Goal: Transaction & Acquisition: Purchase product/service

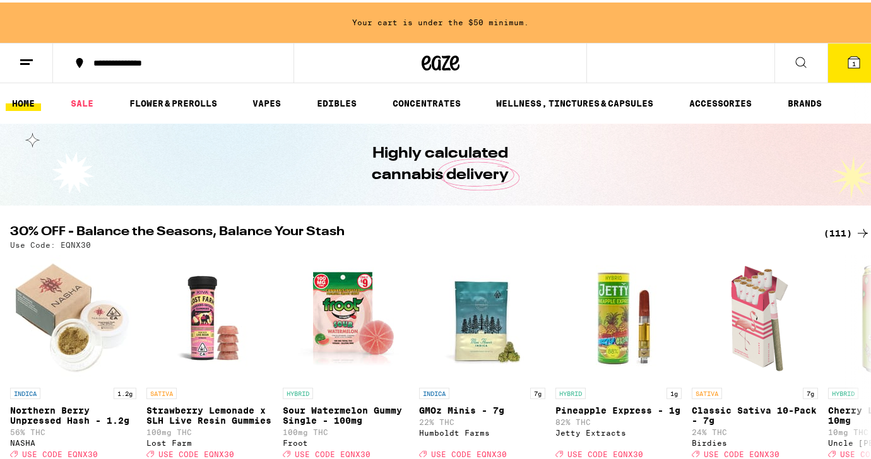
click at [846, 62] on icon at bounding box center [853, 59] width 15 height 15
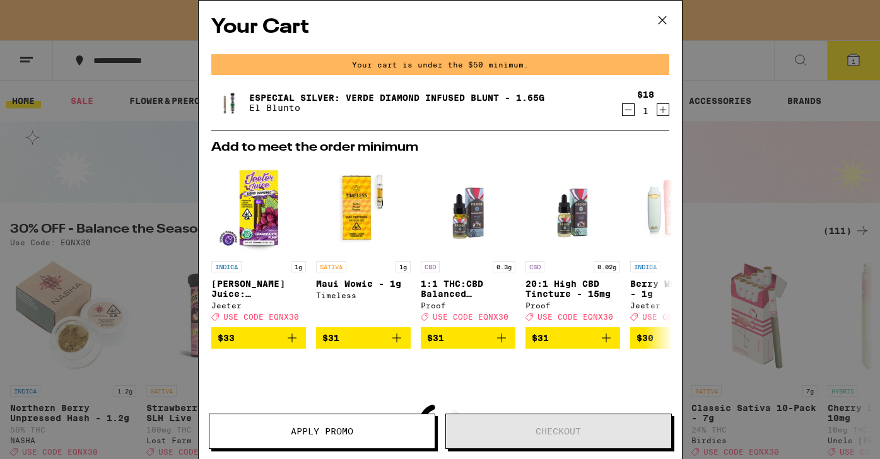
click at [657, 19] on icon at bounding box center [662, 20] width 19 height 19
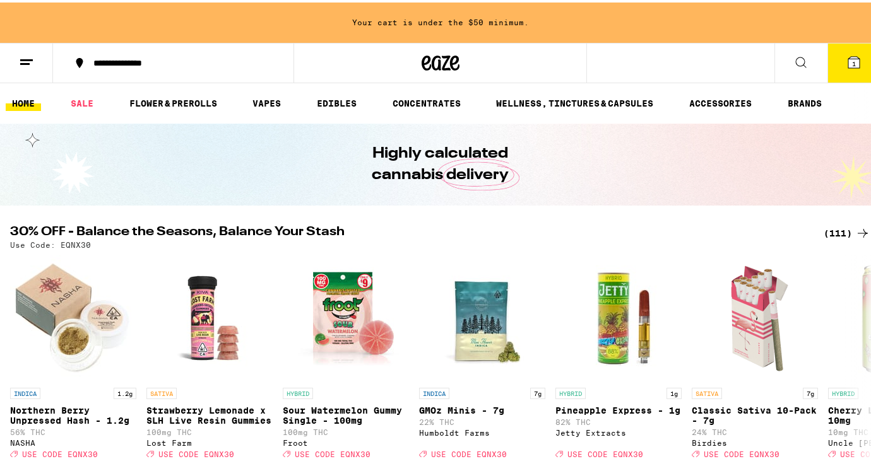
click at [28, 59] on icon at bounding box center [26, 59] width 15 height 15
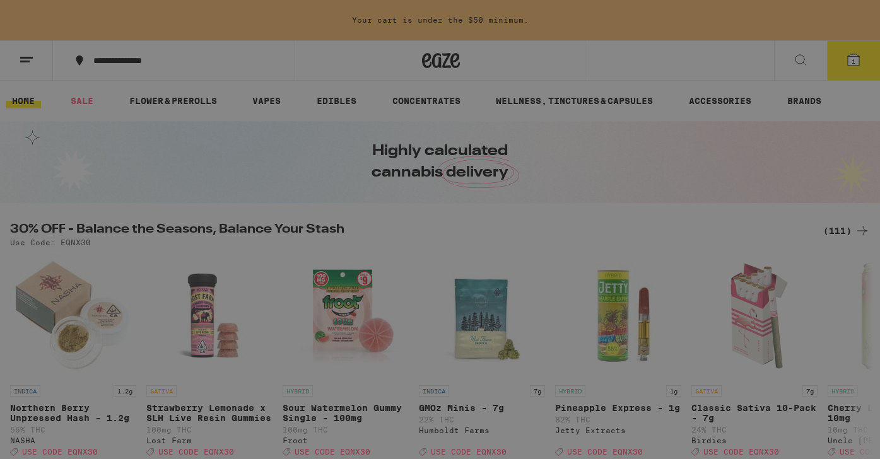
click at [151, 76] on div "Buy It Again" at bounding box center [109, 83] width 90 height 15
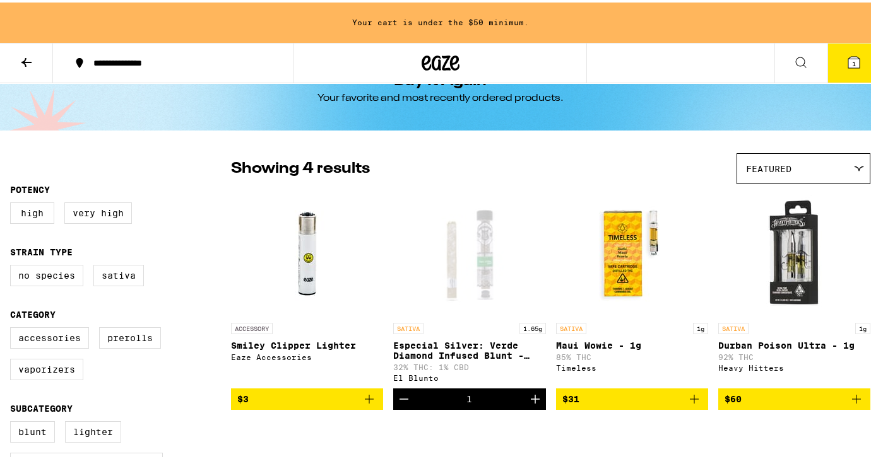
scroll to position [122, 0]
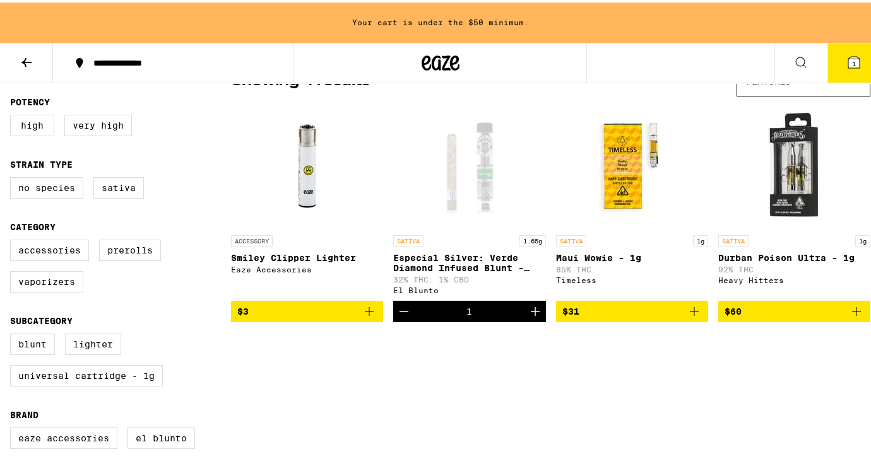
click at [476, 123] on div "Open page for Especial Silver: Verde Diamond Infused Blunt - 1.65g from El Blun…" at bounding box center [469, 163] width 152 height 126
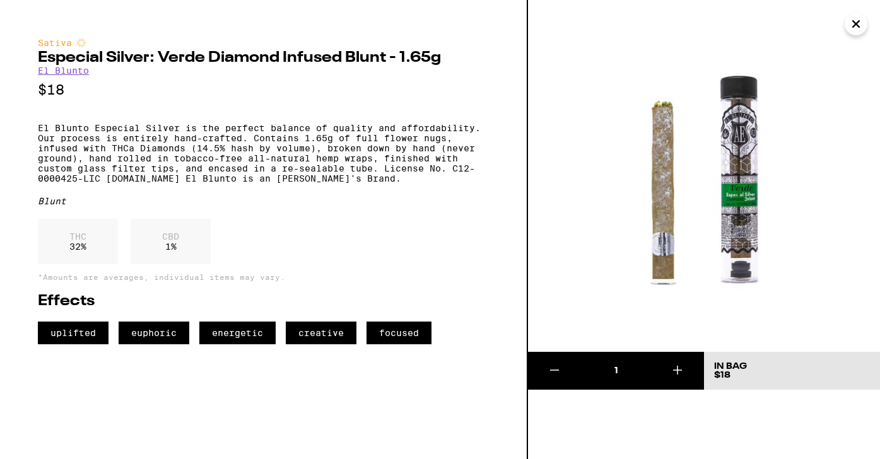
click at [859, 21] on icon "Close" at bounding box center [856, 24] width 6 height 6
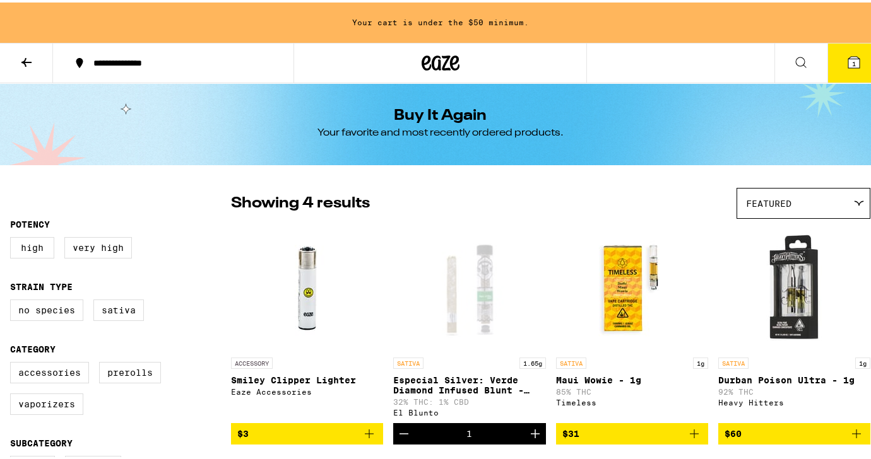
click at [28, 58] on icon at bounding box center [26, 59] width 15 height 15
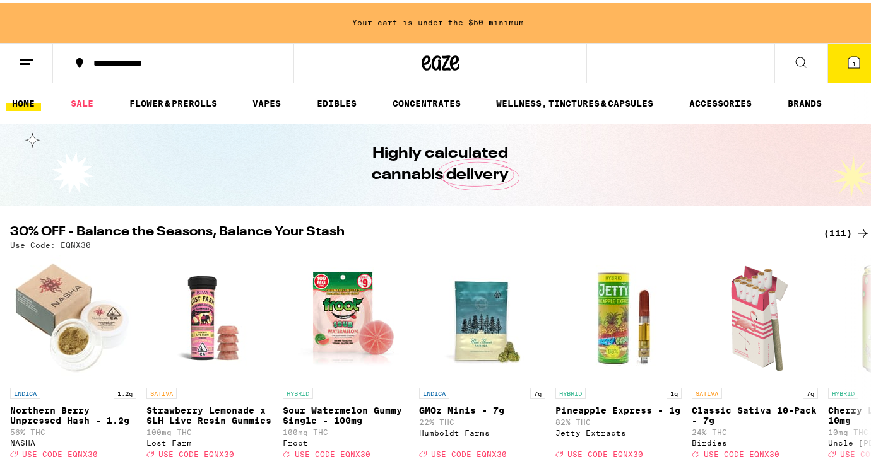
click at [27, 49] on button at bounding box center [26, 61] width 53 height 40
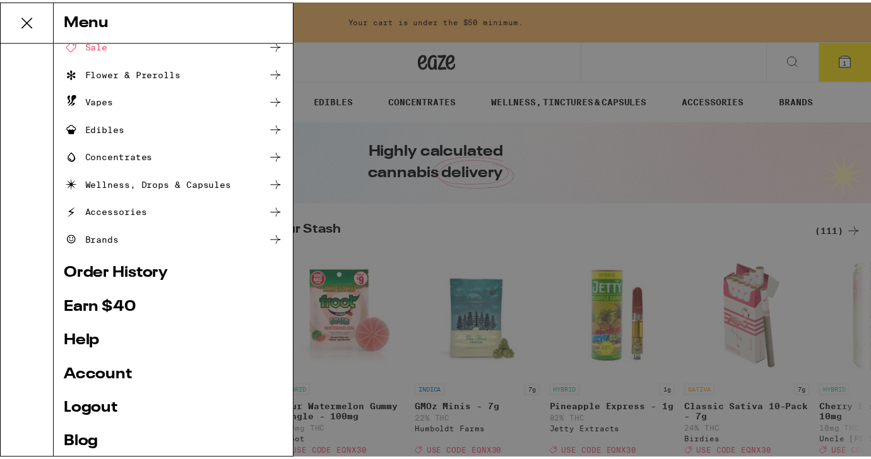
scroll to position [66, 0]
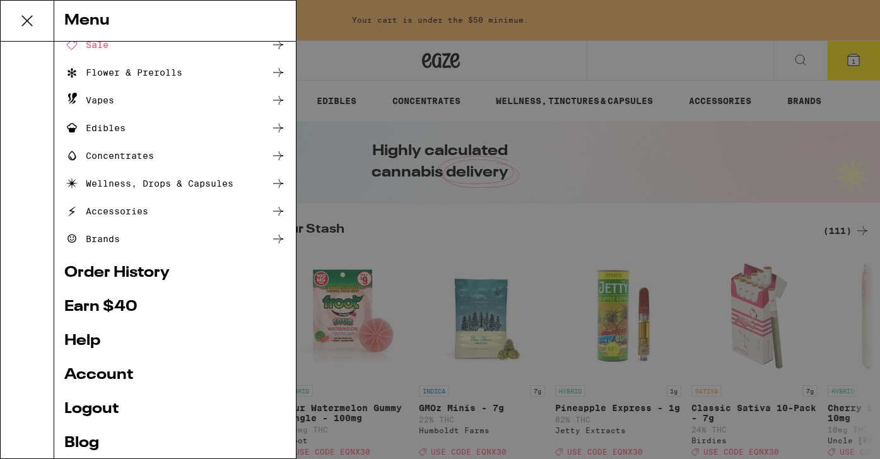
click at [127, 273] on link "Order History" at bounding box center [175, 273] width 222 height 15
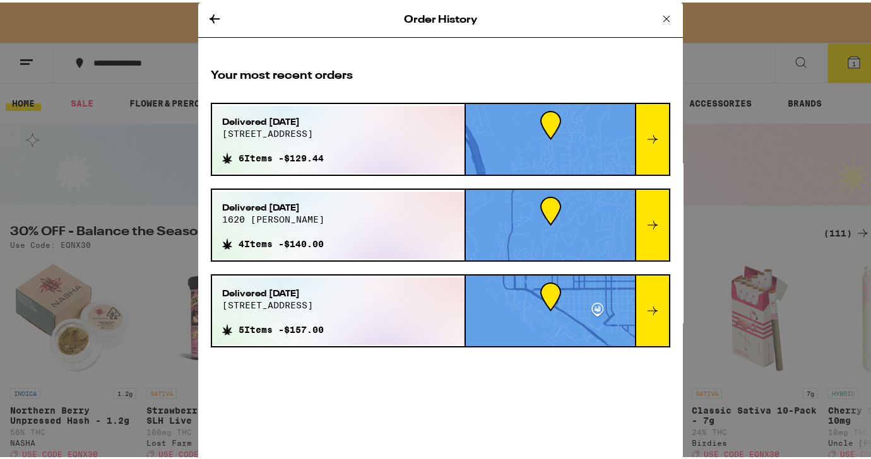
click at [652, 131] on icon at bounding box center [652, 136] width 15 height 15
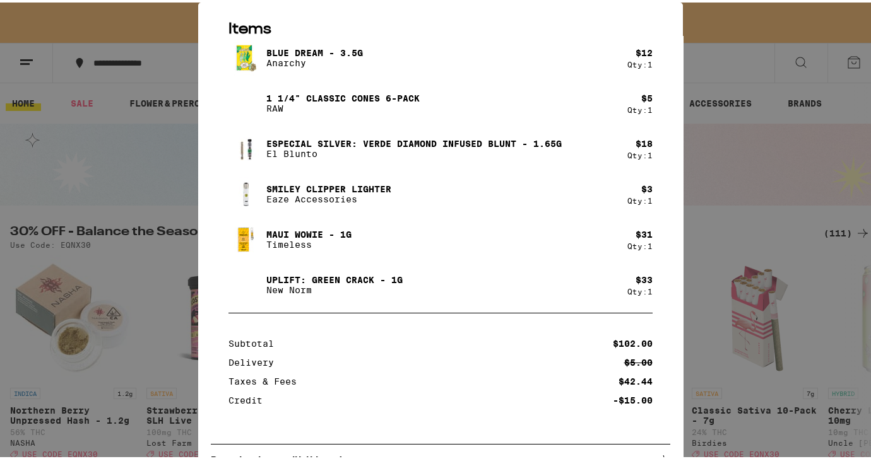
scroll to position [139, 0]
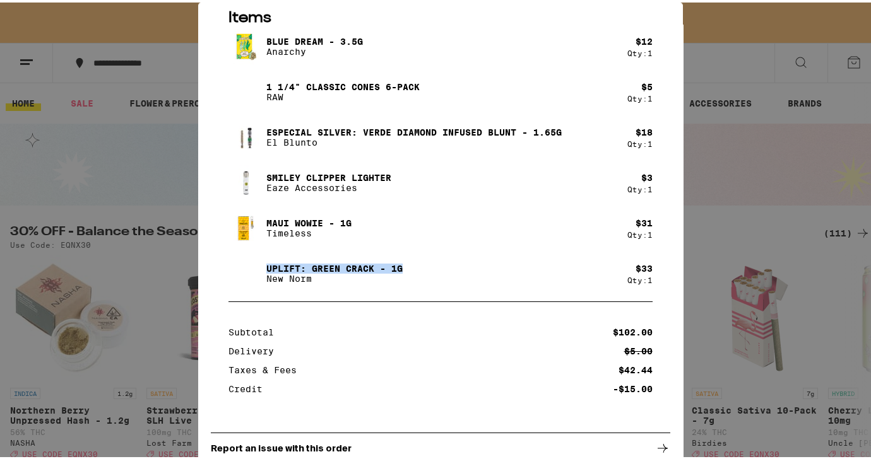
drag, startPoint x: 263, startPoint y: 267, endPoint x: 506, endPoint y: 269, distance: 243.0
click at [506, 269] on div "Uplift: Green Crack - 1g New Norm" at bounding box center [427, 271] width 399 height 35
click at [441, 281] on div "Uplift: Green Crack - 1g New Norm" at bounding box center [427, 271] width 399 height 35
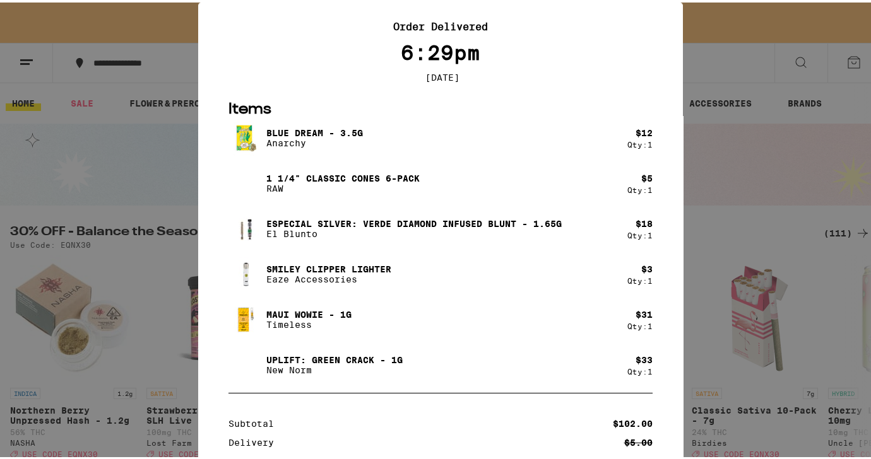
scroll to position [0, 0]
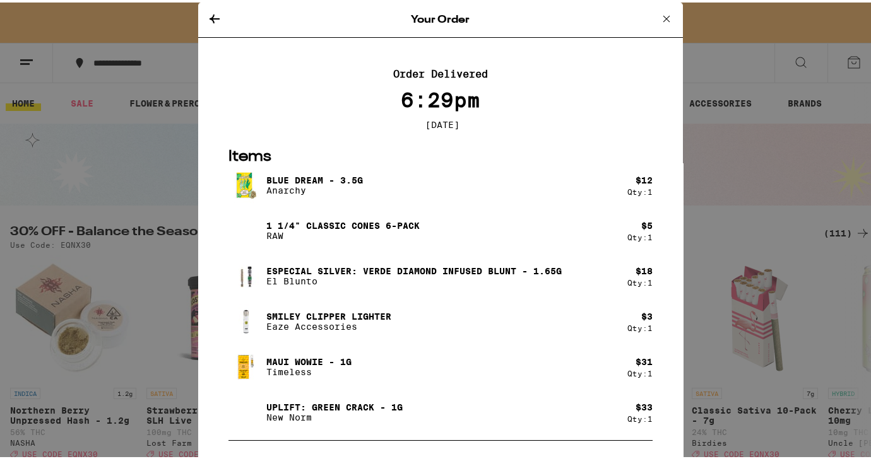
click at [659, 9] on icon at bounding box center [666, 16] width 15 height 15
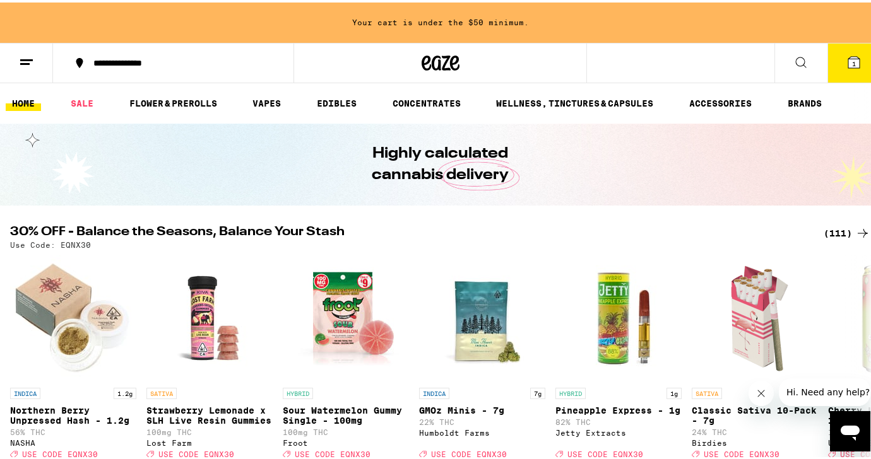
click at [795, 67] on button at bounding box center [800, 61] width 53 height 40
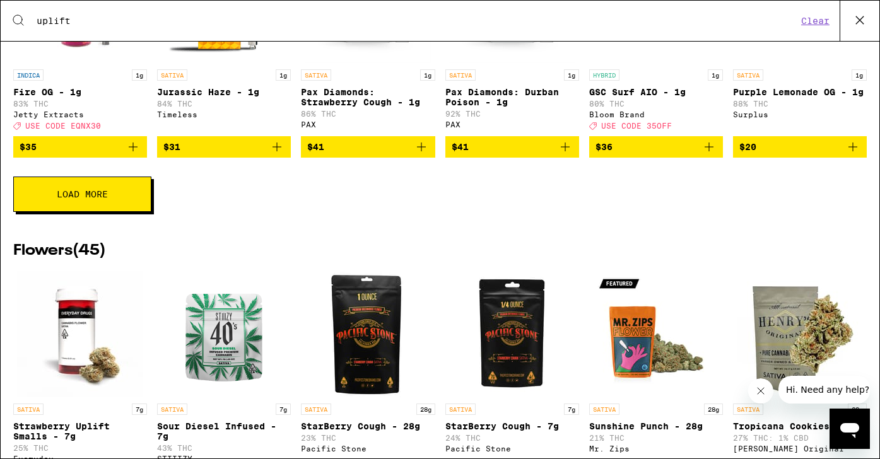
scroll to position [553, 0]
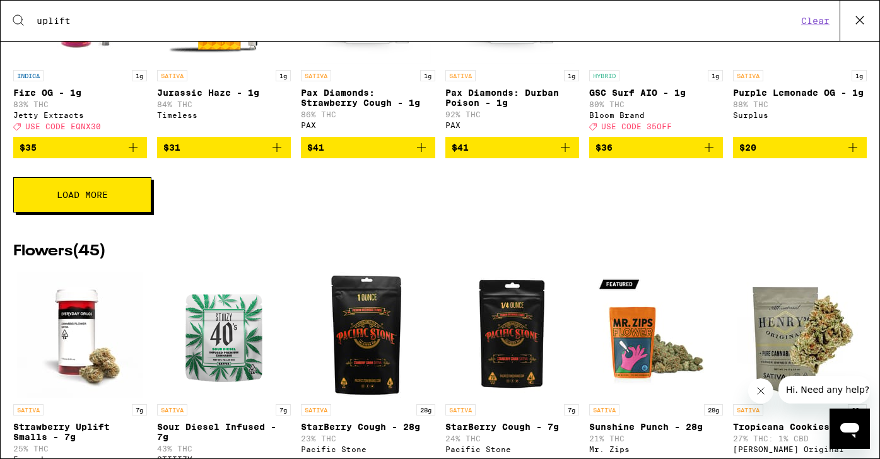
click at [104, 199] on span "Load More" at bounding box center [82, 195] width 51 height 9
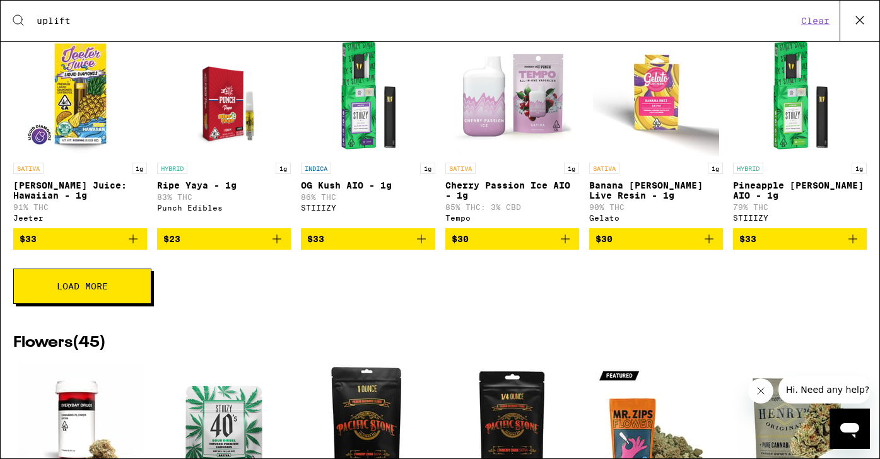
scroll to position [944, 0]
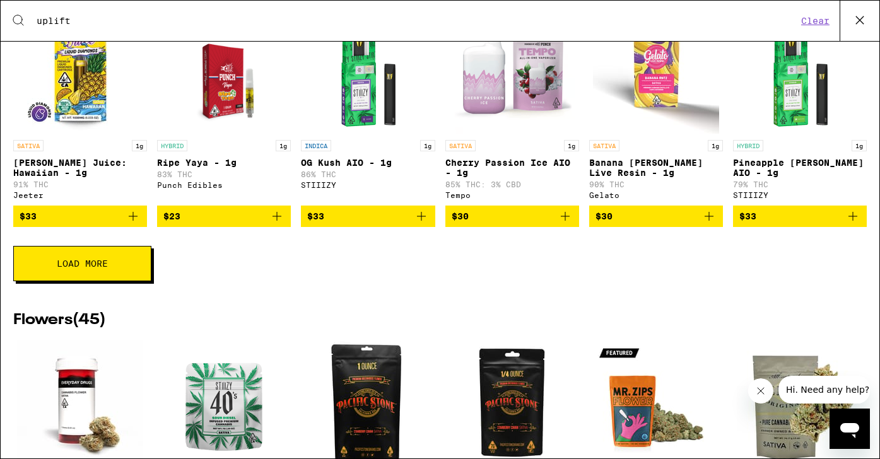
click at [86, 279] on button "Load More" at bounding box center [82, 263] width 138 height 35
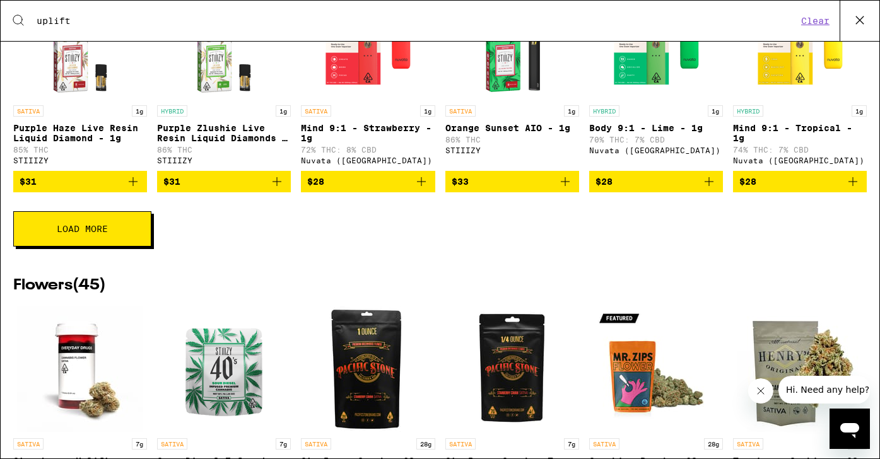
scroll to position [1475, 0]
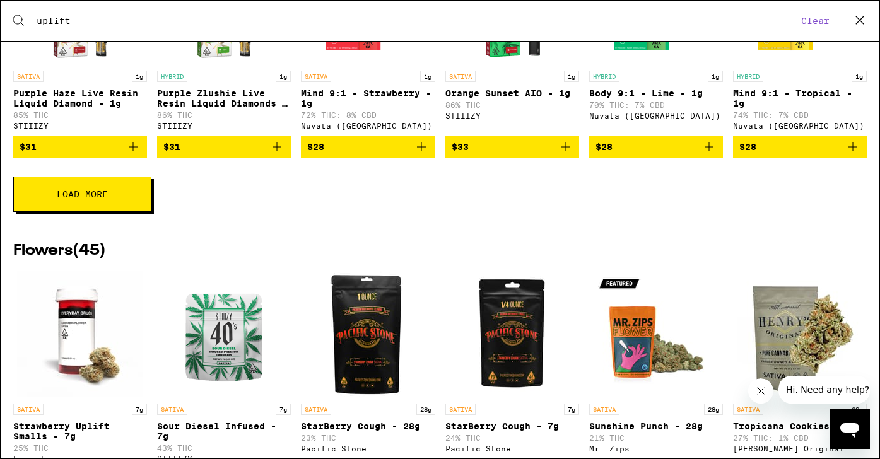
click at [106, 199] on span "Load More" at bounding box center [82, 194] width 51 height 9
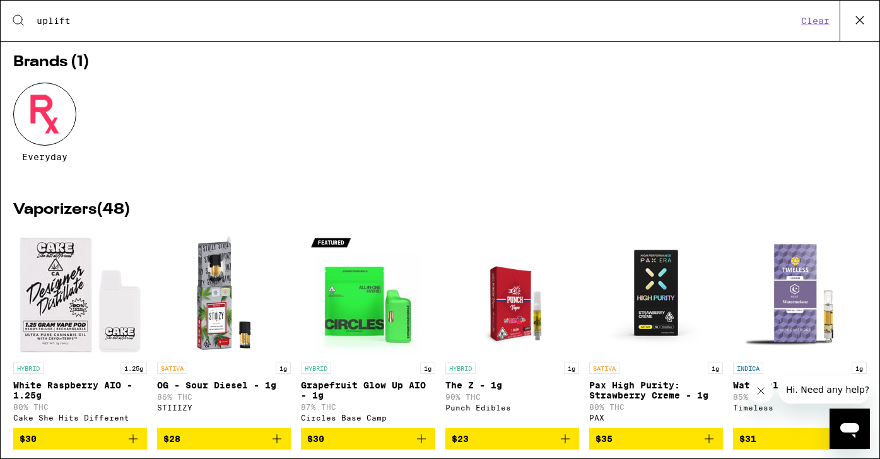
scroll to position [0, 0]
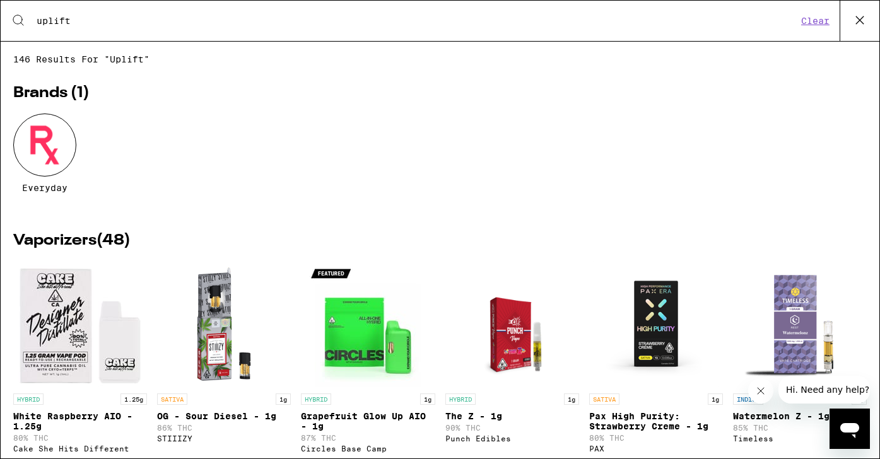
click at [420, 23] on input "uplift" at bounding box center [417, 20] width 762 height 11
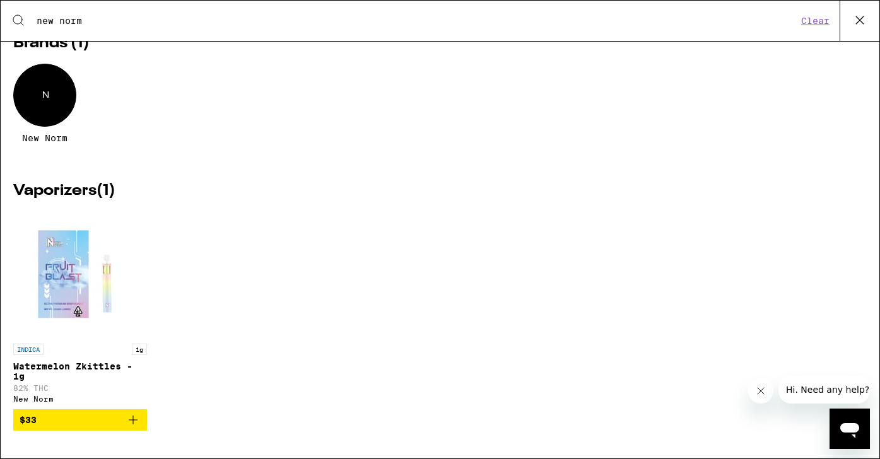
scroll to position [58, 0]
type input "new norm"
click at [131, 421] on icon "Add to bag" at bounding box center [133, 420] width 15 height 15
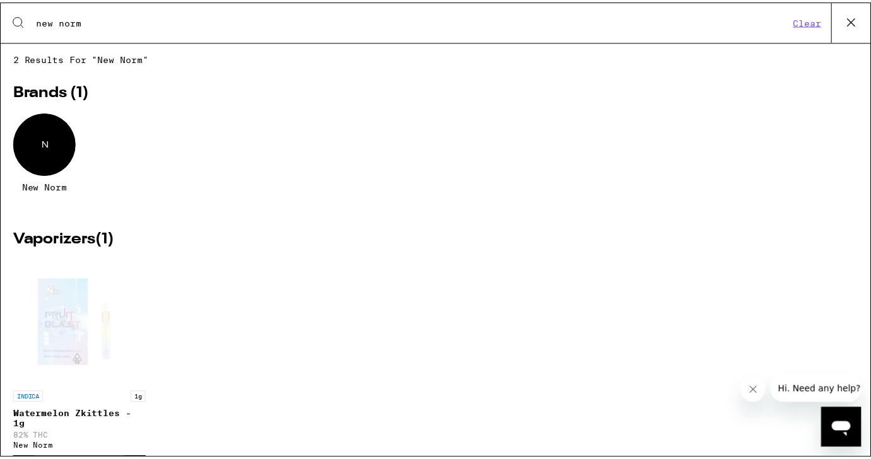
scroll to position [0, 0]
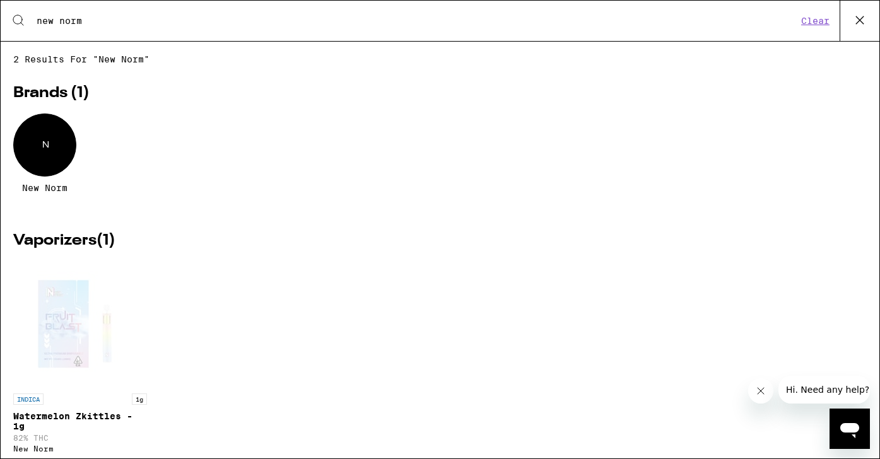
click at [56, 304] on div "Open page for Watermelon Zkittles - 1g from New Norm" at bounding box center [80, 324] width 126 height 126
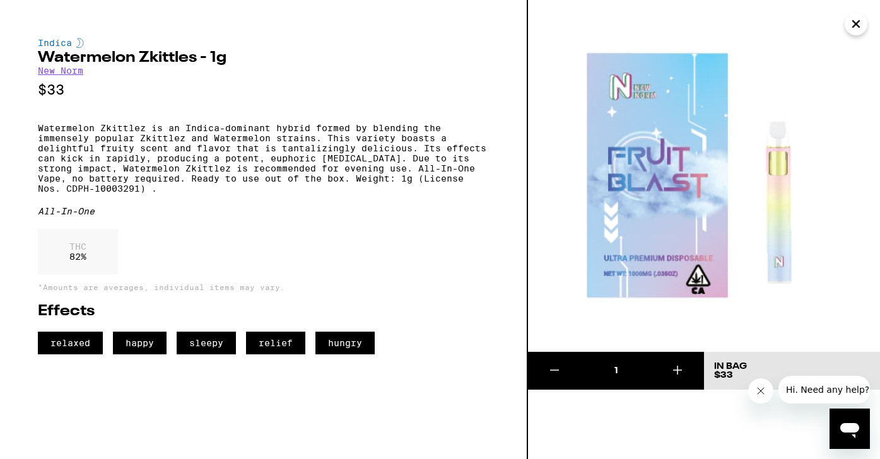
click at [855, 23] on icon "Close" at bounding box center [856, 24] width 15 height 19
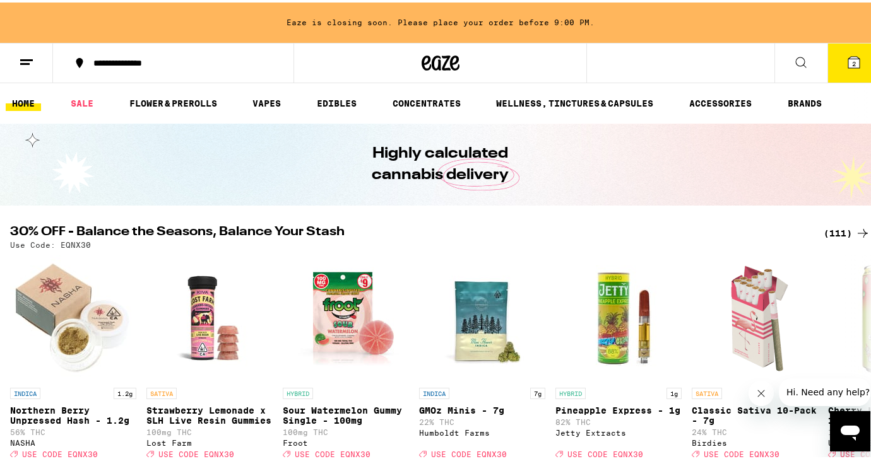
click at [16, 63] on button at bounding box center [26, 61] width 53 height 40
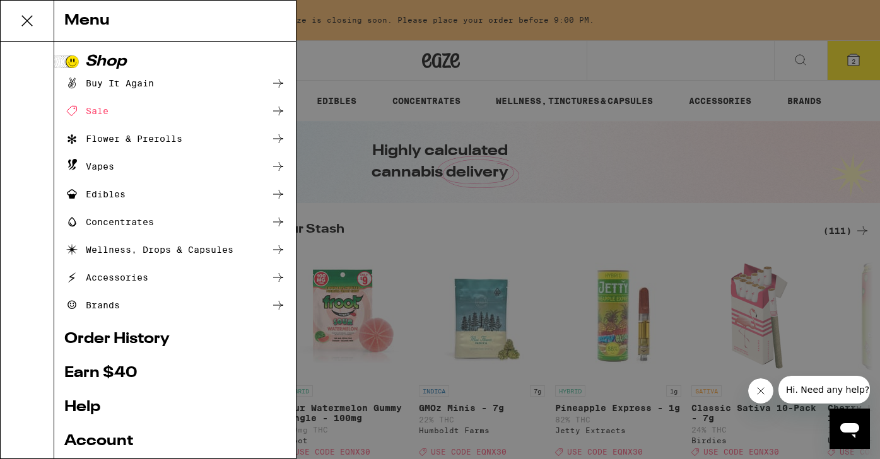
click at [127, 81] on div "Buy It Again" at bounding box center [109, 83] width 90 height 15
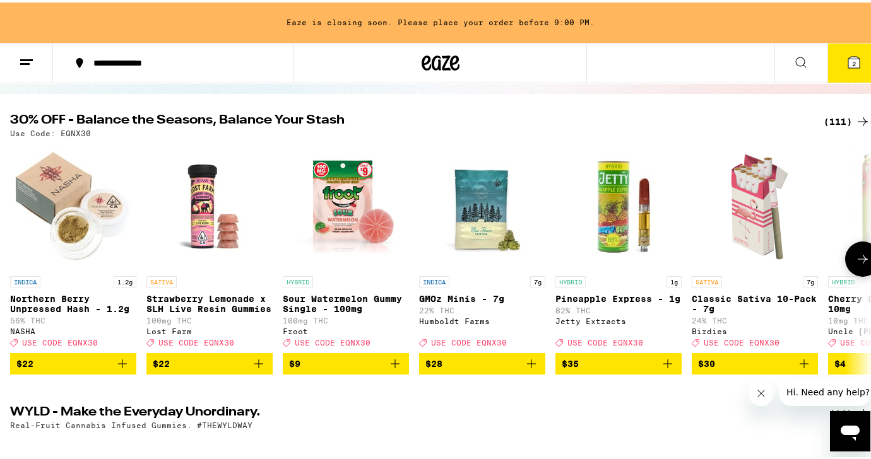
scroll to position [114, 0]
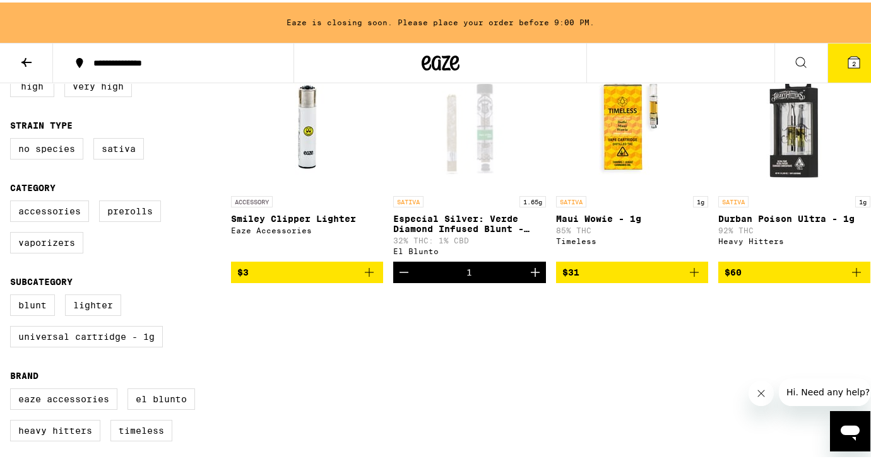
scroll to position [162, 0]
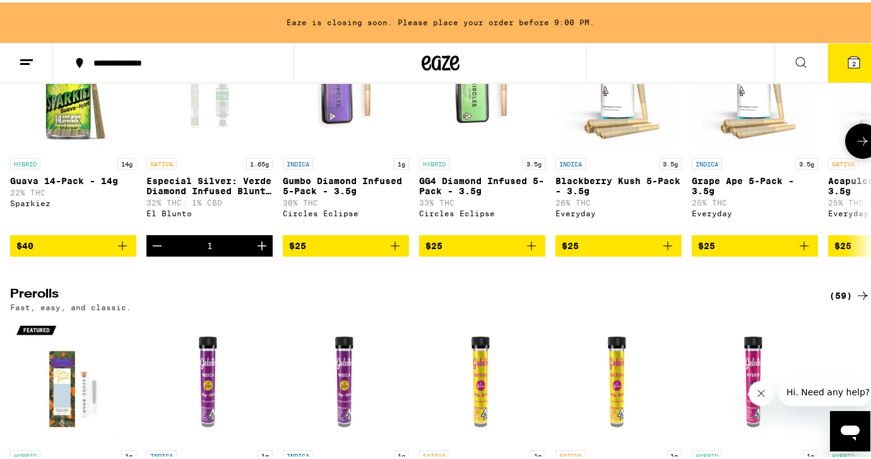
scroll to position [3336, 0]
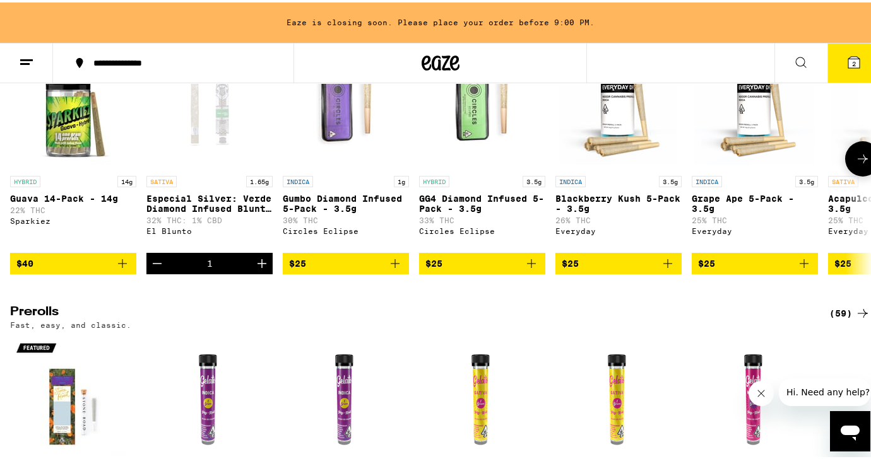
click at [856, 164] on icon at bounding box center [862, 156] width 15 height 15
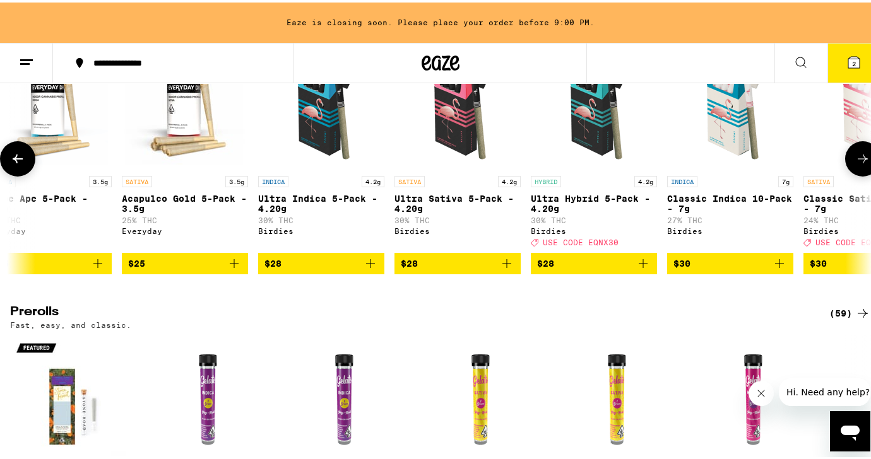
scroll to position [0, 713]
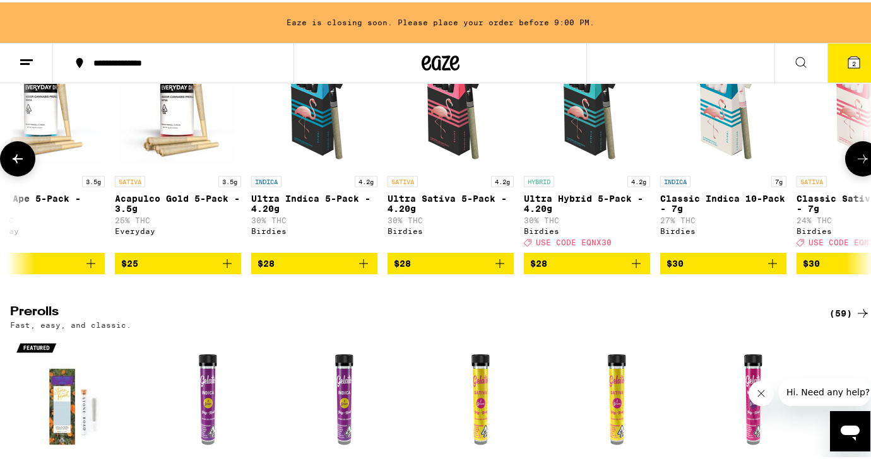
click at [229, 269] on icon "Add to bag" at bounding box center [227, 261] width 15 height 15
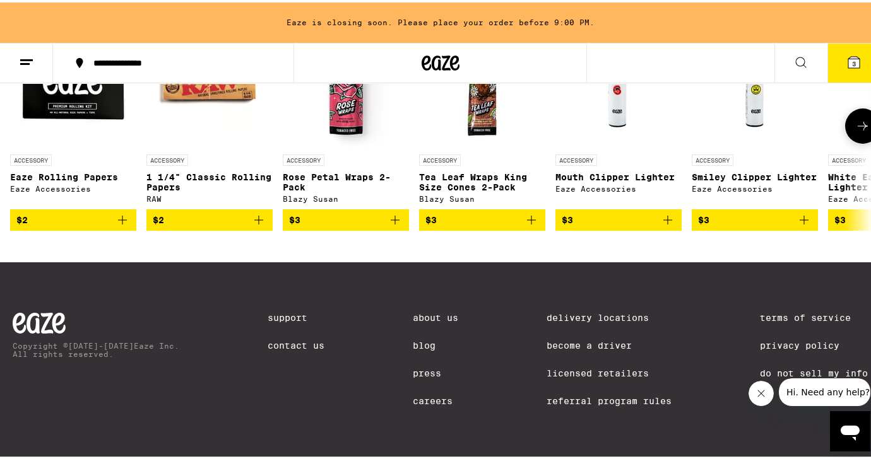
scroll to position [5735, 0]
click at [858, 131] on icon at bounding box center [862, 123] width 15 height 15
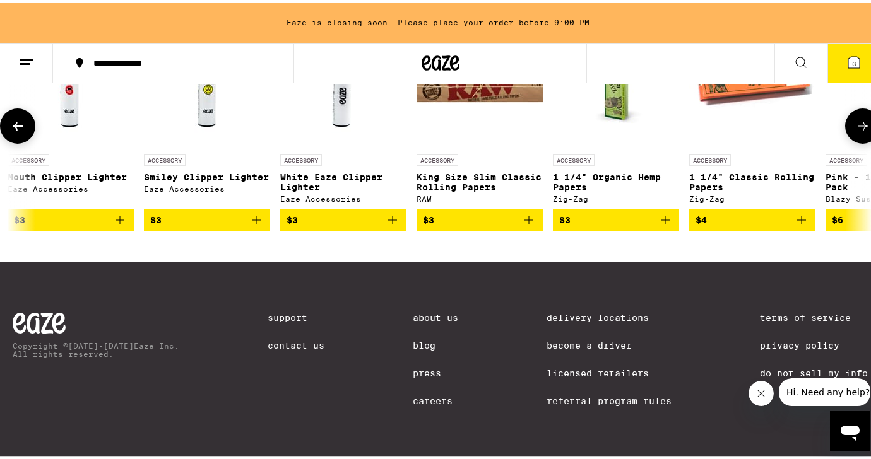
scroll to position [0, 713]
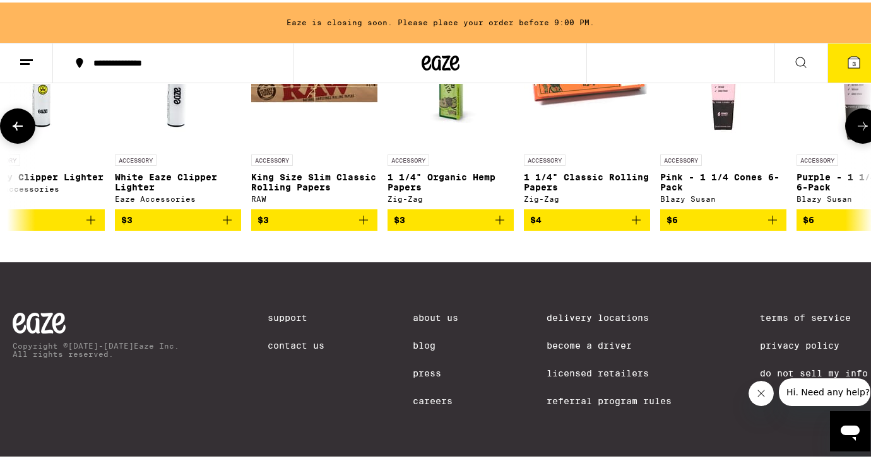
click at [858, 131] on icon at bounding box center [862, 123] width 15 height 15
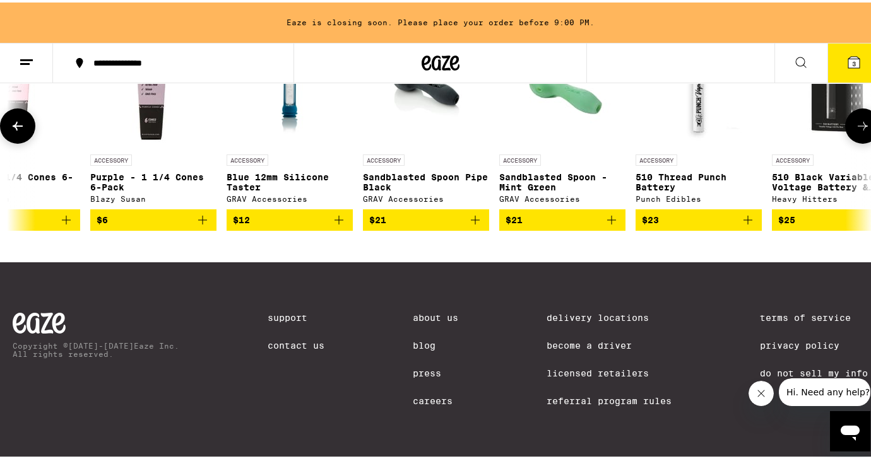
scroll to position [0, 1426]
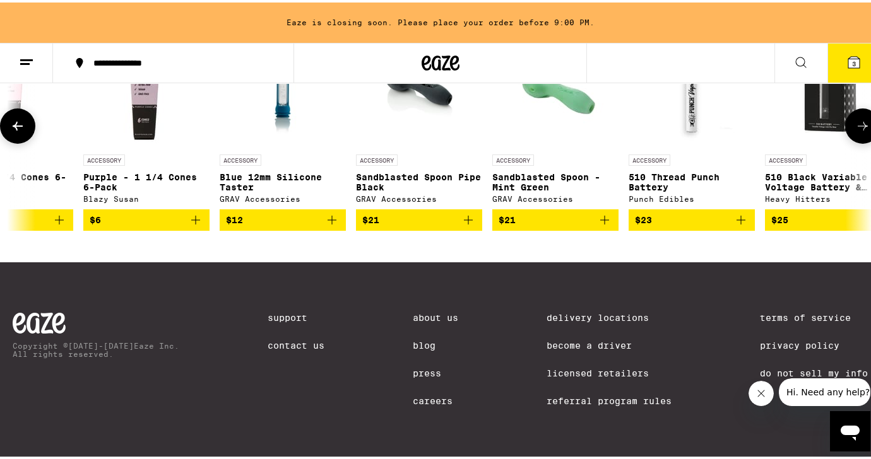
click at [858, 131] on icon at bounding box center [862, 123] width 15 height 15
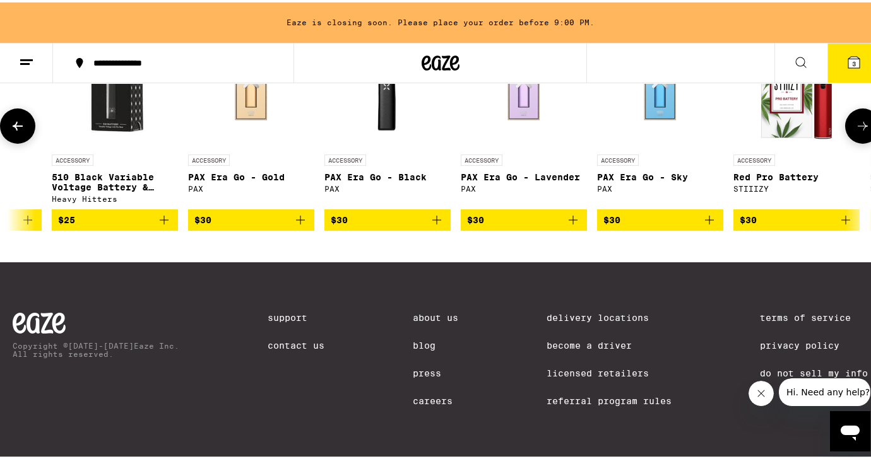
click at [858, 131] on icon at bounding box center [862, 123] width 15 height 15
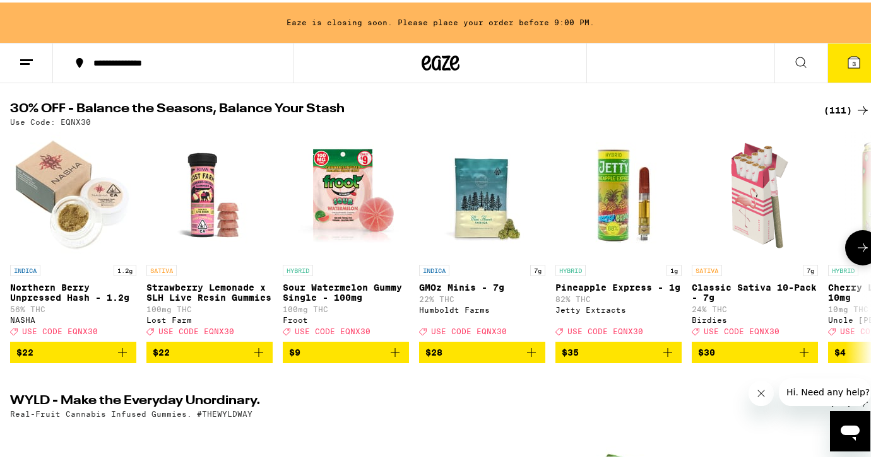
scroll to position [62, 0]
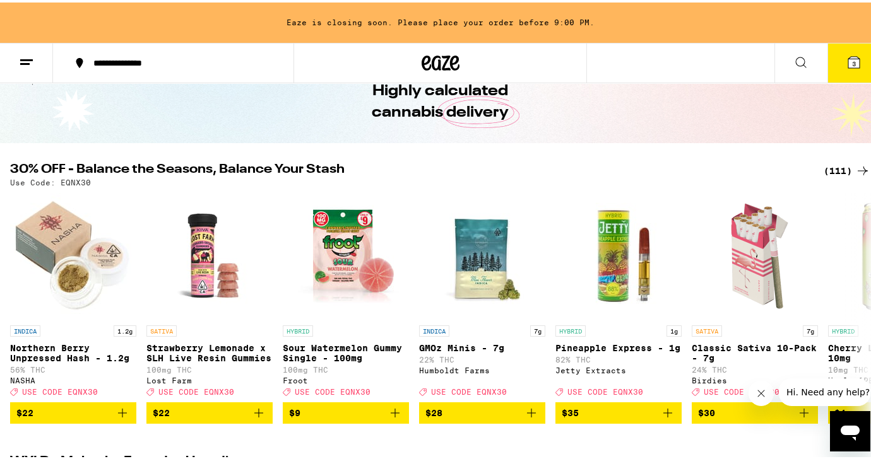
click at [30, 50] on button at bounding box center [26, 61] width 53 height 40
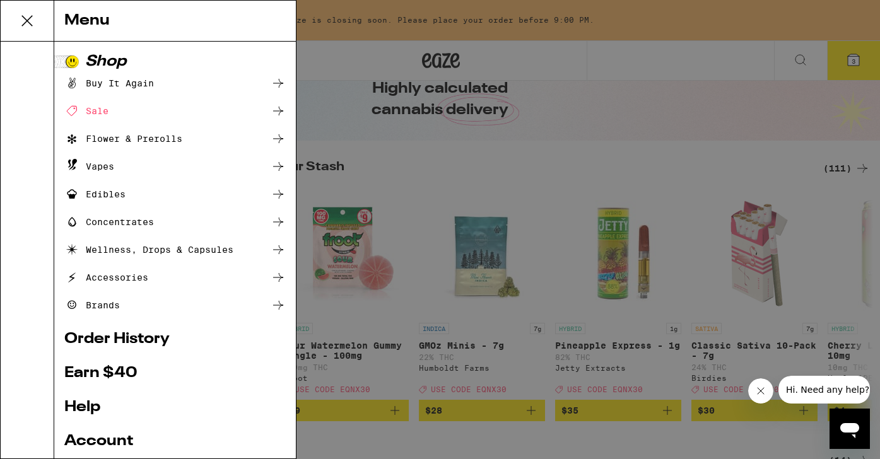
click at [422, 126] on div "Menu Shop Buy It Again Sale Flower & Prerolls Vapes Edibles Concentrates Wellne…" at bounding box center [440, 229] width 880 height 459
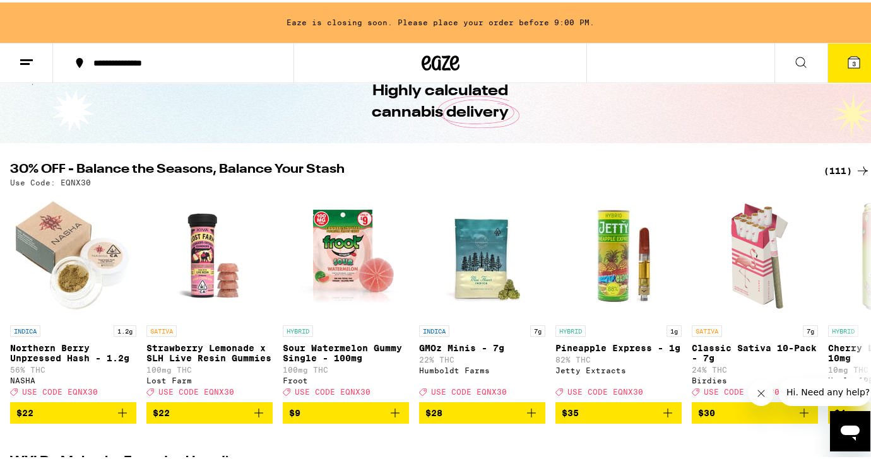
click at [836, 163] on div "(111)" at bounding box center [847, 168] width 47 height 15
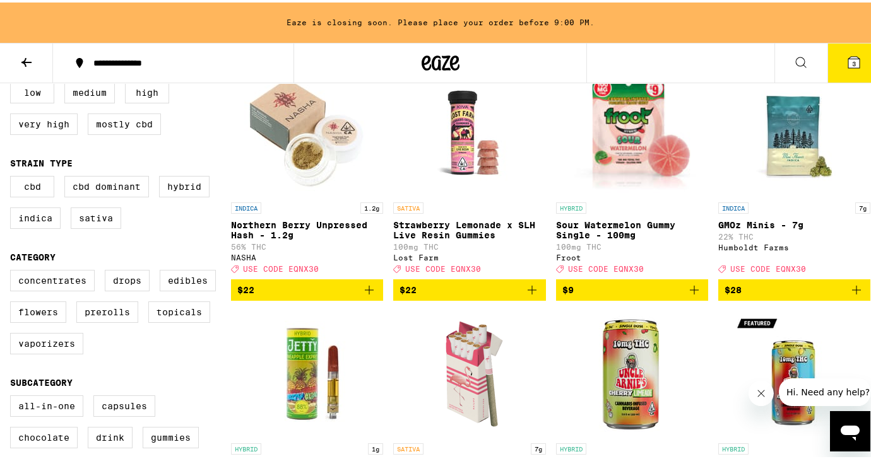
scroll to position [172, 0]
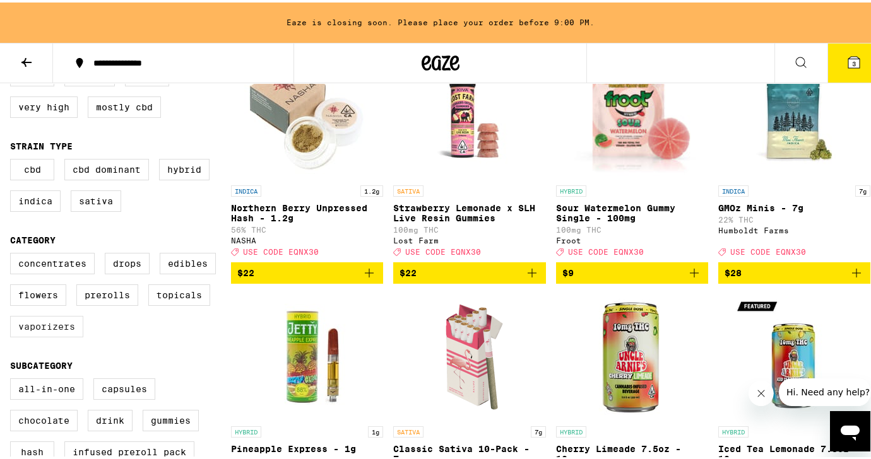
click at [32, 335] on label "Vaporizers" at bounding box center [46, 324] width 73 height 21
click at [13, 253] on input "Vaporizers" at bounding box center [13, 252] width 1 height 1
checkbox input "true"
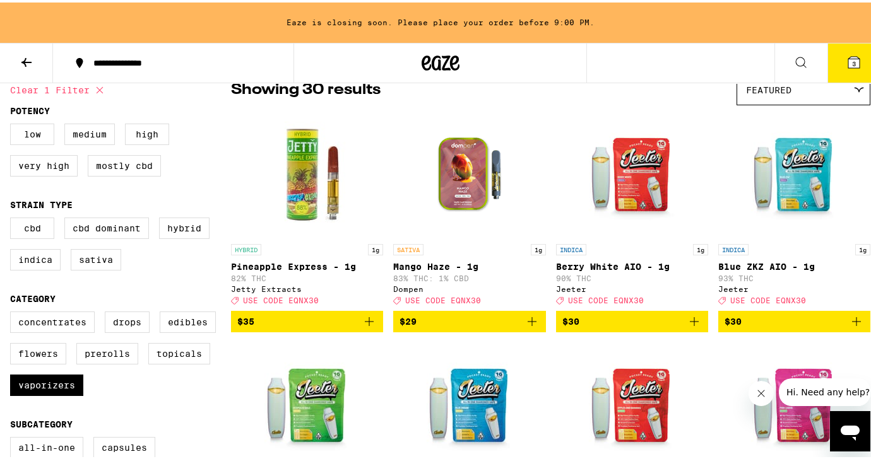
scroll to position [113, 0]
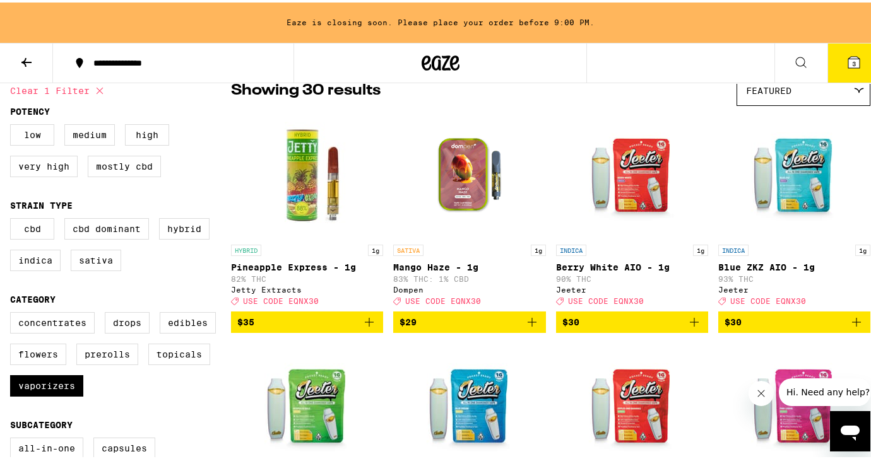
click at [372, 326] on icon "Add to bag" at bounding box center [369, 319] width 15 height 15
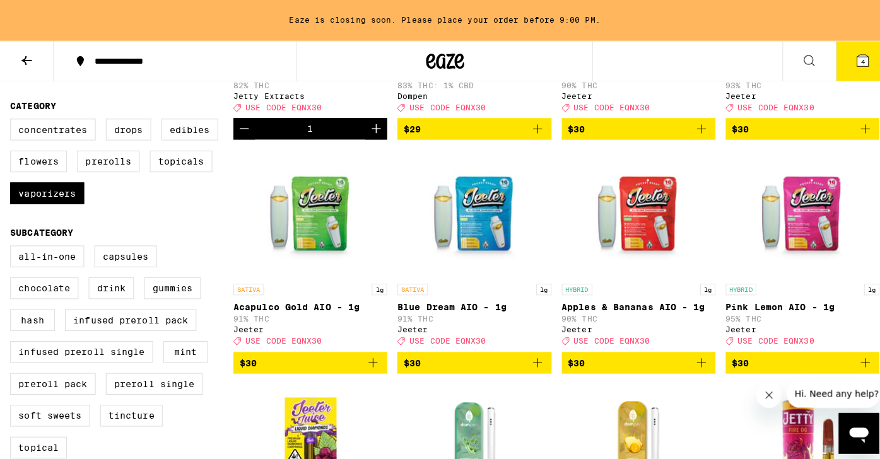
scroll to position [322, 0]
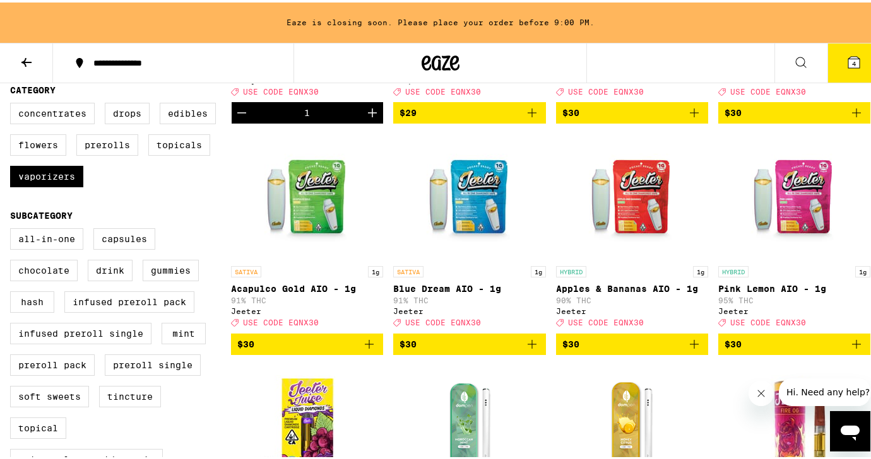
click at [304, 93] on span "USE CODE EQNX30" at bounding box center [281, 89] width 76 height 8
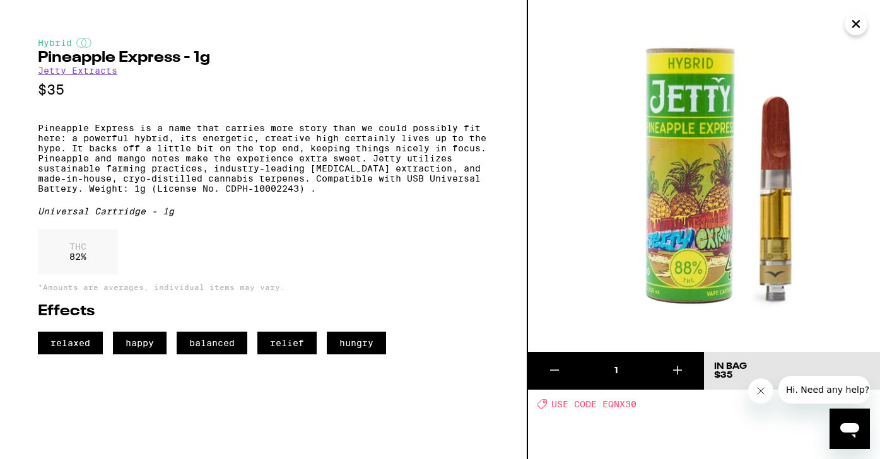
click at [627, 408] on span "USE CODE EQNX30" at bounding box center [594, 404] width 85 height 10
copy span "EQNX30"
click at [415, 278] on div "THC 82 %" at bounding box center [263, 255] width 451 height 52
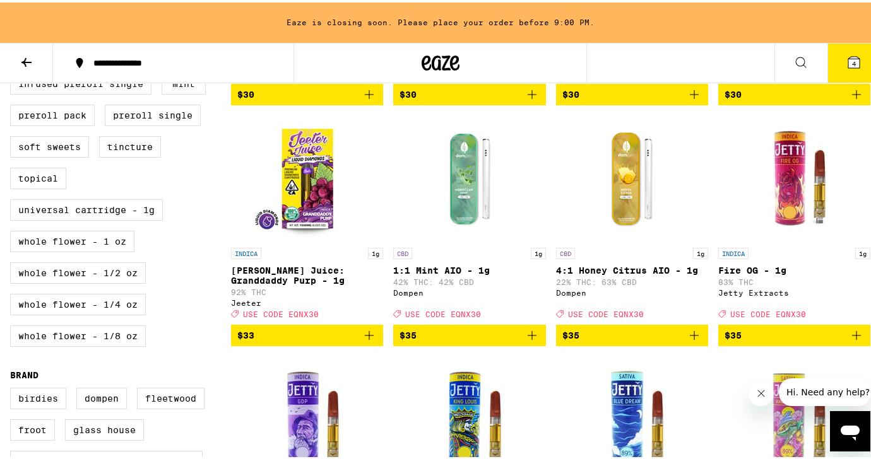
scroll to position [591, 0]
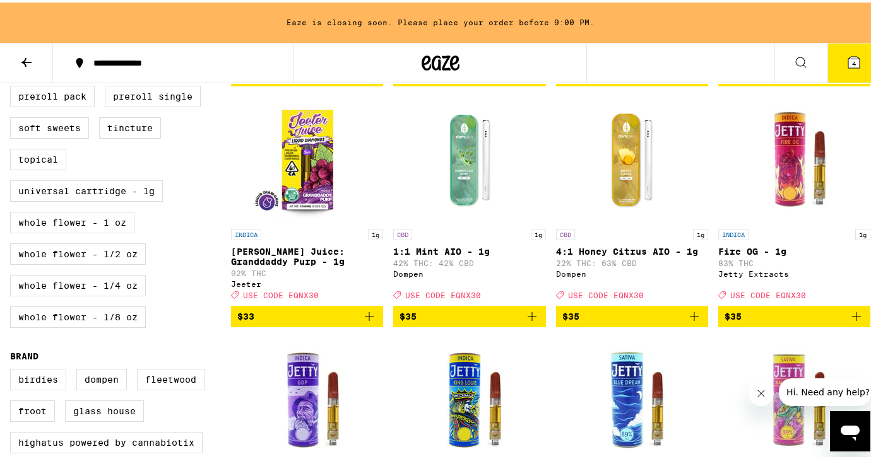
click at [371, 322] on icon "Add to bag" at bounding box center [369, 314] width 15 height 15
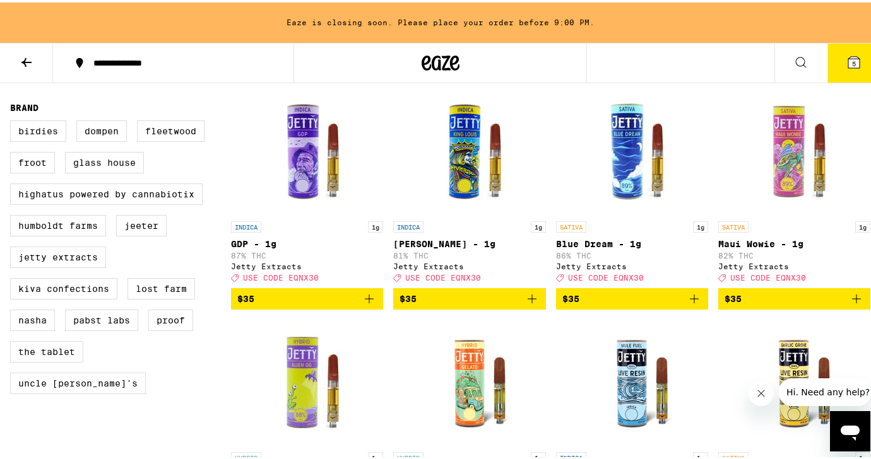
scroll to position [849, 0]
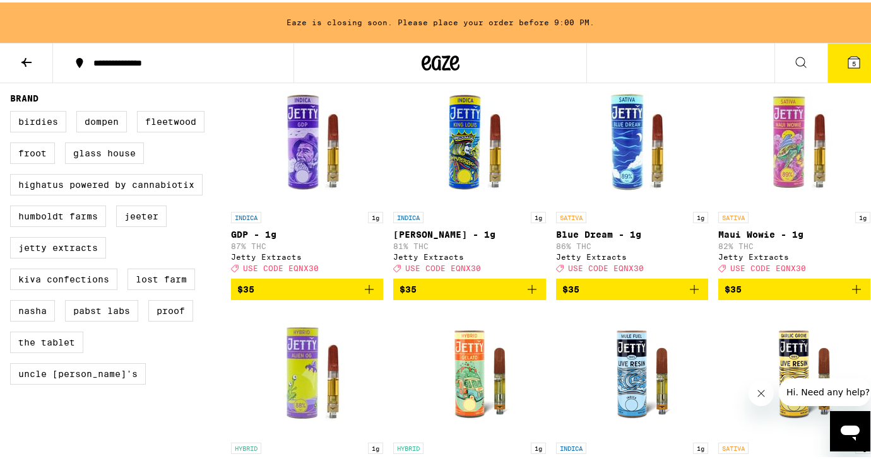
click at [687, 295] on icon "Add to bag" at bounding box center [694, 287] width 15 height 15
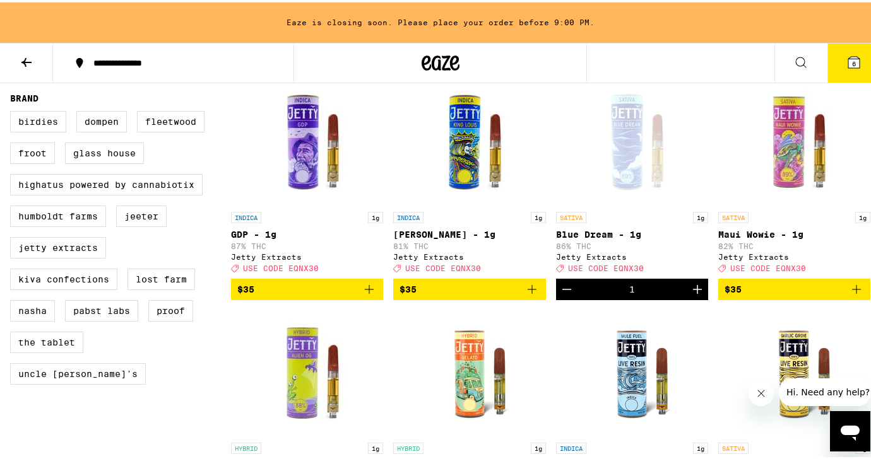
scroll to position [903, 0]
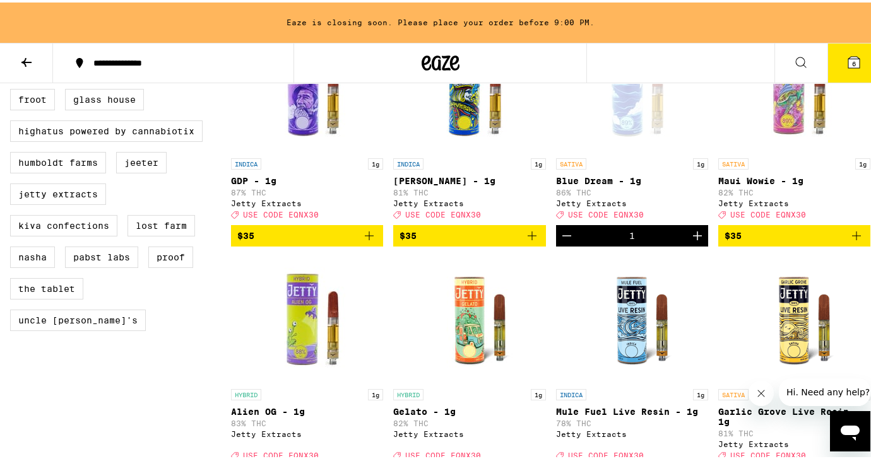
click at [850, 241] on icon "Add to bag" at bounding box center [856, 233] width 15 height 15
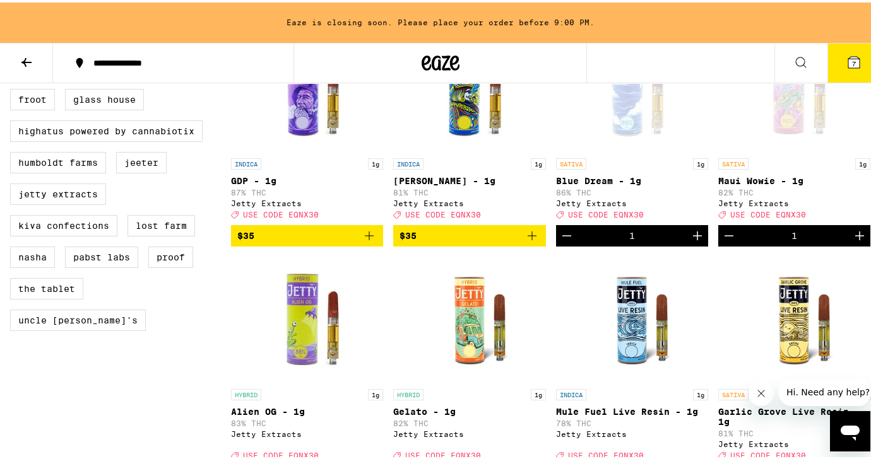
click at [562, 241] on icon "Decrement" at bounding box center [566, 233] width 15 height 15
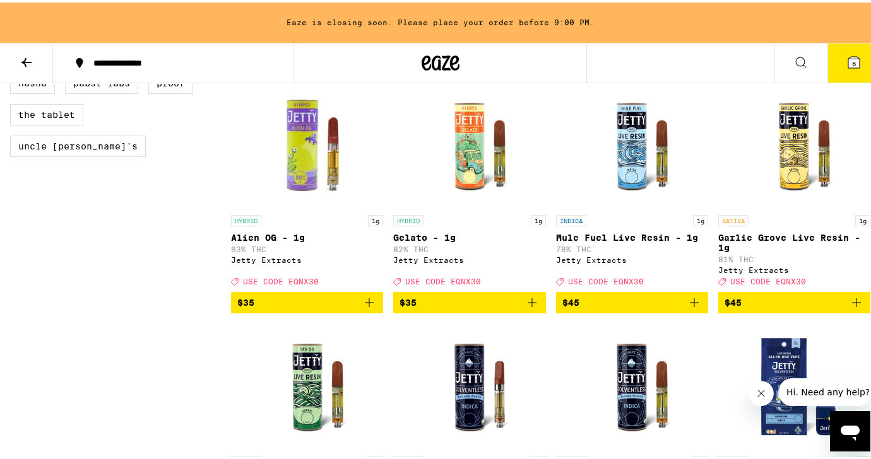
scroll to position [1072, 0]
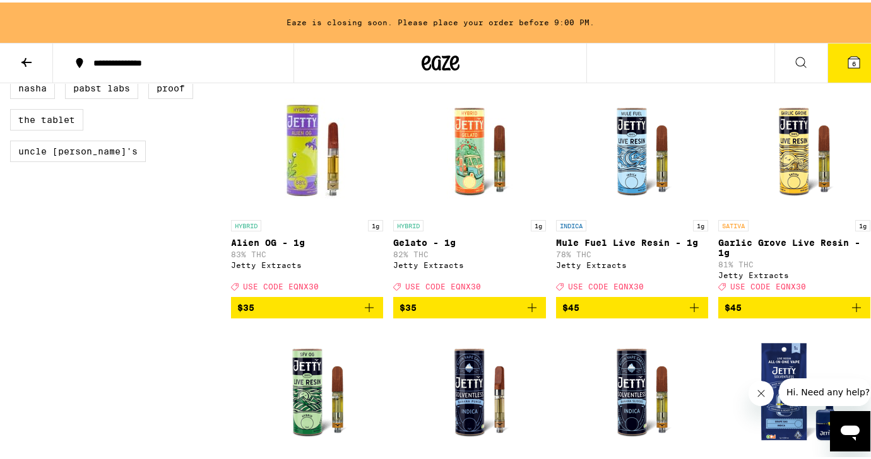
click at [691, 313] on icon "Add to bag" at bounding box center [694, 305] width 15 height 15
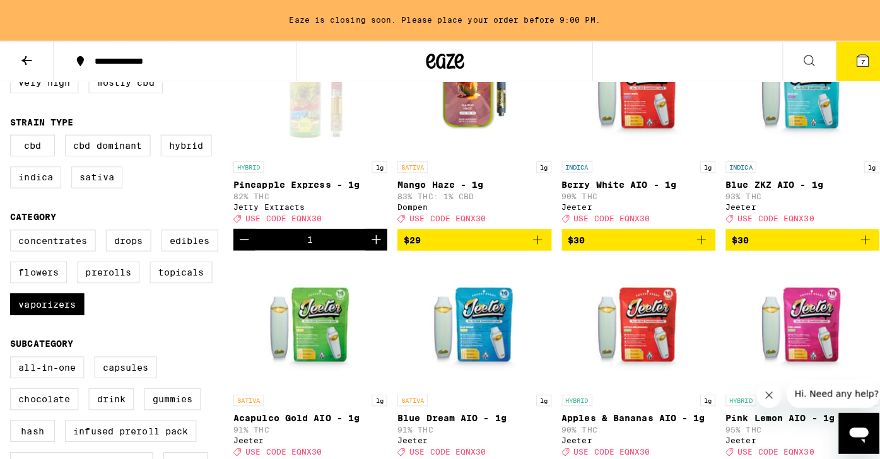
scroll to position [0, 0]
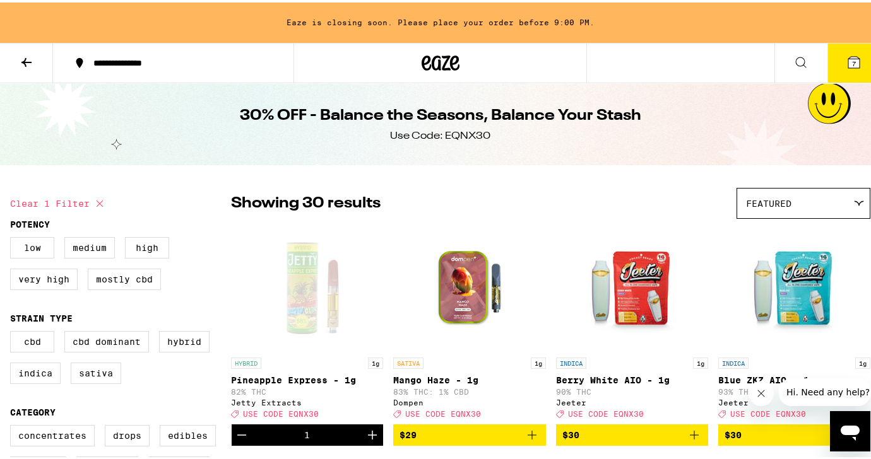
click at [839, 45] on button "7" at bounding box center [853, 60] width 53 height 39
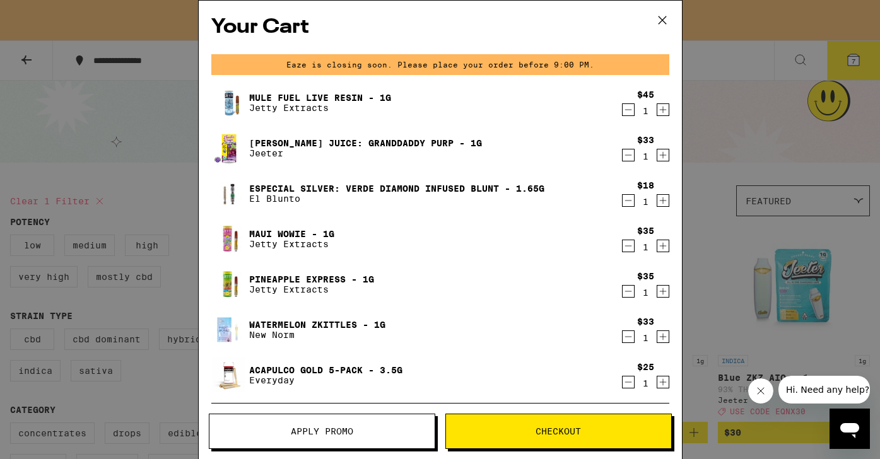
click at [625, 246] on icon "Decrement" at bounding box center [628, 246] width 7 height 0
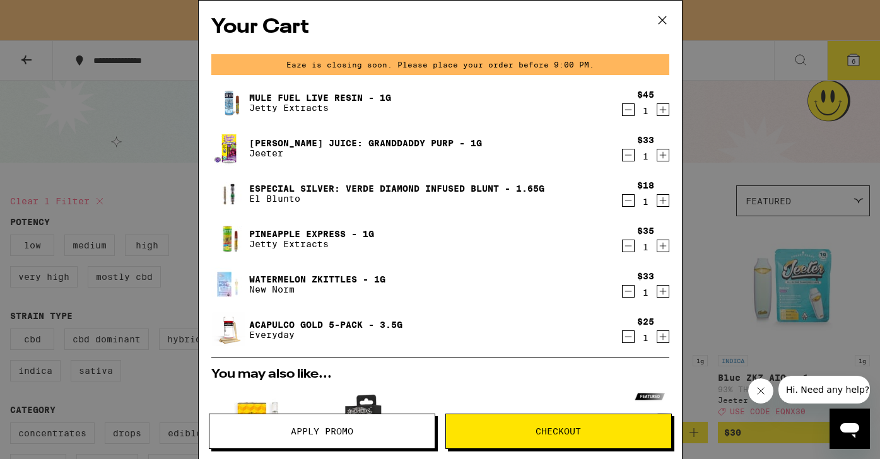
click at [343, 439] on button "Apply Promo" at bounding box center [322, 431] width 227 height 35
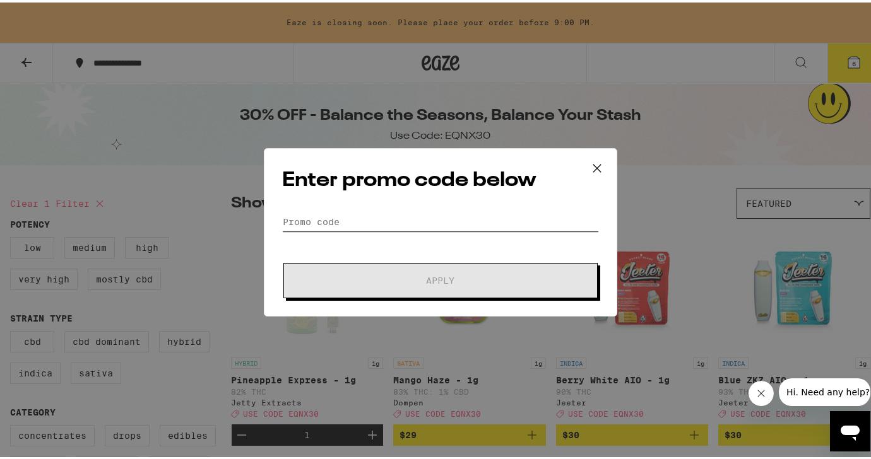
click at [394, 213] on input "Promo Code" at bounding box center [440, 219] width 317 height 19
paste input "EQNX30"
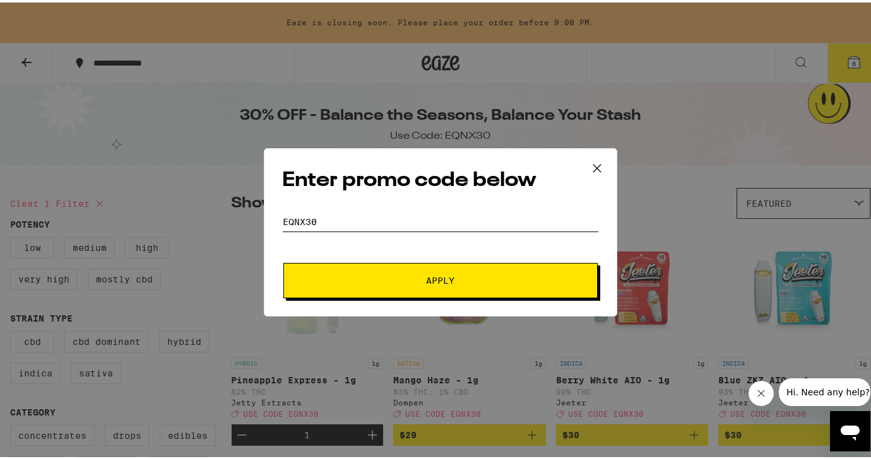
type input "EQNX30"
click at [390, 280] on span "Apply" at bounding box center [440, 278] width 227 height 9
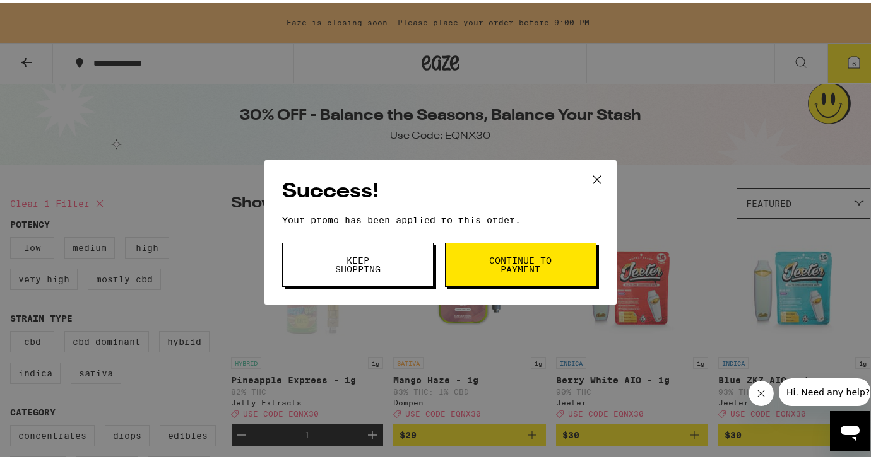
click at [341, 254] on span "Keep Shopping" at bounding box center [358, 263] width 64 height 18
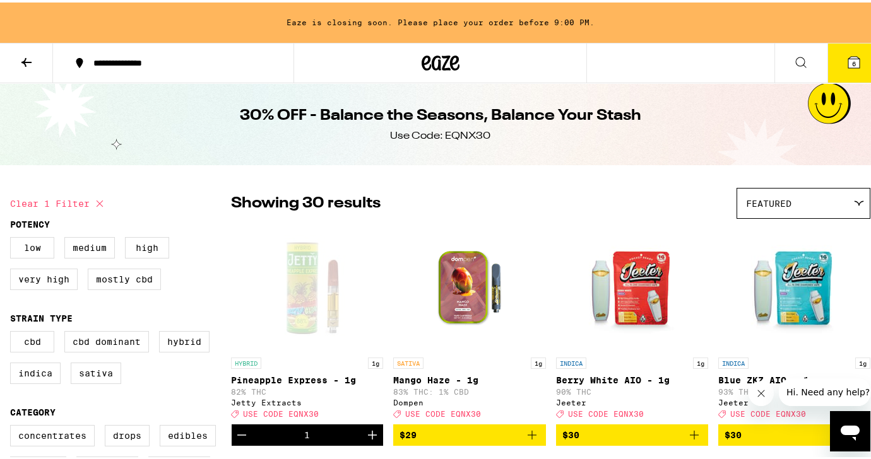
click at [846, 54] on icon at bounding box center [853, 59] width 15 height 15
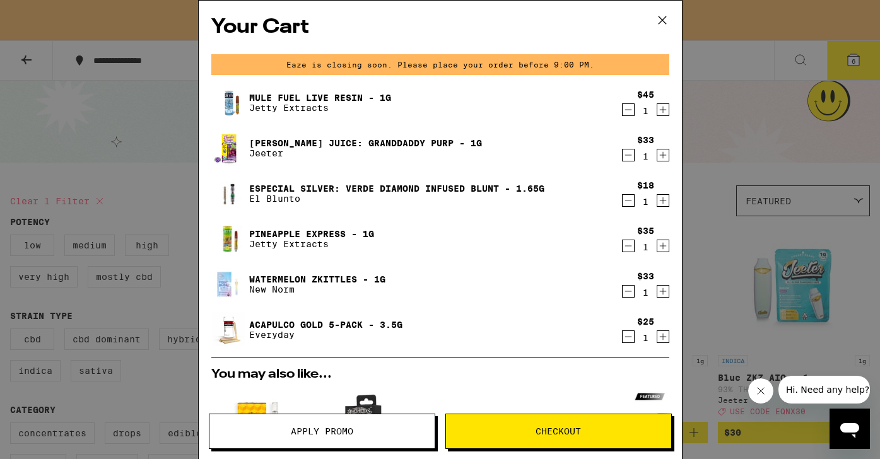
click at [387, 138] on link "[PERSON_NAME] Juice: Granddaddy Purp - 1g" at bounding box center [365, 143] width 233 height 10
click at [369, 138] on link "[PERSON_NAME] Juice: Granddaddy Purp - 1g" at bounding box center [365, 143] width 233 height 10
click at [369, 138] on link "Jeeter Juice: Granddaddy Purp - 1g" at bounding box center [365, 143] width 233 height 10
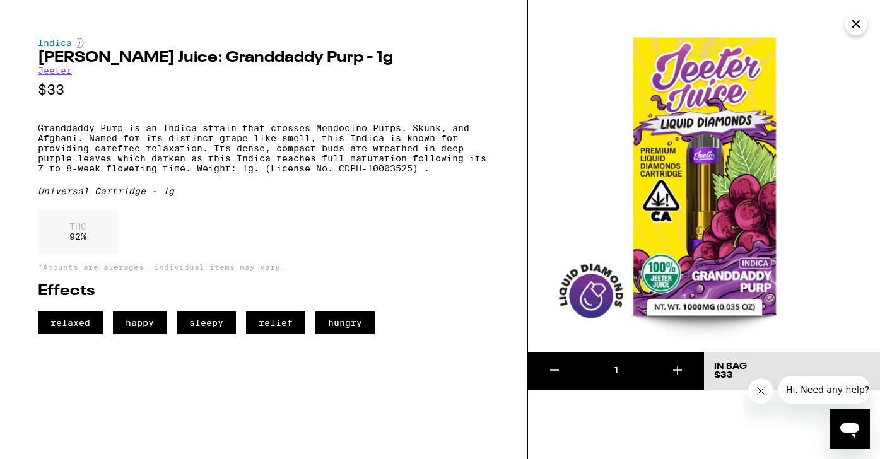
click at [860, 24] on icon "Close" at bounding box center [856, 24] width 15 height 19
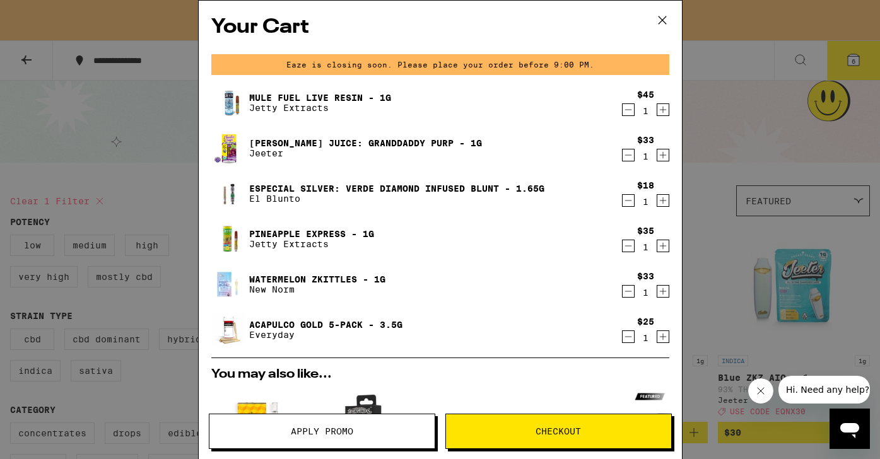
click at [364, 93] on link "Mule Fuel Live Resin - 1g" at bounding box center [320, 98] width 142 height 10
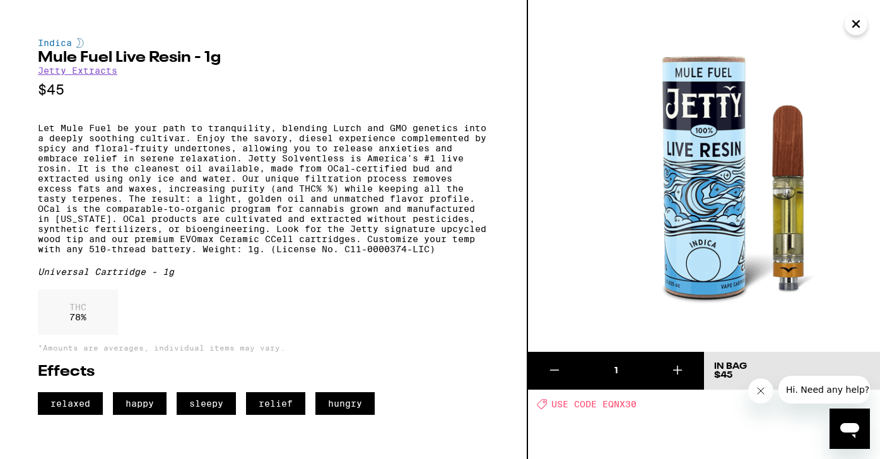
click at [863, 23] on icon "Close" at bounding box center [856, 24] width 15 height 19
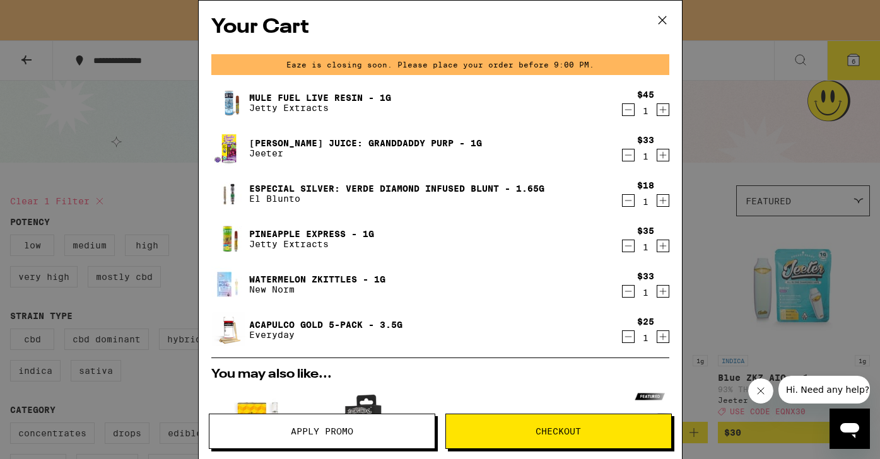
click at [623, 157] on icon "Decrement" at bounding box center [628, 155] width 11 height 15
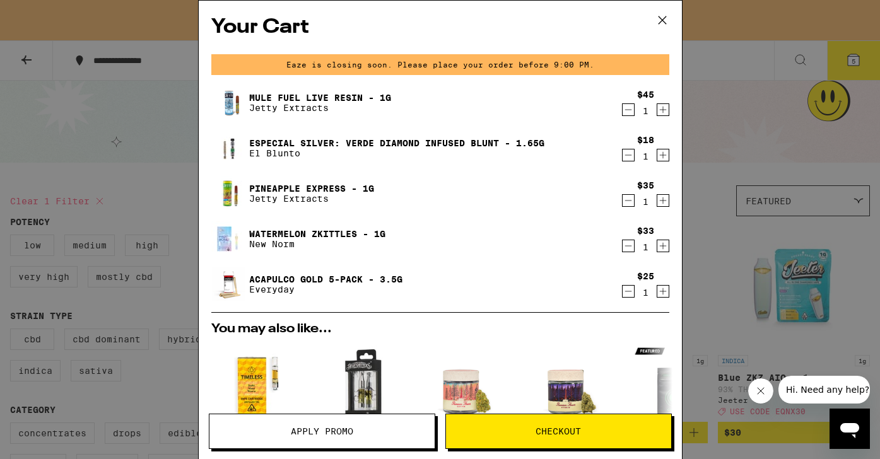
click at [745, 163] on div "Your Cart Eaze is closing soon. Please place your order before 9:00 PM. Mule Fu…" at bounding box center [440, 229] width 880 height 459
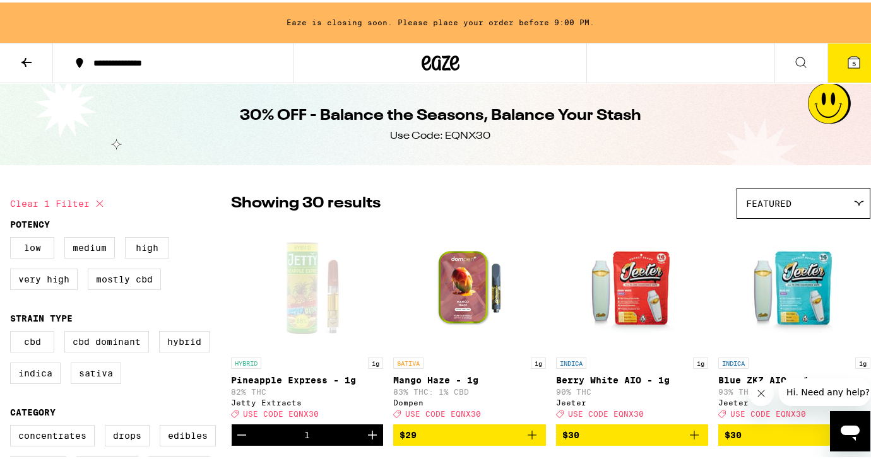
click at [793, 72] on button at bounding box center [800, 61] width 53 height 40
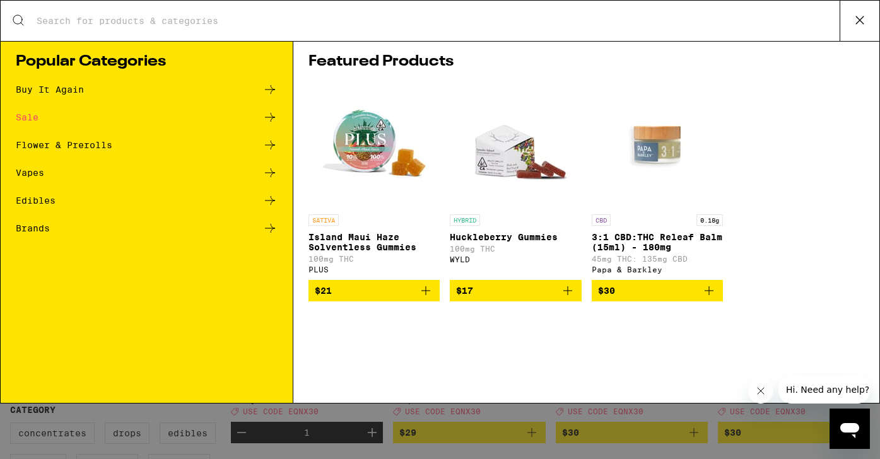
click at [492, 25] on input "Search for Products" at bounding box center [438, 20] width 804 height 11
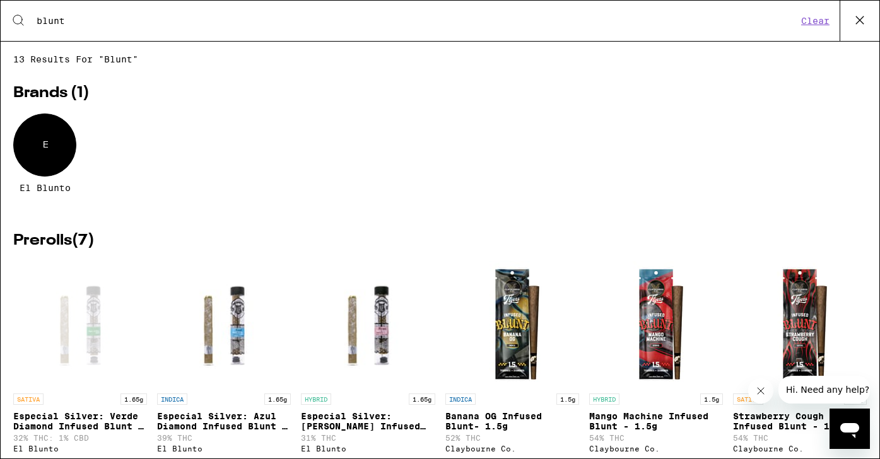
type input "blunt"
click at [865, 23] on icon at bounding box center [860, 20] width 19 height 19
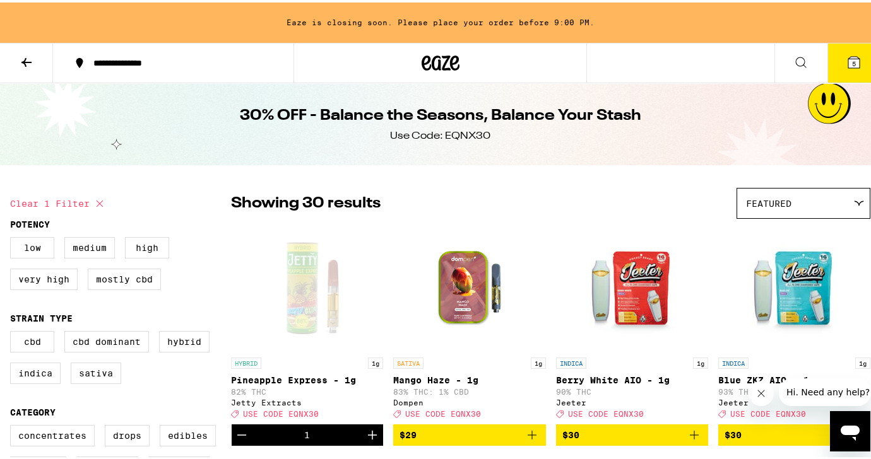
click at [852, 60] on span "5" at bounding box center [854, 61] width 4 height 8
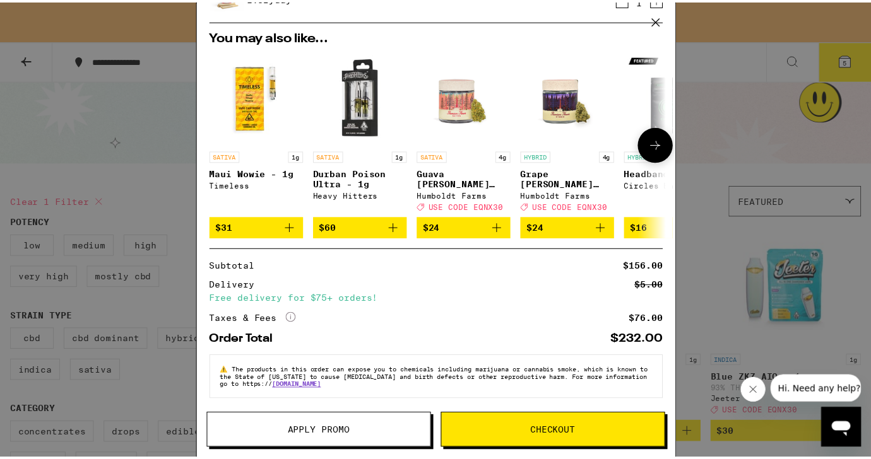
scroll to position [302, 0]
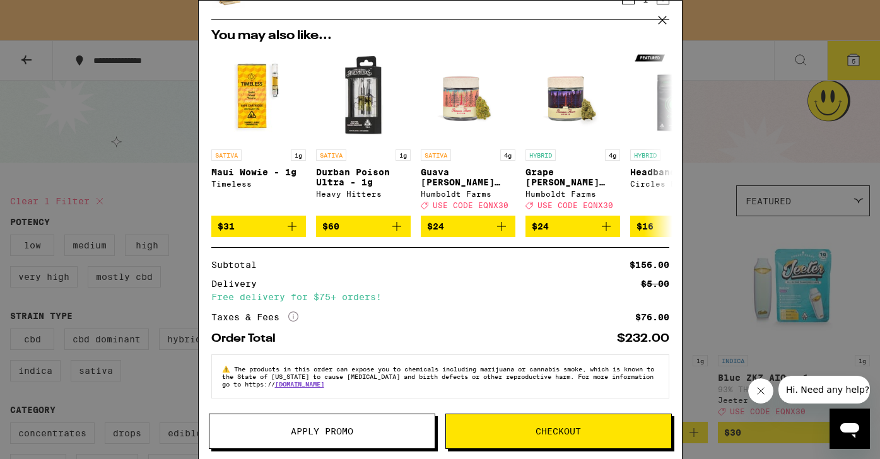
click at [661, 15] on icon at bounding box center [662, 20] width 19 height 19
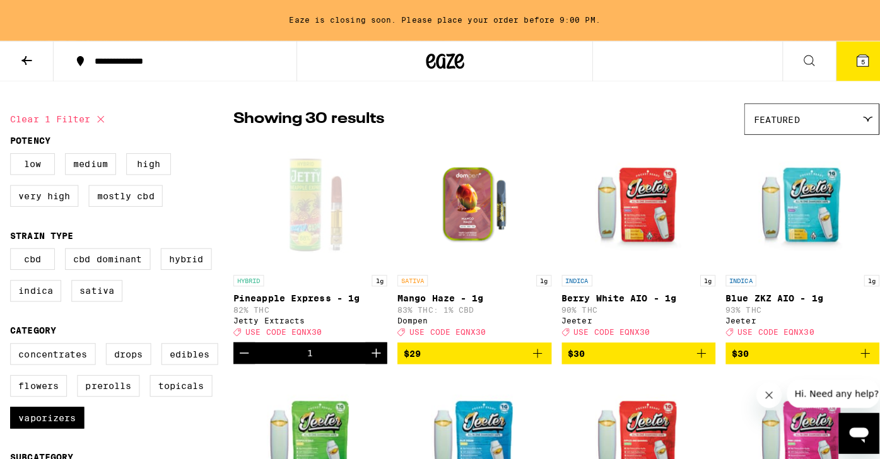
scroll to position [86, 0]
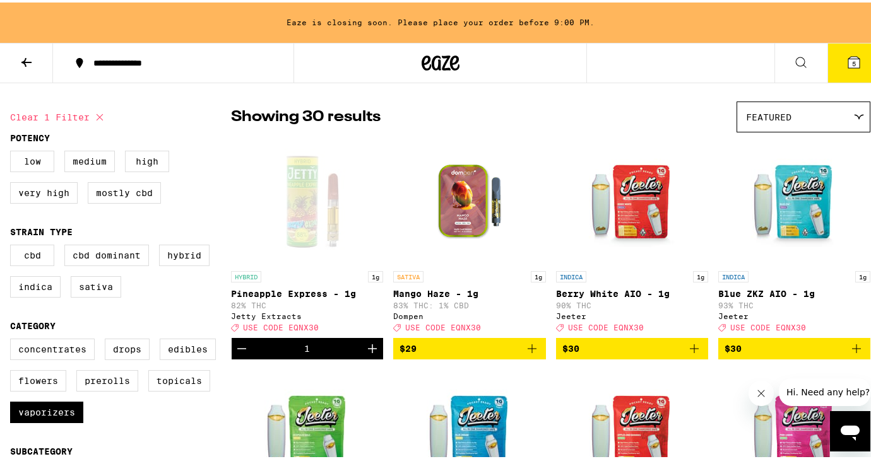
click at [848, 59] on icon at bounding box center [853, 59] width 11 height 11
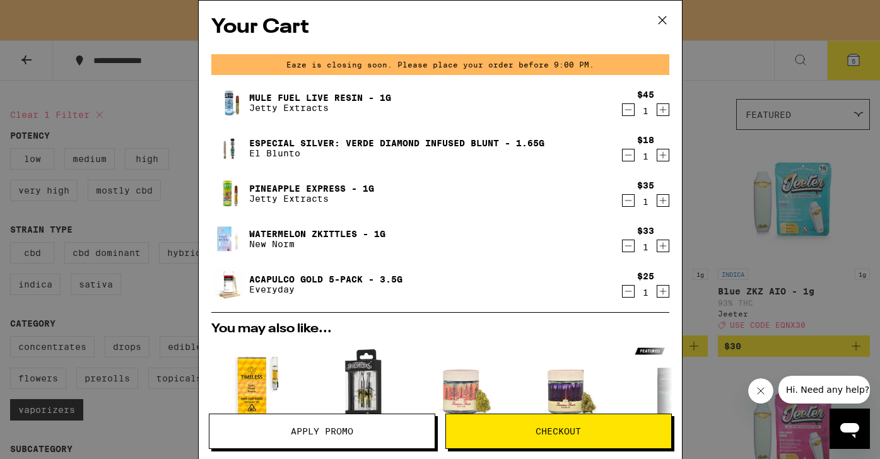
click at [322, 229] on link "Watermelon Zkittles - 1g" at bounding box center [317, 234] width 136 height 10
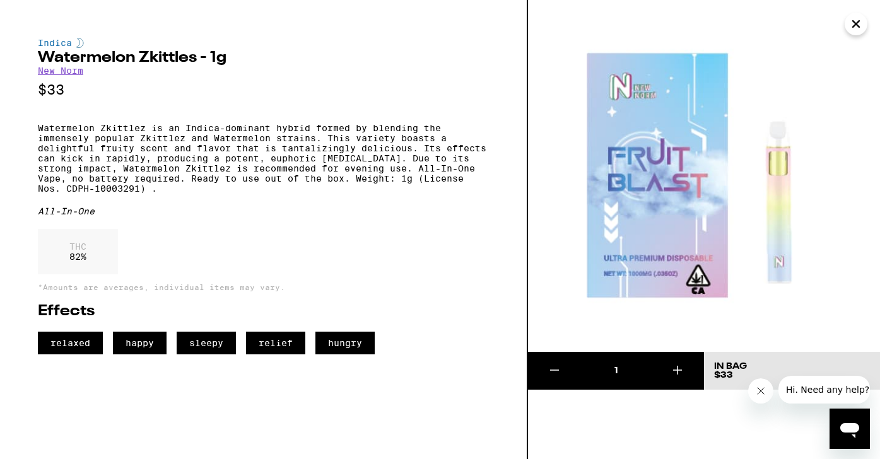
click at [856, 22] on icon "Close" at bounding box center [856, 24] width 15 height 19
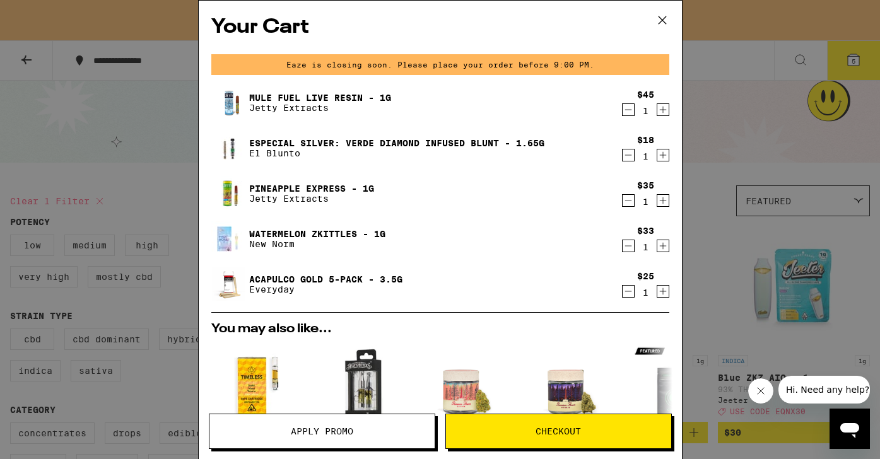
click at [661, 19] on icon at bounding box center [662, 20] width 8 height 8
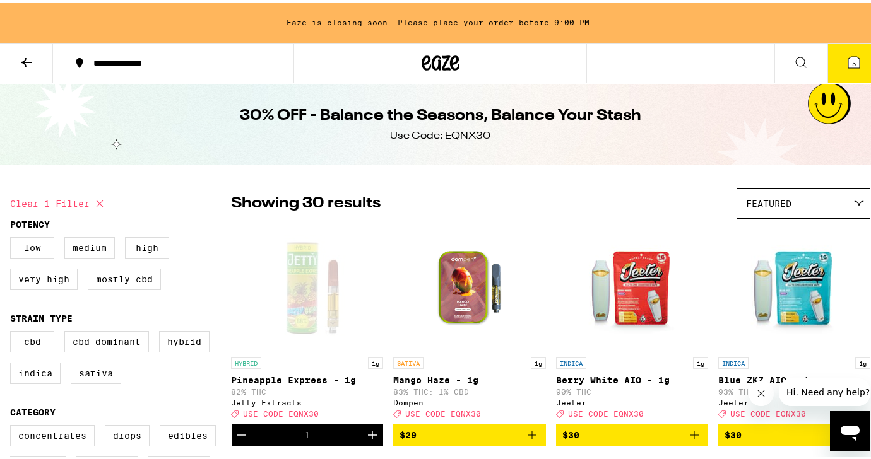
click at [457, 137] on div "Use Code: EQNX30" at bounding box center [440, 134] width 100 height 14
click at [746, 196] on span "Featured" at bounding box center [768, 201] width 45 height 10
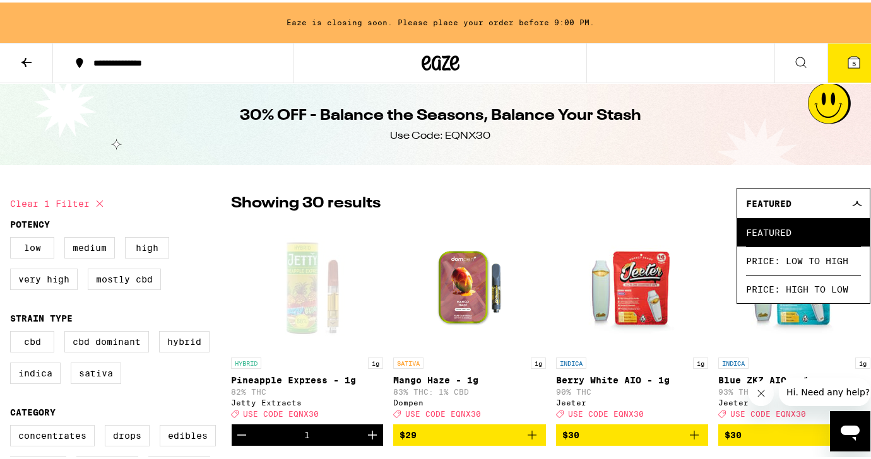
click at [651, 121] on div "30% OFF - Balance the Seasons, Balance Your Stash Use Code: EQNX30" at bounding box center [440, 122] width 485 height 82
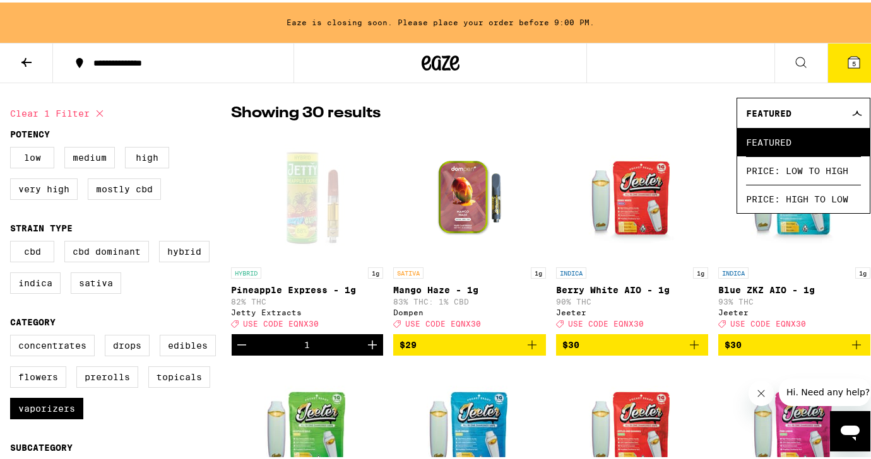
scroll to position [91, 0]
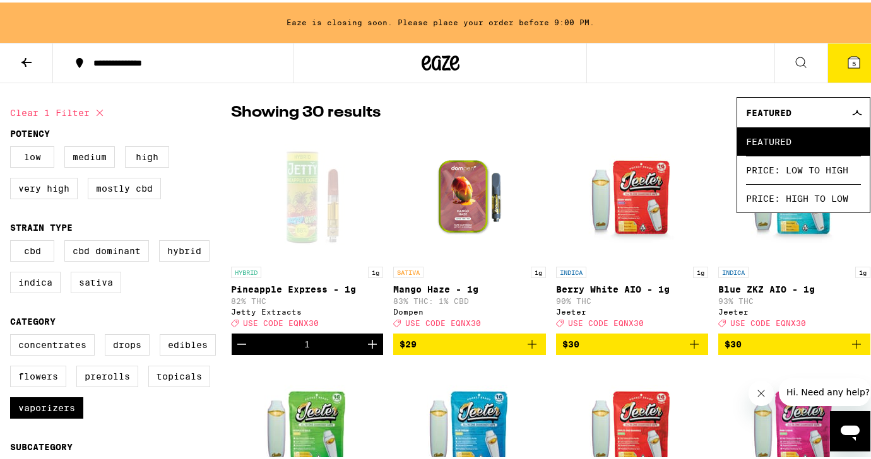
click at [634, 225] on img "Open page for Berry White AIO - 1g from Jeeter" at bounding box center [632, 195] width 126 height 126
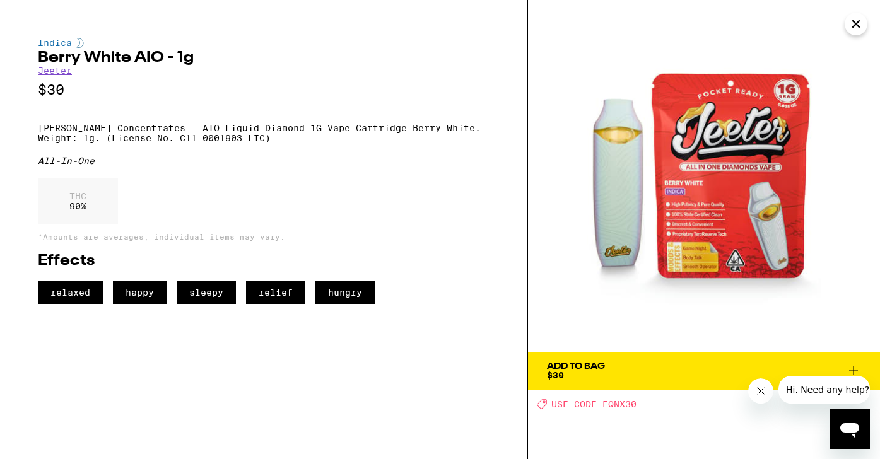
click at [855, 20] on icon "Close" at bounding box center [856, 24] width 15 height 19
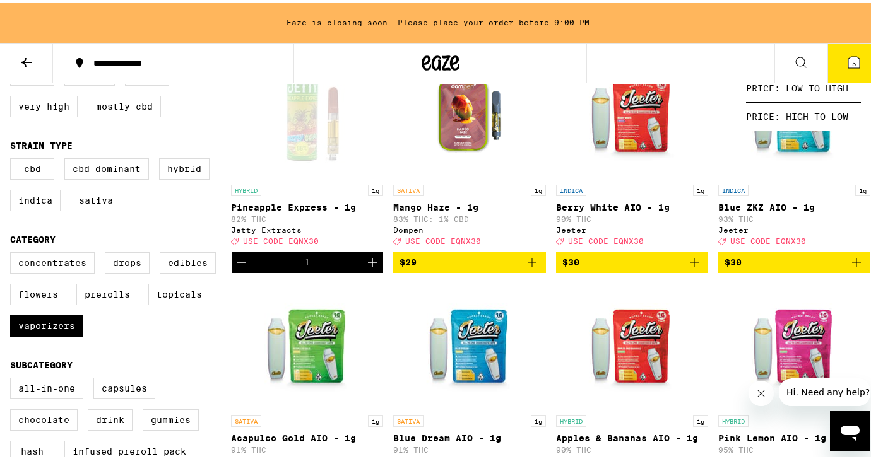
scroll to position [190, 0]
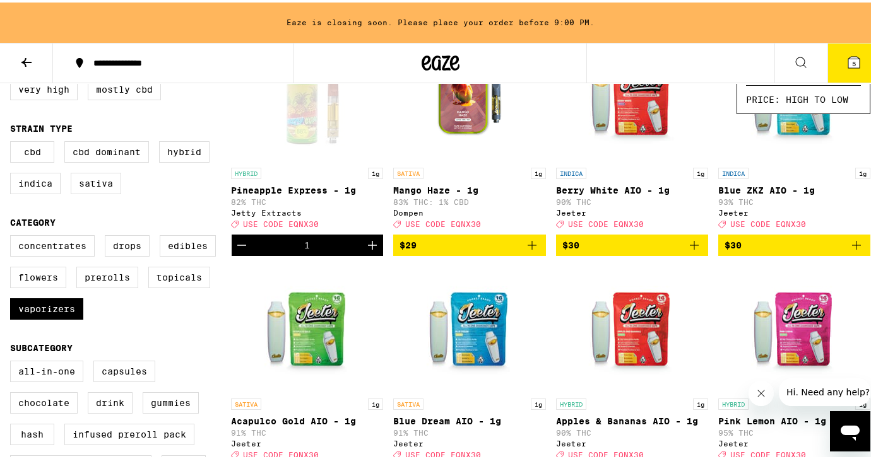
click at [625, 186] on p "Berry White AIO - 1g" at bounding box center [632, 188] width 152 height 10
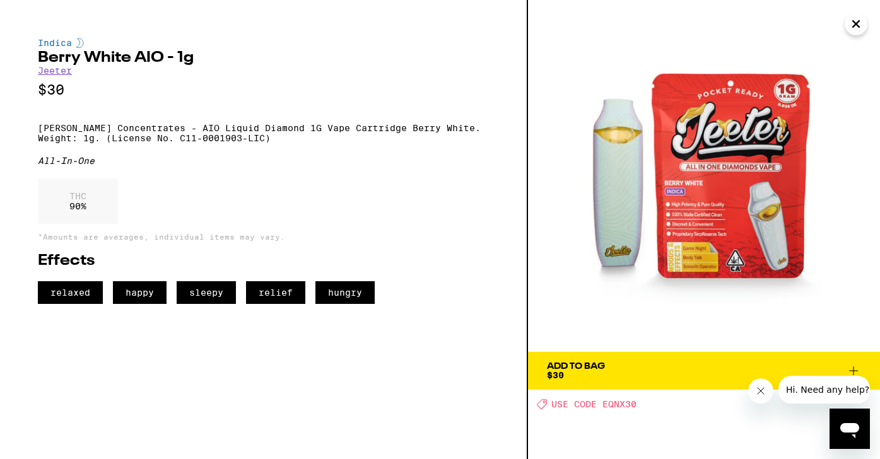
click at [852, 33] on button "Close" at bounding box center [856, 24] width 23 height 23
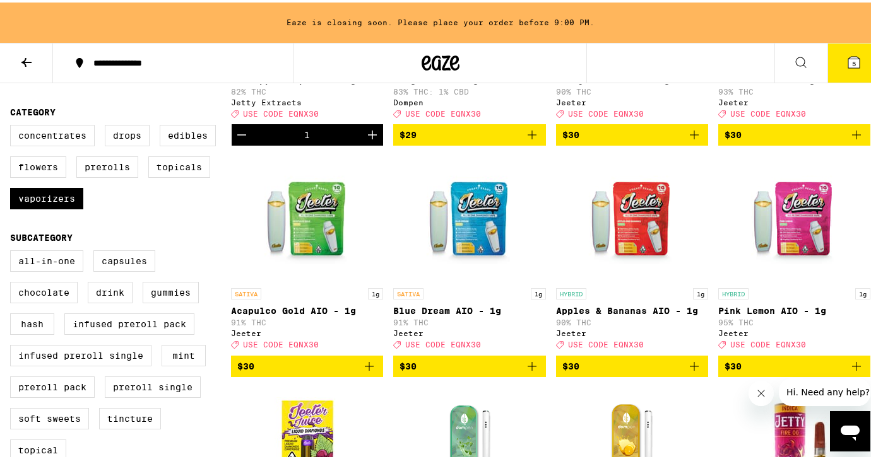
scroll to position [307, 0]
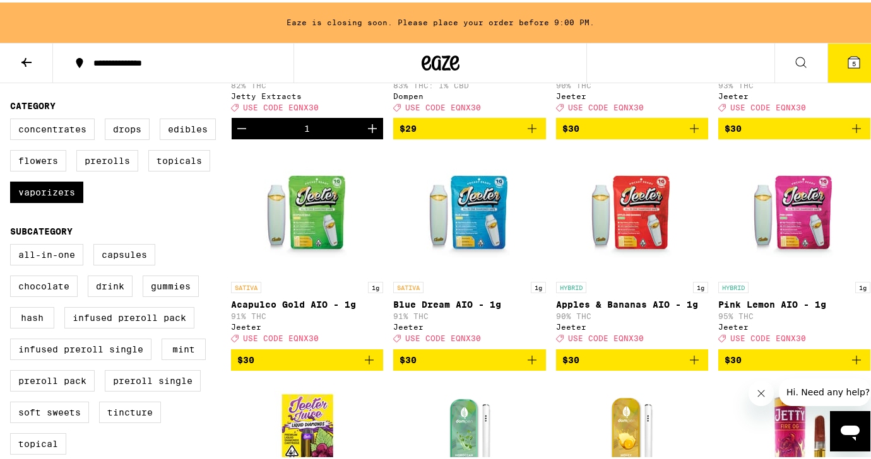
click at [314, 235] on img "Open page for Acapulco Gold AIO - 1g from Jeeter" at bounding box center [307, 210] width 126 height 126
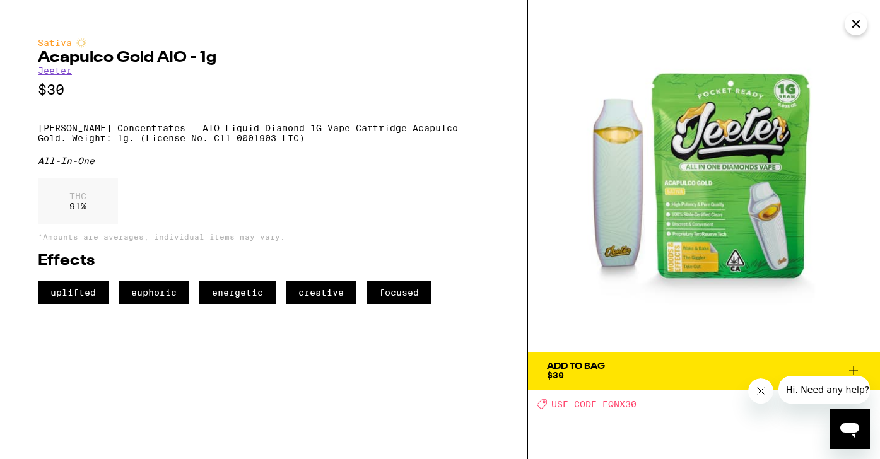
click at [865, 24] on button "Close" at bounding box center [856, 24] width 23 height 23
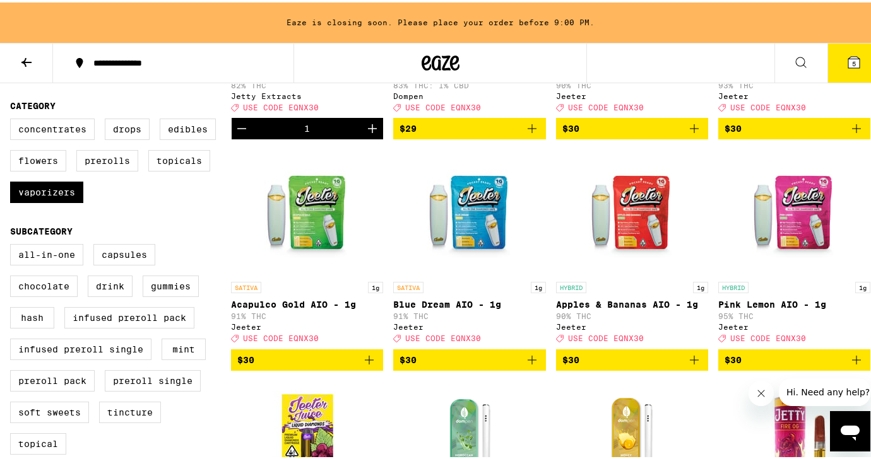
click at [481, 211] on img "Open page for Blue Dream AIO - 1g from Jeeter" at bounding box center [469, 210] width 126 height 126
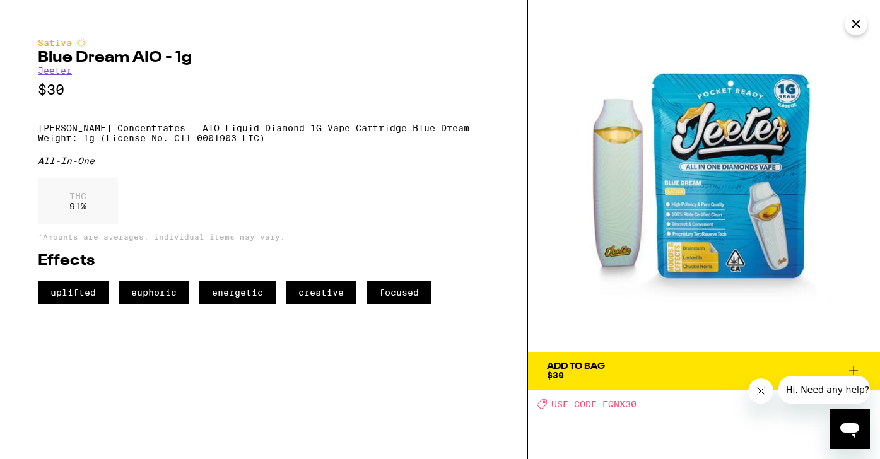
click at [582, 367] on div "Add To Bag" at bounding box center [576, 366] width 58 height 9
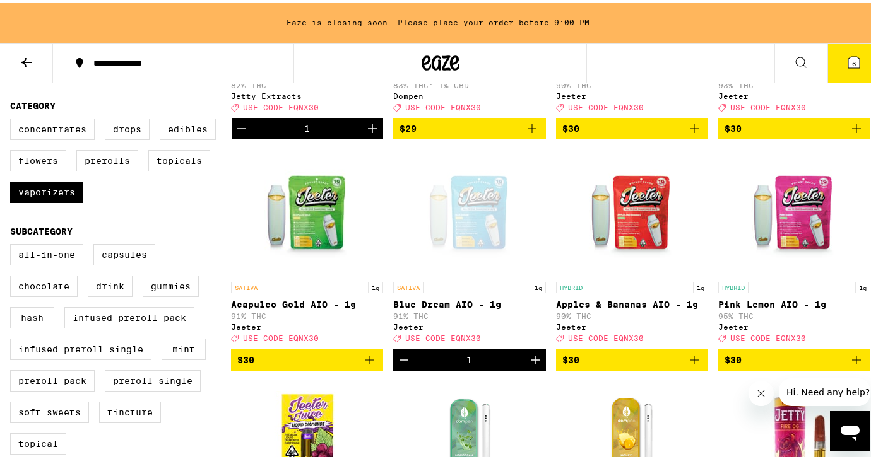
click at [528, 365] on icon "Increment" at bounding box center [535, 357] width 15 height 15
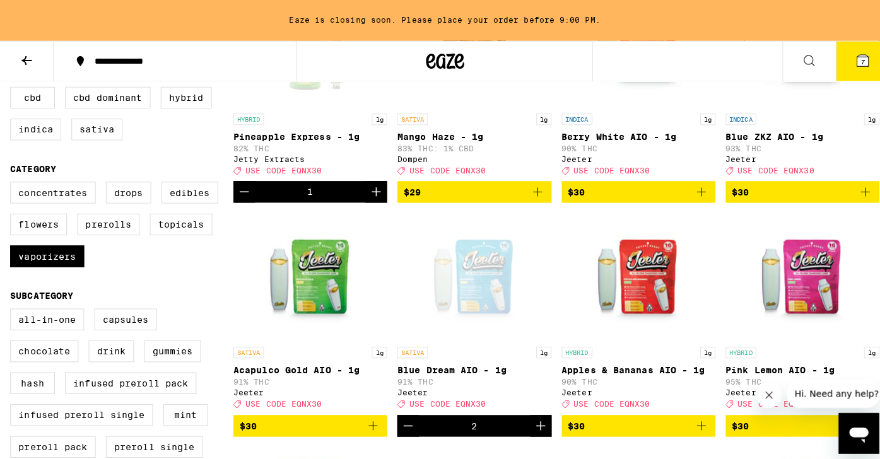
scroll to position [245, 0]
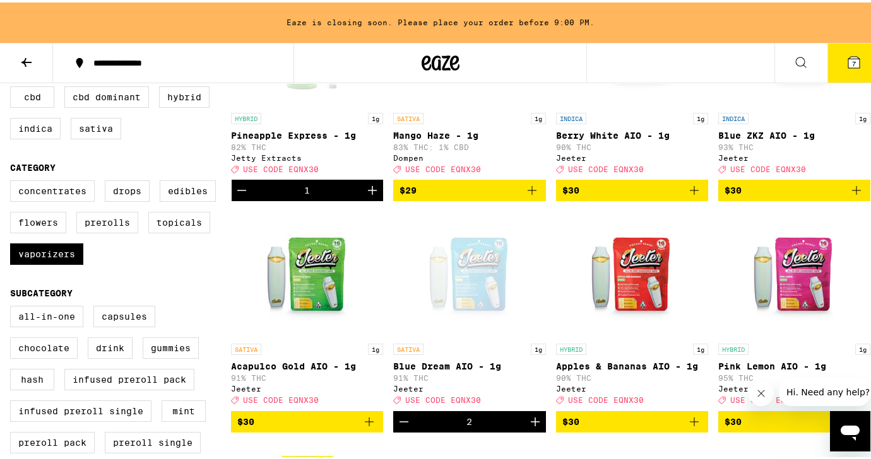
click at [846, 52] on icon at bounding box center [853, 59] width 15 height 15
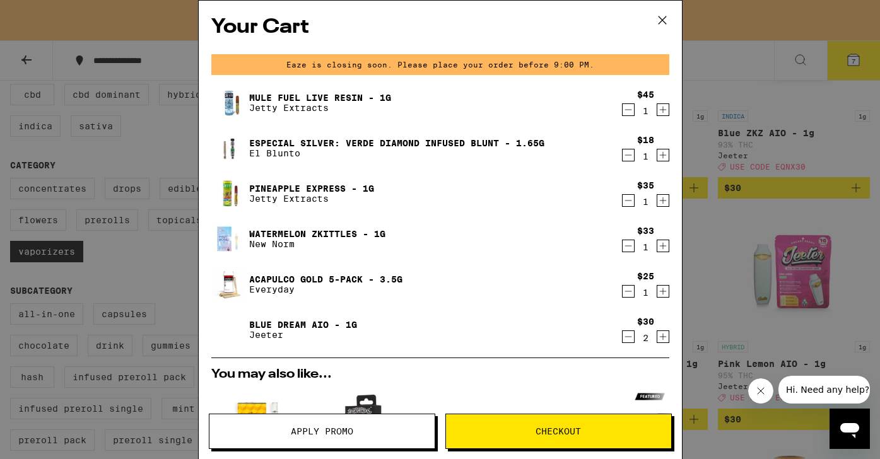
click at [373, 93] on link "Mule Fuel Live Resin - 1g" at bounding box center [320, 98] width 142 height 10
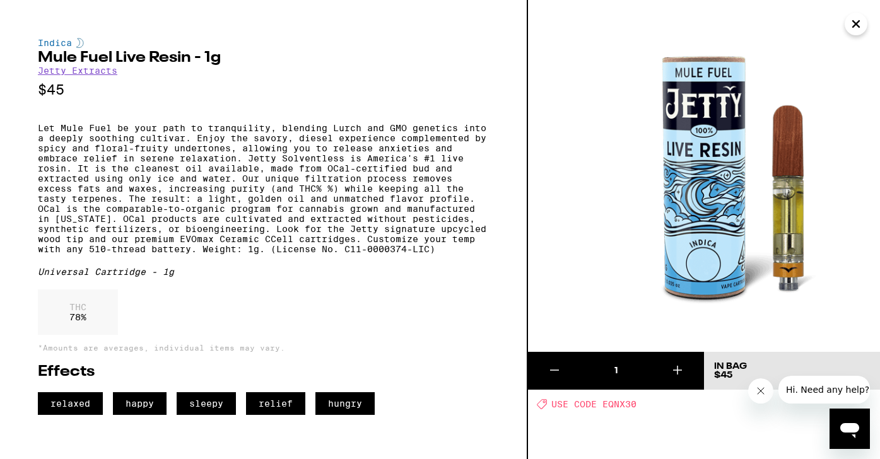
click at [849, 37] on img at bounding box center [704, 176] width 352 height 352
click at [862, 20] on icon "Close" at bounding box center [856, 24] width 15 height 19
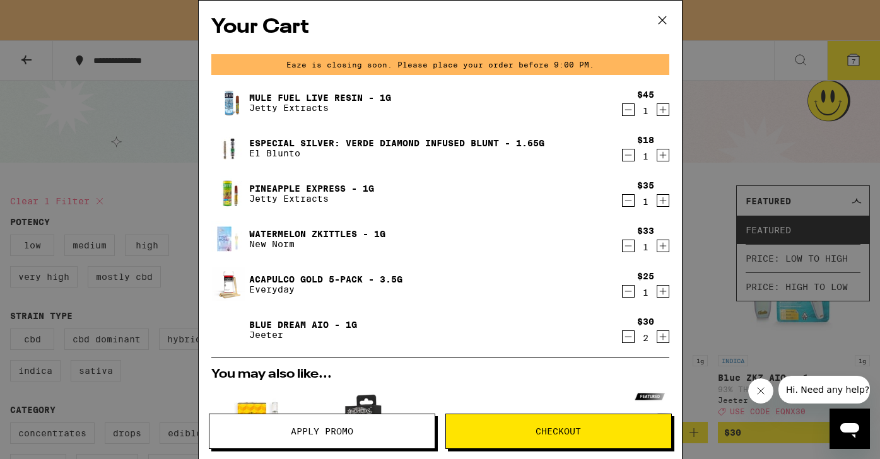
click at [623, 112] on icon "Decrement" at bounding box center [628, 109] width 11 height 15
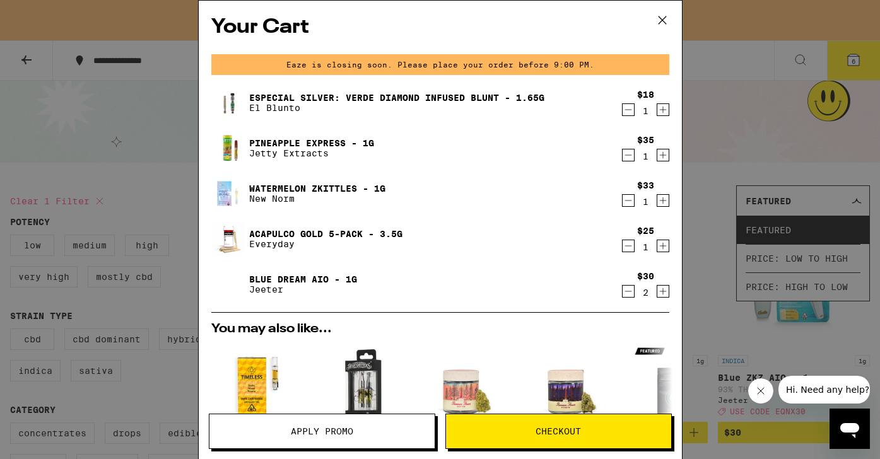
click at [623, 156] on icon "Decrement" at bounding box center [628, 155] width 11 height 15
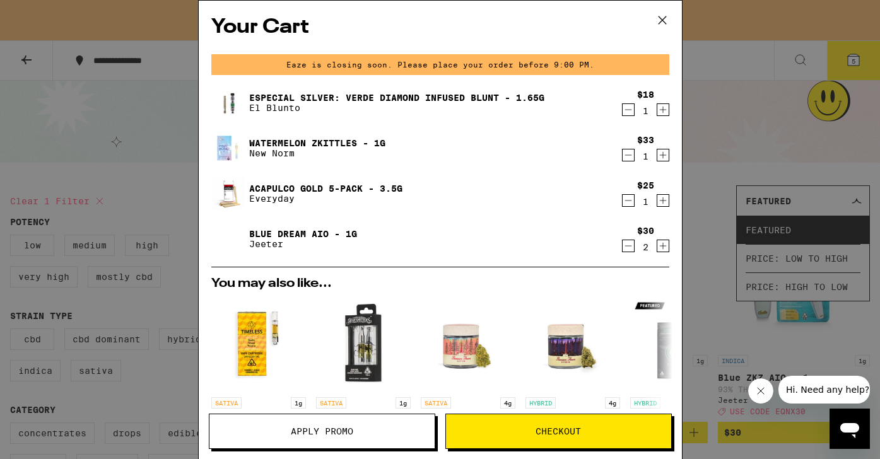
click at [350, 186] on link "Acapulco Gold 5-Pack - 3.5g" at bounding box center [325, 189] width 153 height 10
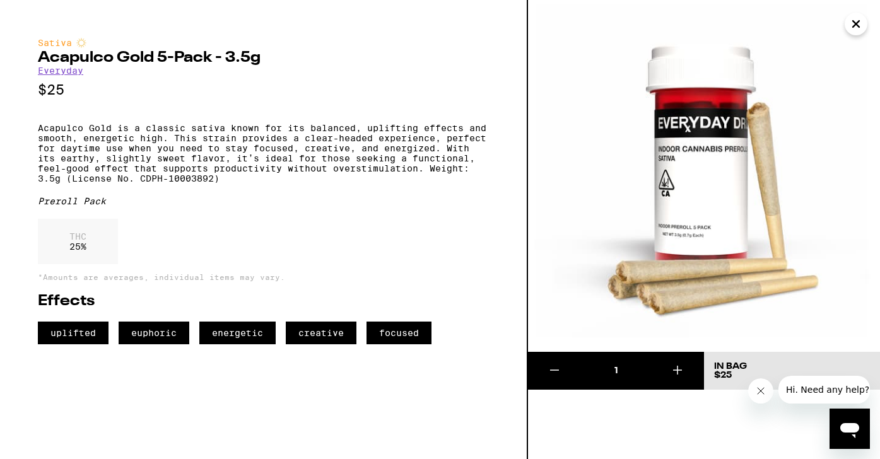
click at [855, 27] on icon "Close" at bounding box center [856, 24] width 15 height 19
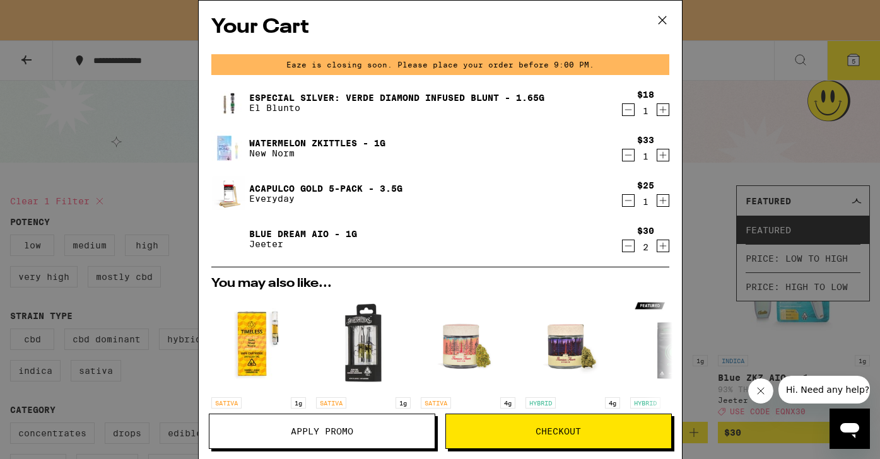
click at [348, 189] on link "Acapulco Gold 5-Pack - 3.5g" at bounding box center [325, 189] width 153 height 10
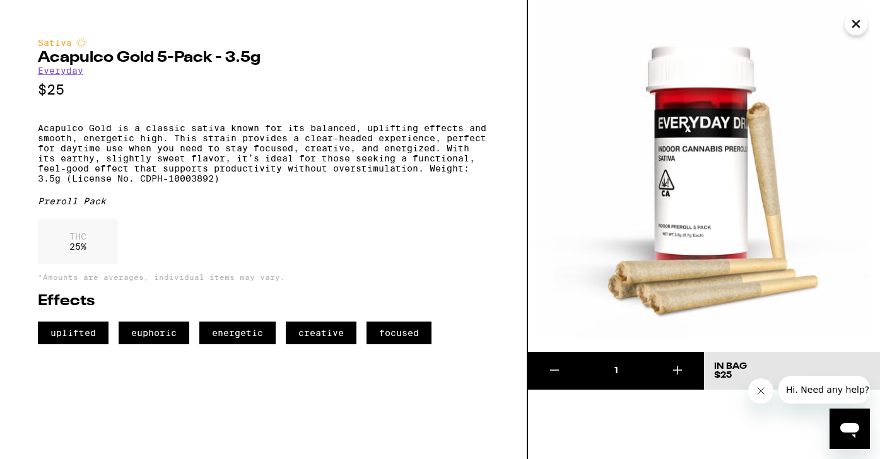
click at [62, 76] on link "Everyday" at bounding box center [60, 71] width 45 height 10
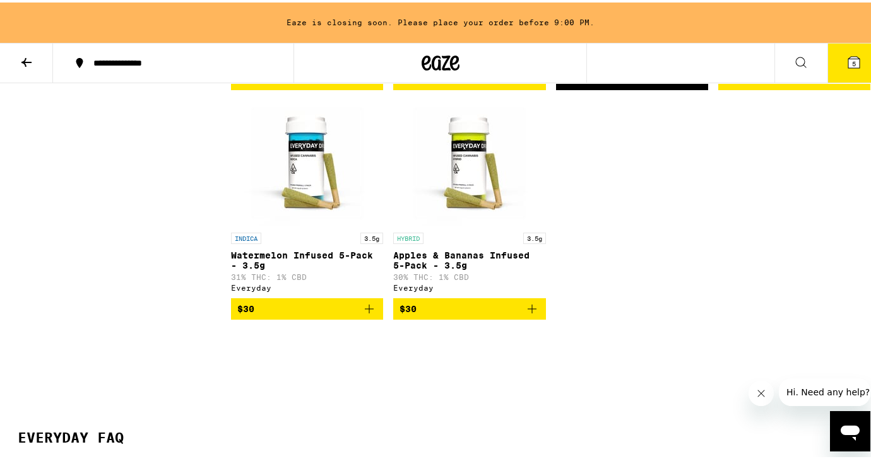
scroll to position [1235, 0]
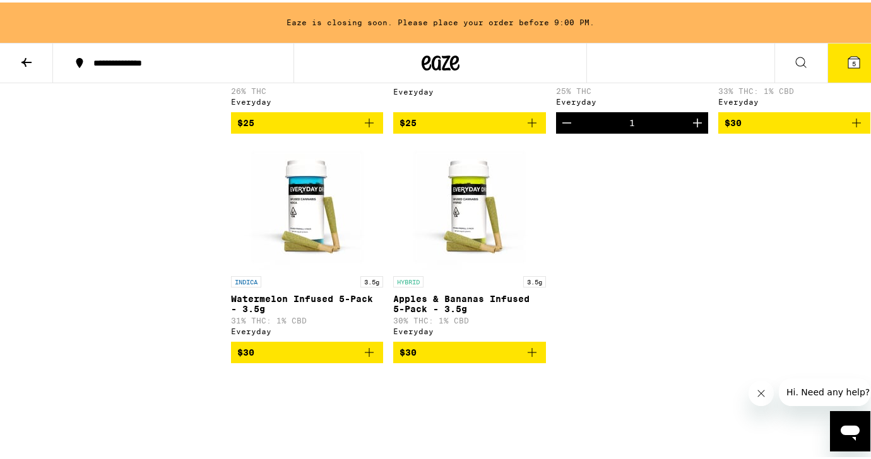
click at [533, 358] on icon "Add to bag" at bounding box center [531, 350] width 15 height 15
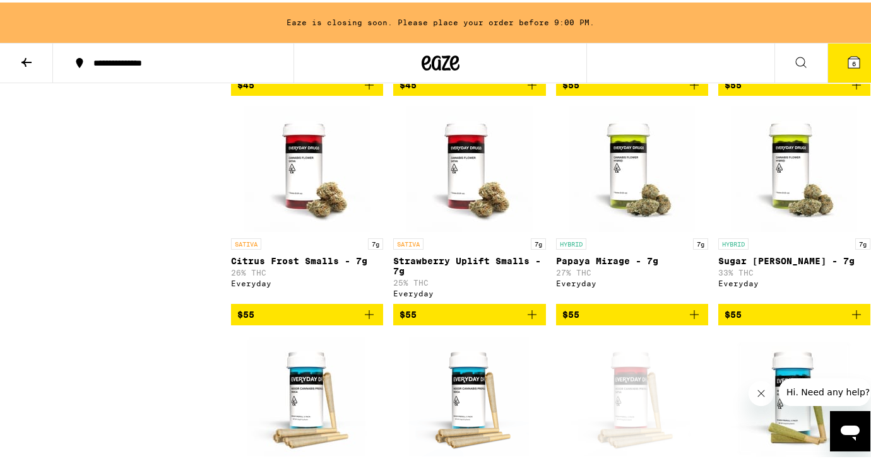
scroll to position [808, 0]
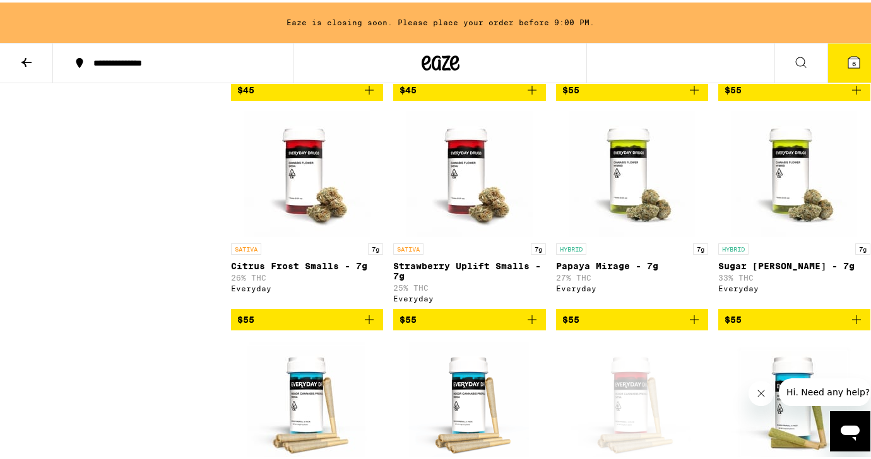
click at [763, 395] on icon "Close message from company" at bounding box center [761, 393] width 6 height 6
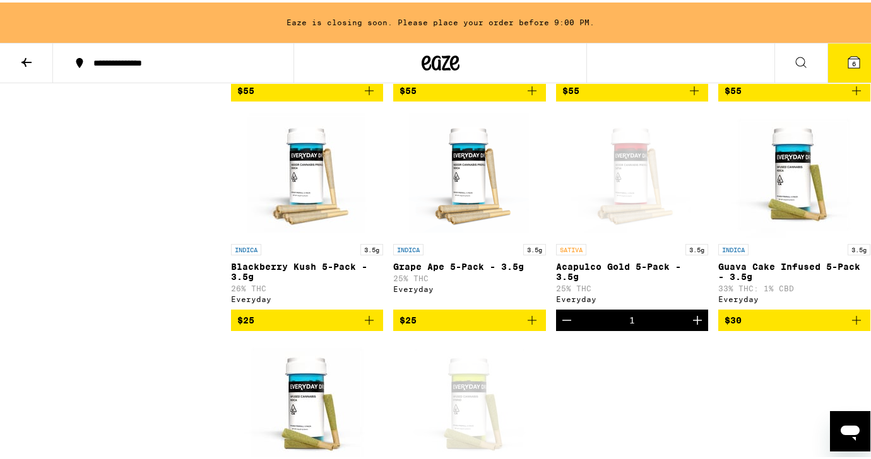
scroll to position [1035, 0]
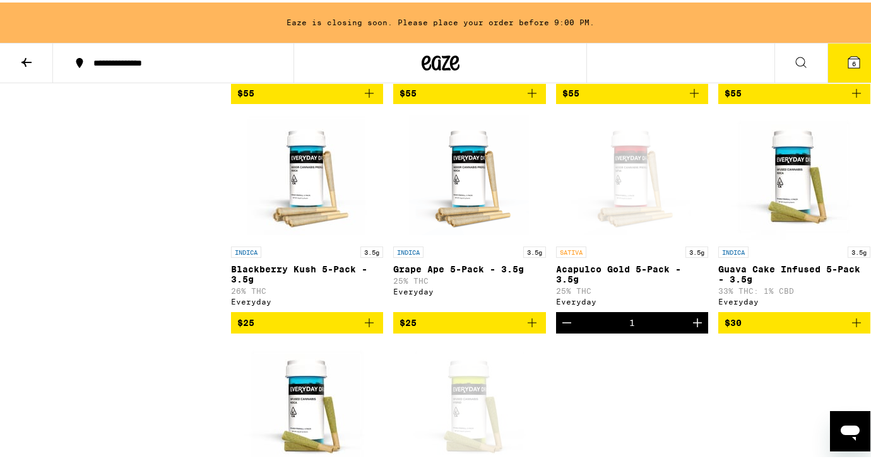
click at [623, 204] on div "Open page for Acapulco Gold 5-Pack - 3.5g from Everyday" at bounding box center [632, 175] width 126 height 126
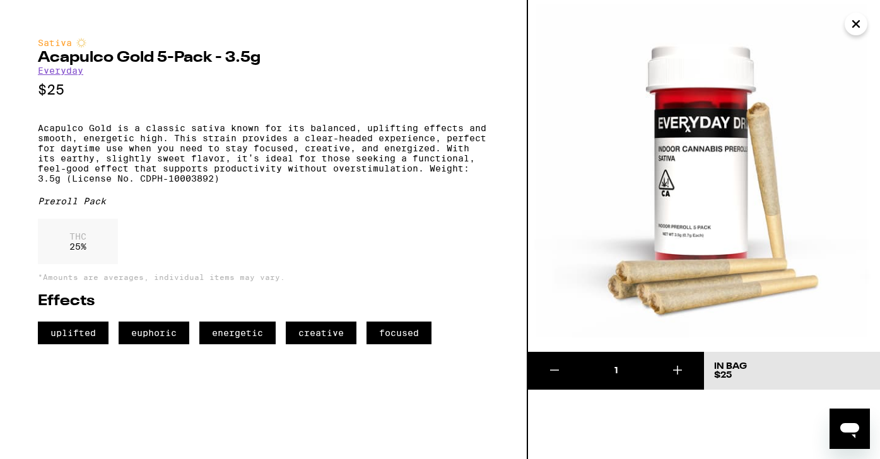
click at [855, 23] on icon "Close" at bounding box center [856, 24] width 6 height 6
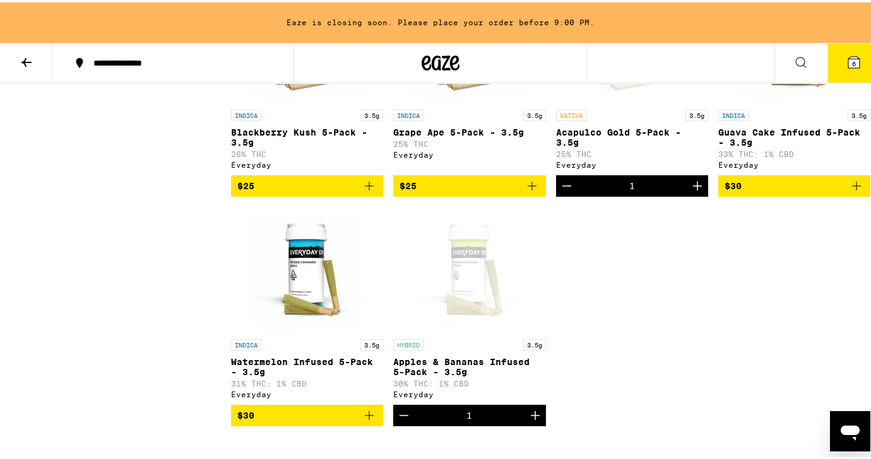
scroll to position [1171, 0]
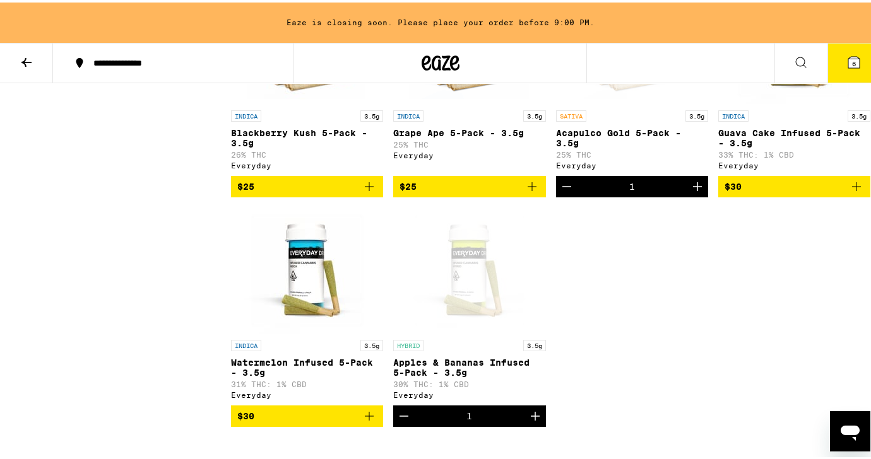
click at [475, 275] on div "Open page for Apples & Bananas Infused 5-Pack - 3.5g from Everyday" at bounding box center [469, 268] width 126 height 126
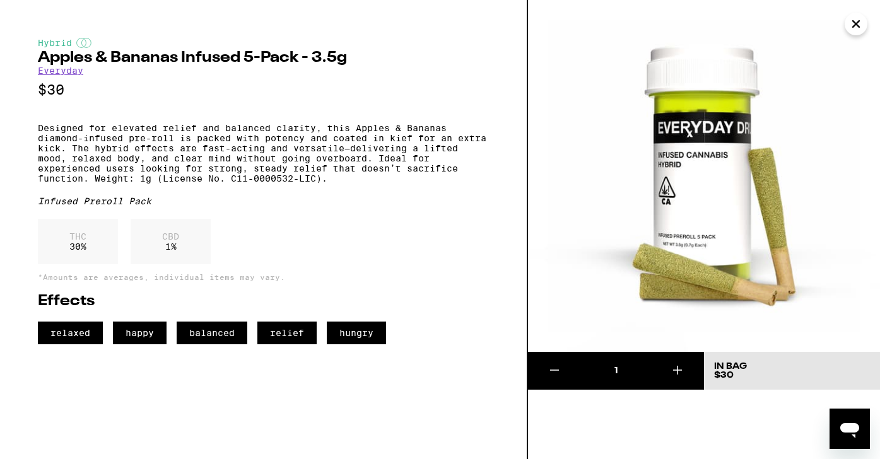
click at [855, 21] on icon "Close" at bounding box center [856, 24] width 15 height 19
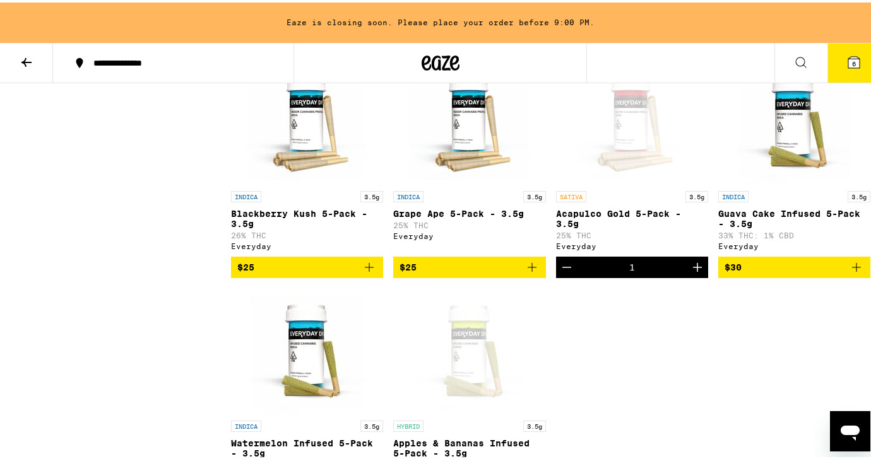
scroll to position [1091, 0]
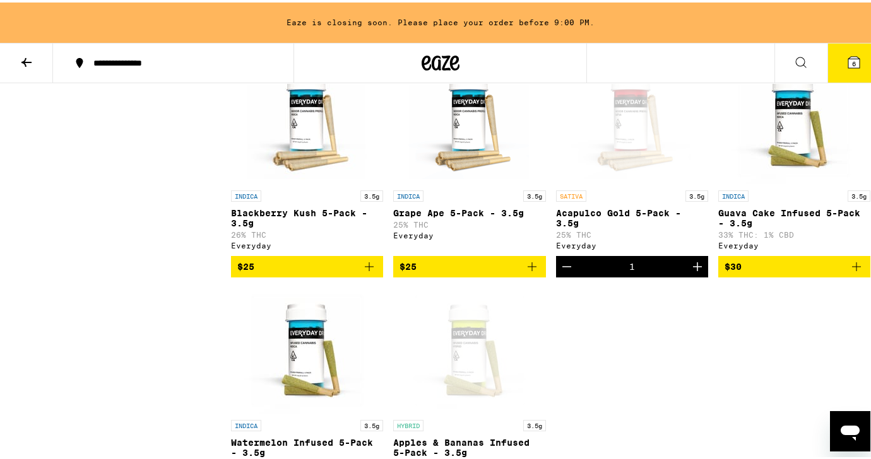
click at [568, 272] on icon "Decrement" at bounding box center [566, 264] width 15 height 15
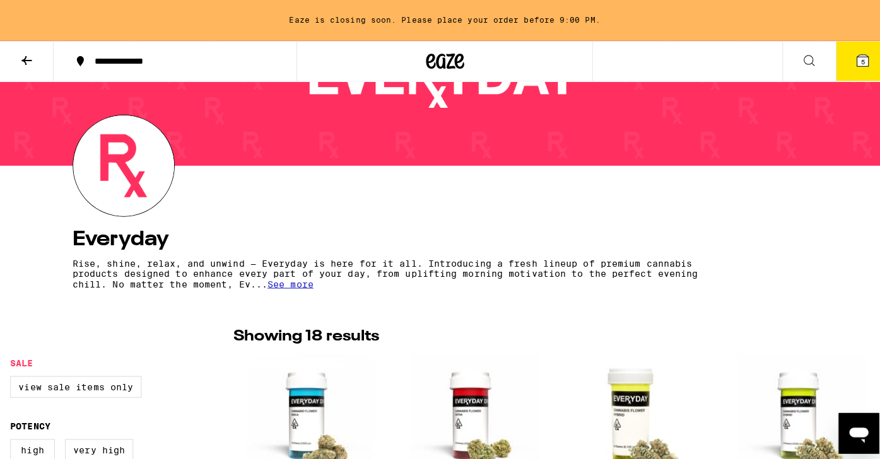
scroll to position [0, 0]
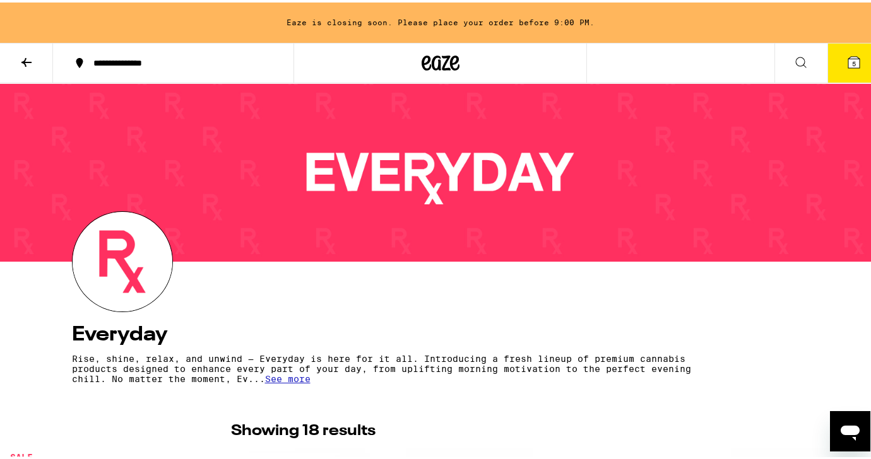
click at [24, 59] on icon at bounding box center [26, 60] width 10 height 9
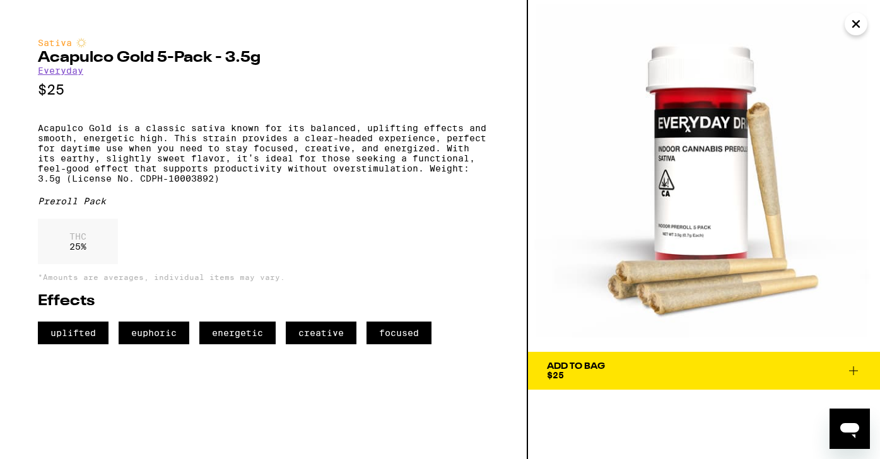
click at [861, 27] on icon "Close" at bounding box center [856, 24] width 15 height 19
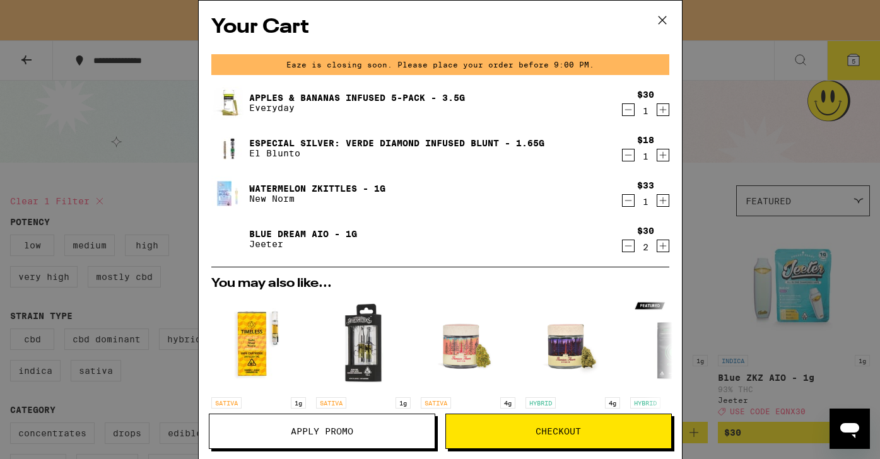
click at [450, 255] on div "Blue Dream AIO - 1g Jeeter" at bounding box center [416, 239] width 410 height 35
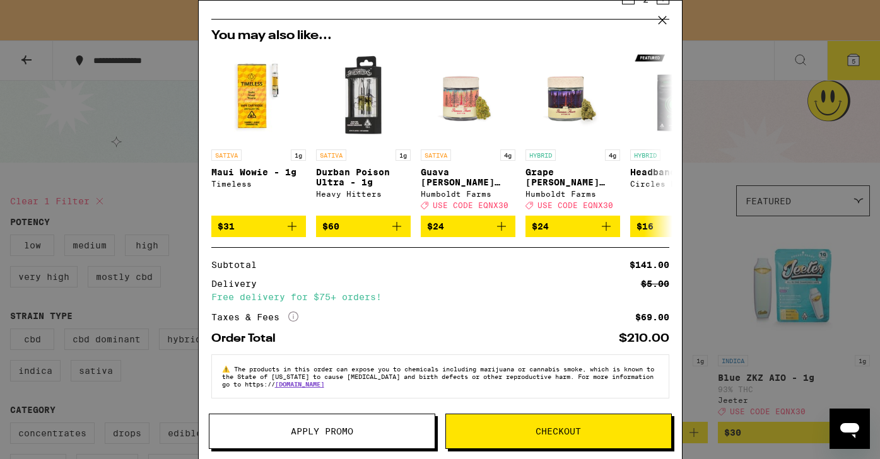
scroll to position [257, 0]
click at [292, 312] on icon "More Info" at bounding box center [293, 317] width 10 height 10
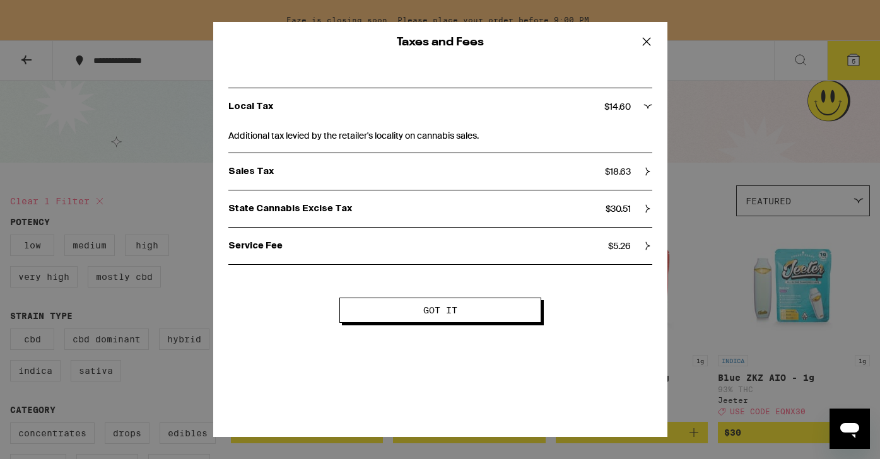
click at [435, 319] on button "Got it" at bounding box center [441, 310] width 202 height 25
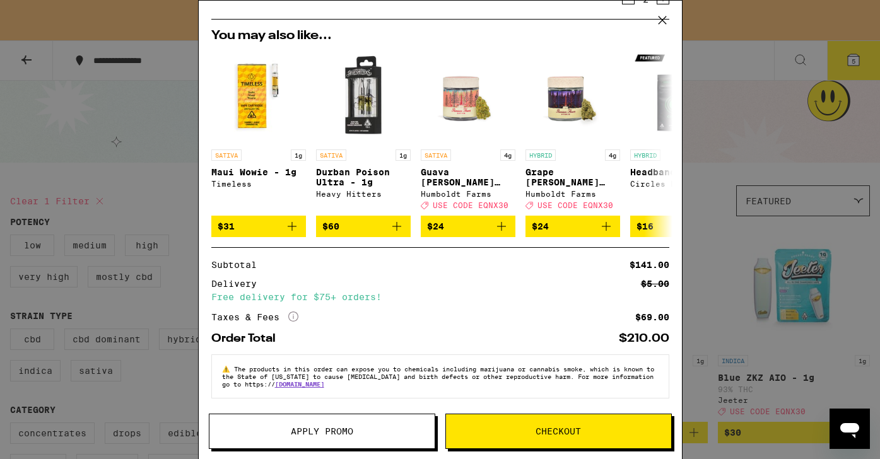
click at [709, 194] on div "Your Cart Eaze is closing soon. Please place your order before 9:00 PM. Apples …" at bounding box center [440, 229] width 880 height 459
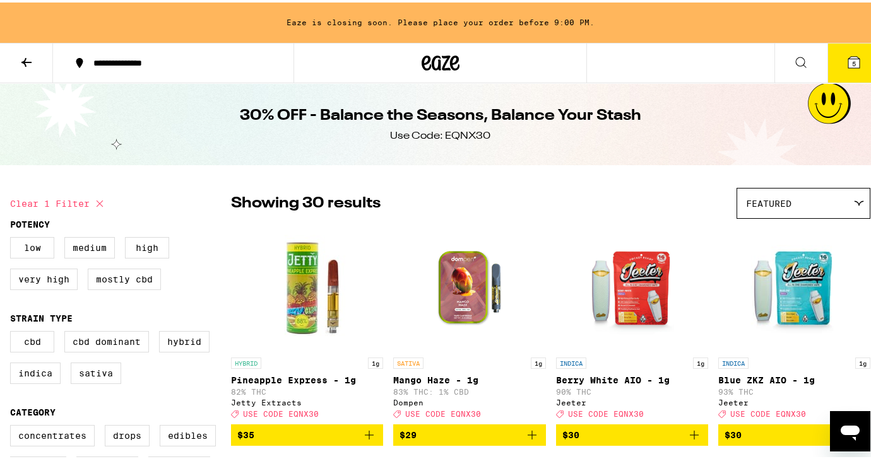
click at [471, 136] on div "Use Code: EQNX30" at bounding box center [440, 134] width 100 height 14
copy div "EQNX30"
click at [850, 59] on icon at bounding box center [853, 59] width 11 height 11
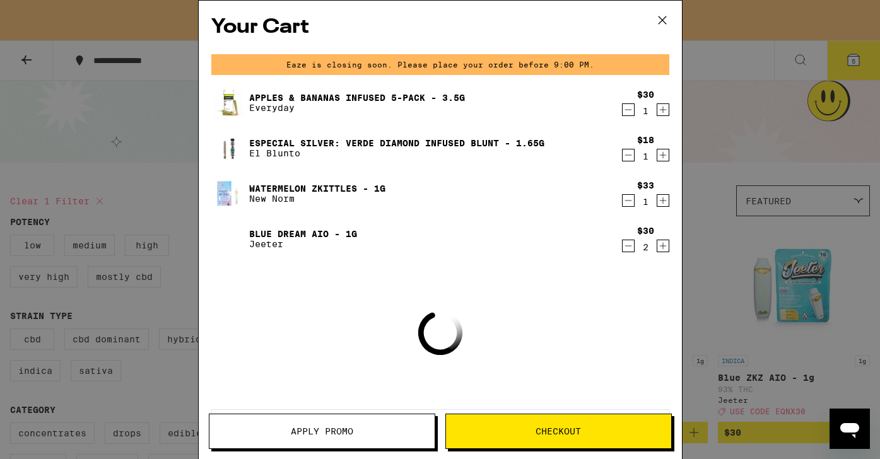
click at [323, 429] on span "Apply Promo" at bounding box center [322, 431] width 62 height 9
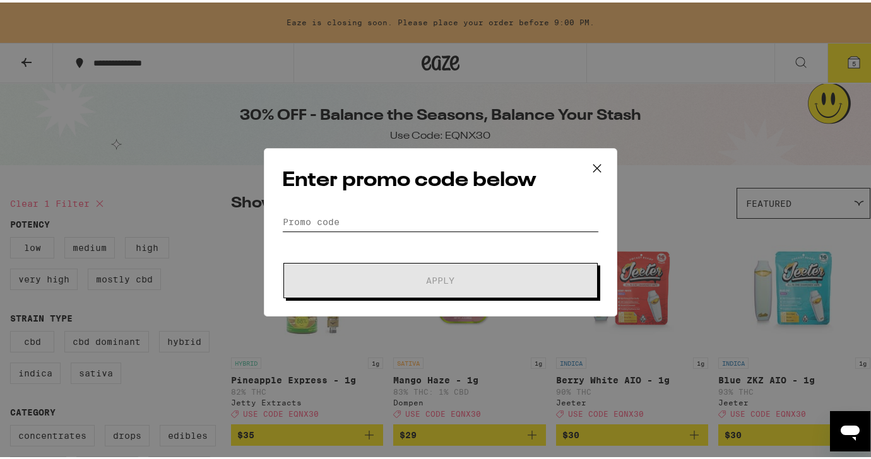
click at [377, 228] on form "Promo Code Apply" at bounding box center [440, 253] width 317 height 86
paste input "EQNX30"
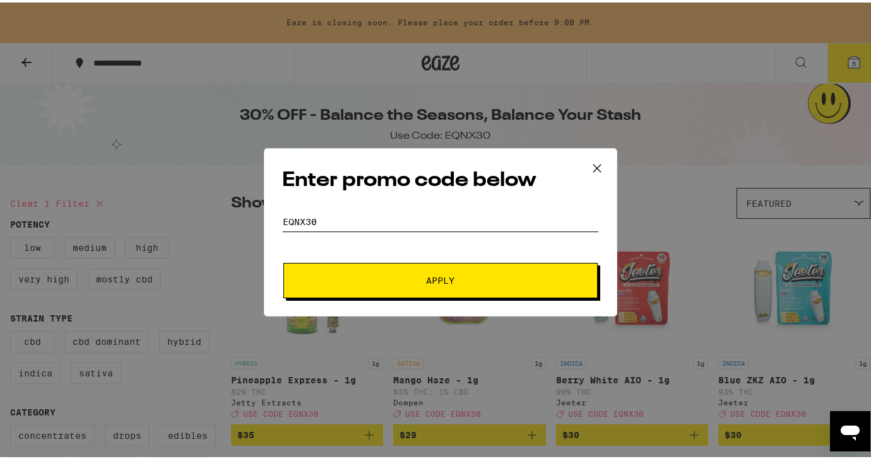
type input "EQNX30"
click at [394, 281] on span "Apply" at bounding box center [440, 278] width 227 height 9
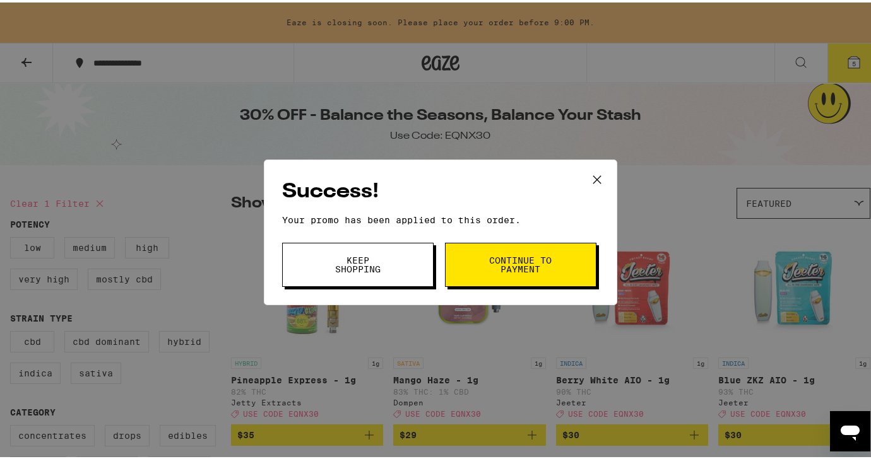
click at [387, 266] on button "Keep Shopping" at bounding box center [357, 262] width 151 height 44
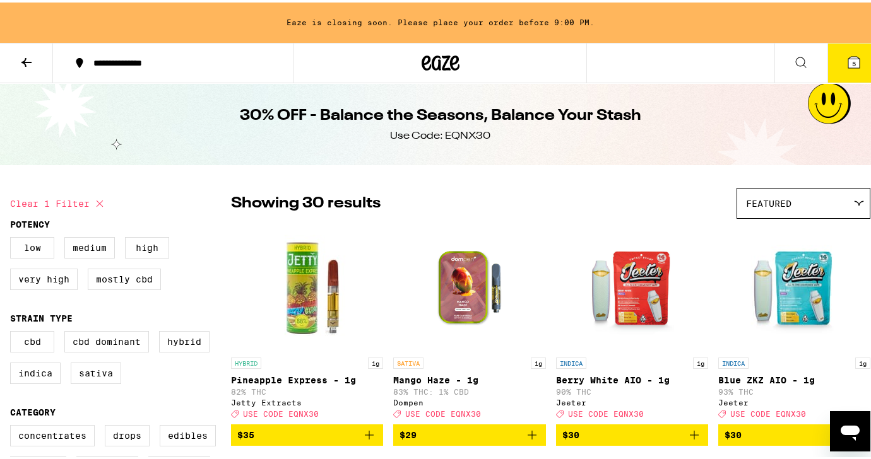
click at [848, 50] on button "5" at bounding box center [853, 60] width 53 height 39
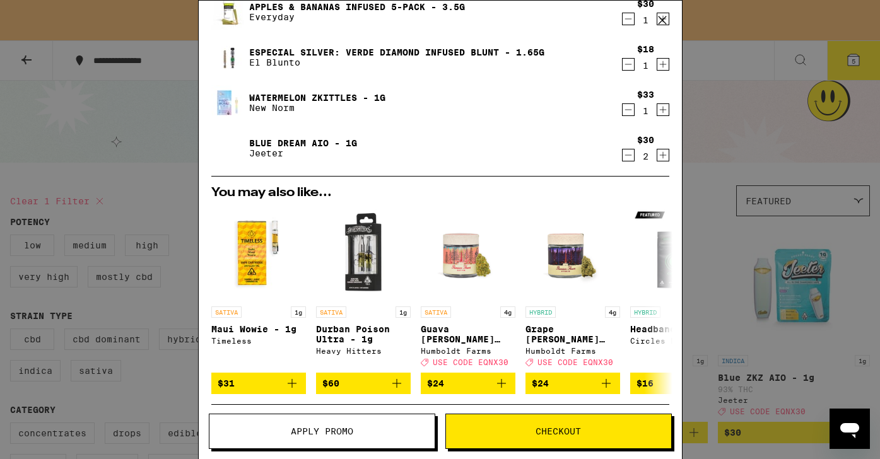
scroll to position [92, 0]
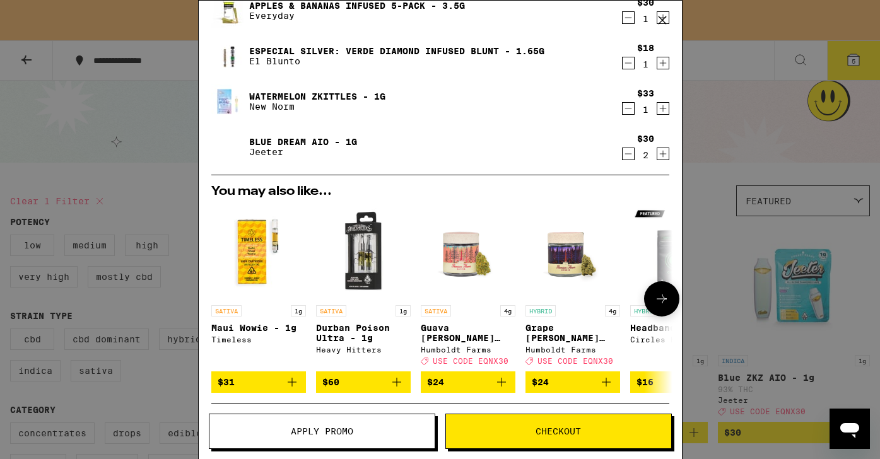
click at [374, 228] on img "Open page for Durban Poison Ultra - 1g from Heavy Hitters" at bounding box center [363, 251] width 95 height 95
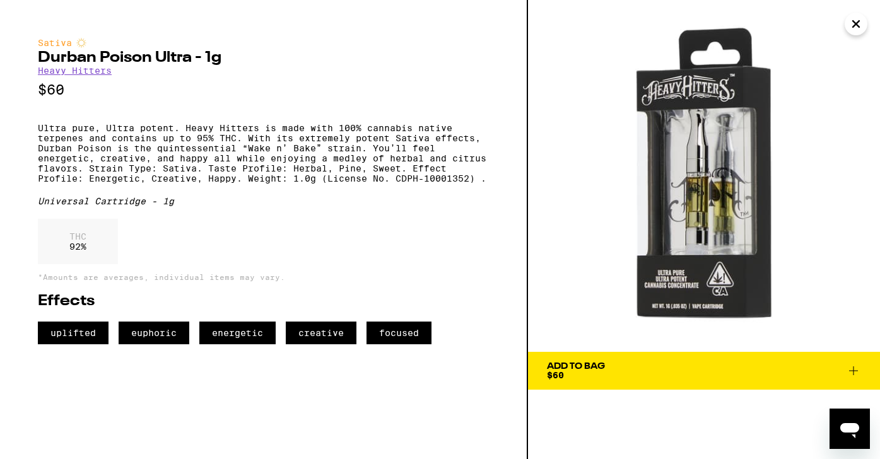
click at [858, 31] on icon "Close" at bounding box center [856, 24] width 15 height 19
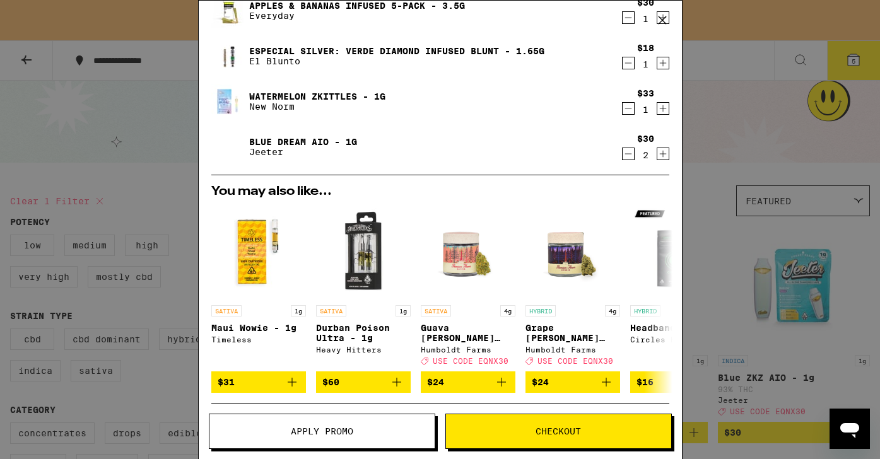
click at [669, 19] on icon at bounding box center [662, 20] width 19 height 19
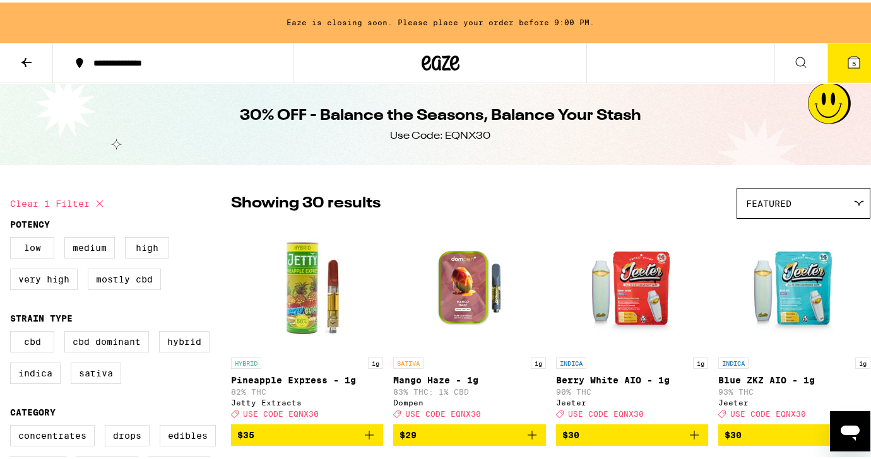
click at [793, 63] on icon at bounding box center [800, 59] width 15 height 15
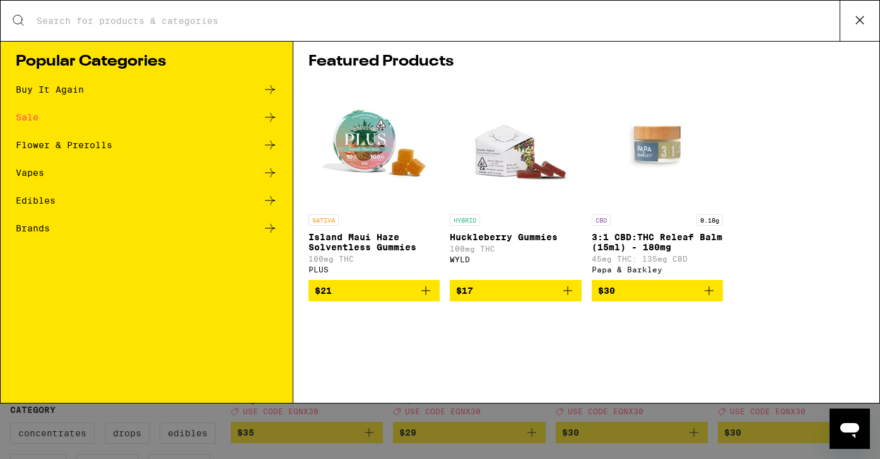
click at [357, 18] on input "Search for Products" at bounding box center [438, 20] width 804 height 11
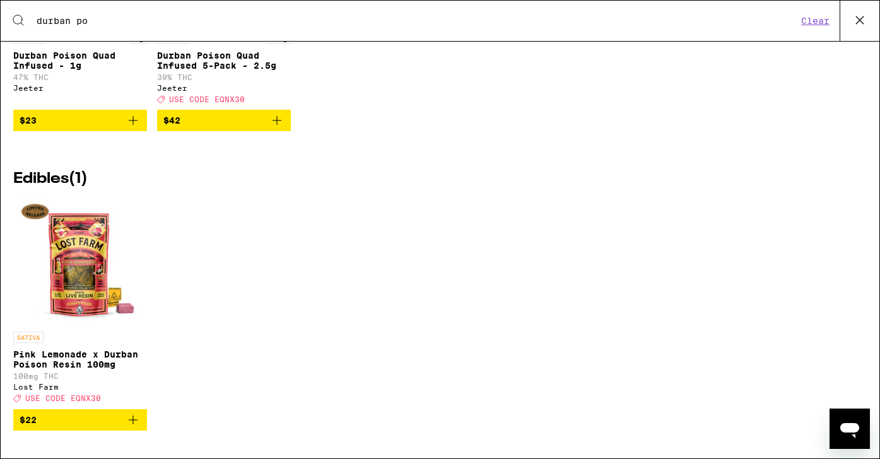
scroll to position [810, 0]
type input "durban po"
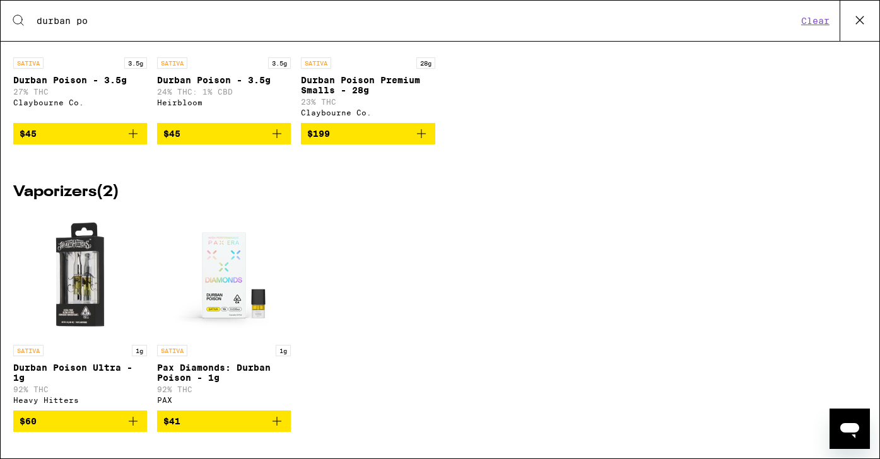
scroll to position [180, 0]
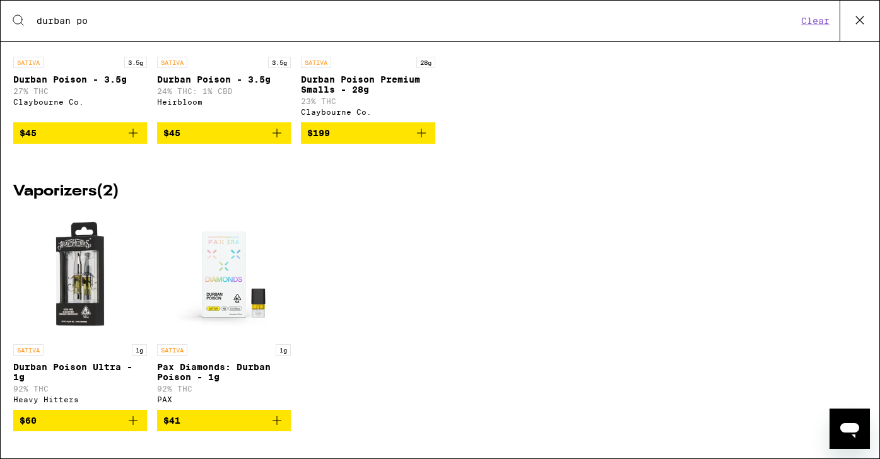
click at [194, 382] on p "Pax Diamonds: Durban Poison - 1g" at bounding box center [224, 372] width 134 height 20
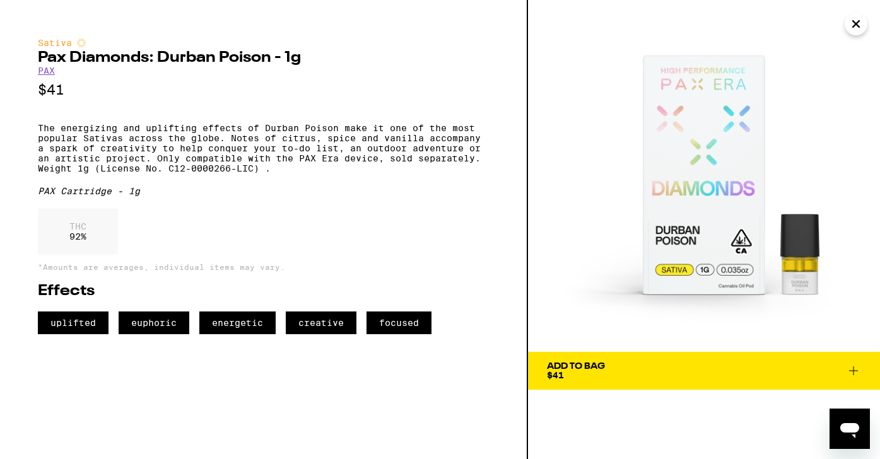
click at [847, 17] on button "Close" at bounding box center [856, 24] width 23 height 23
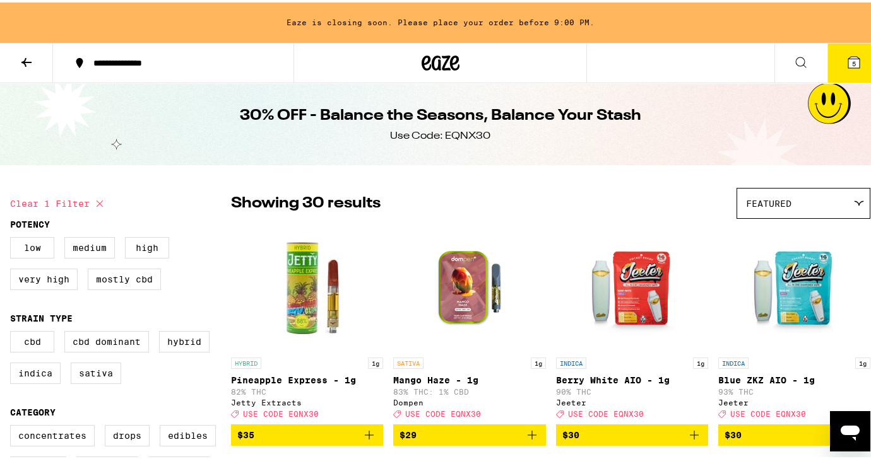
click at [777, 59] on button at bounding box center [800, 61] width 53 height 40
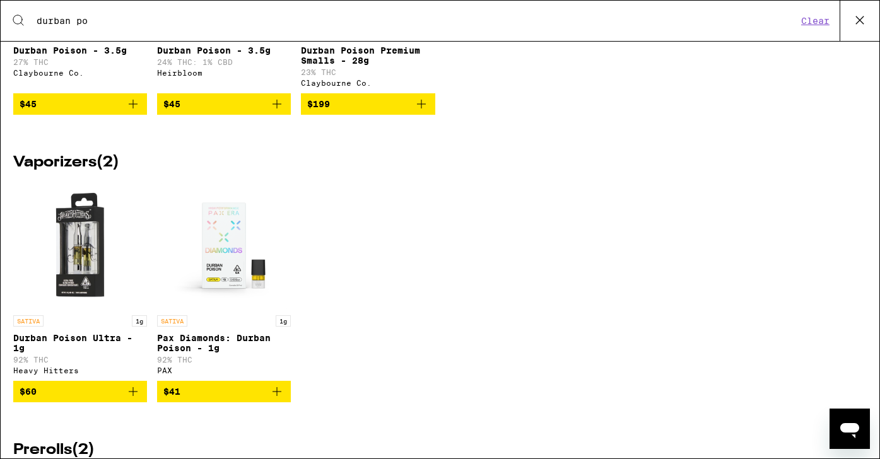
scroll to position [200, 0]
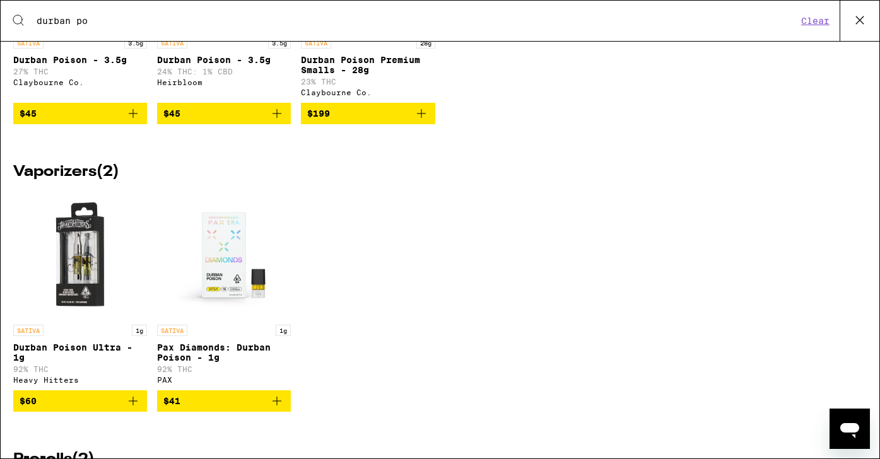
click at [91, 235] on img "Open page for Durban Poison Ultra - 1g from Heavy Hitters" at bounding box center [80, 255] width 126 height 126
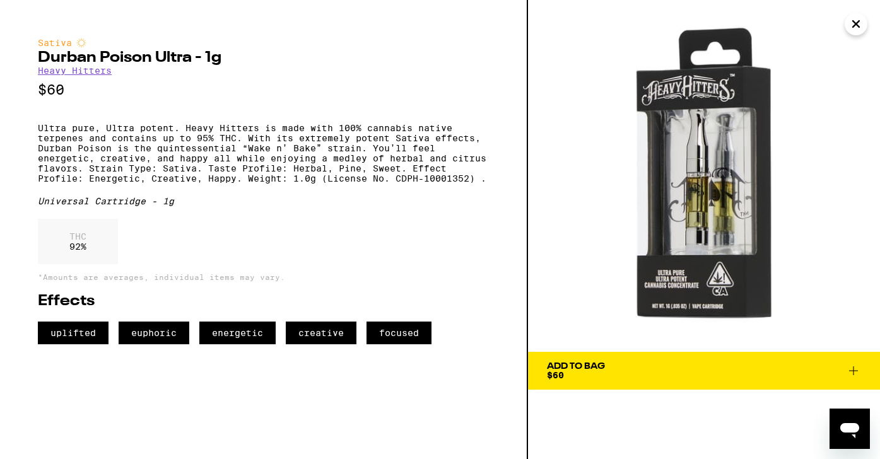
click at [866, 18] on div "Sativa Durban Poison Ultra - 1g Heavy Hitters $60 Ultra pure, Ultra potent. Hea…" at bounding box center [440, 229] width 880 height 459
click at [861, 23] on icon "Close" at bounding box center [856, 24] width 15 height 19
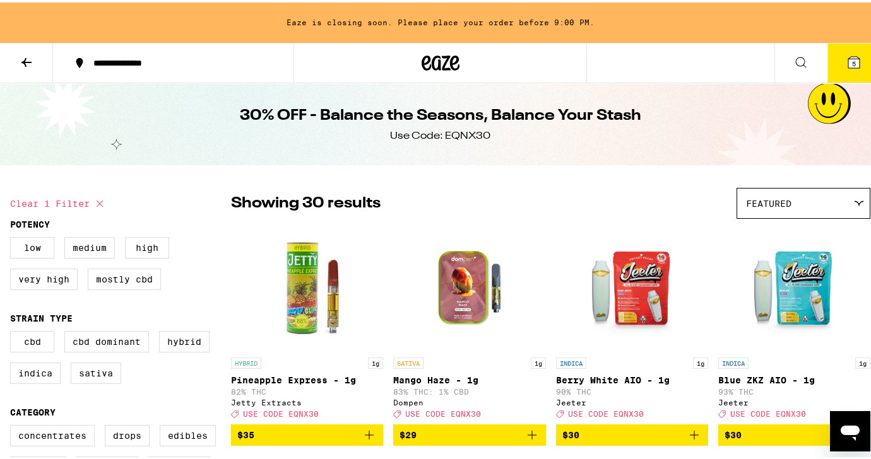
click at [793, 60] on icon at bounding box center [800, 59] width 15 height 15
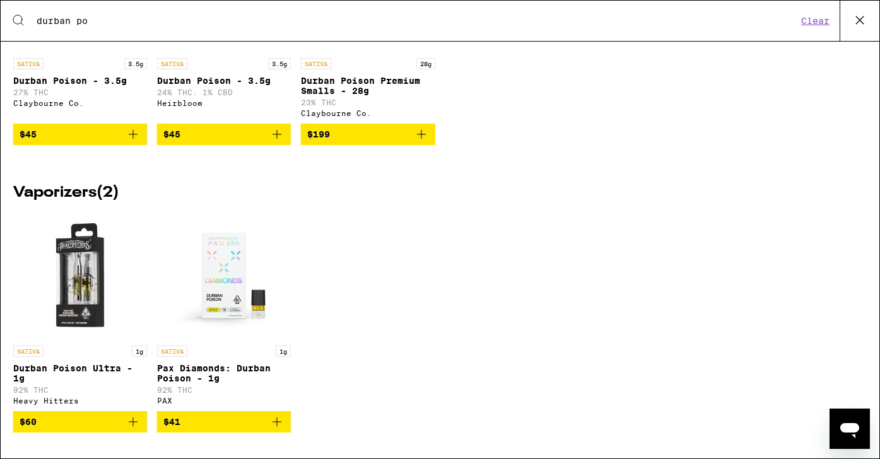
scroll to position [179, 0]
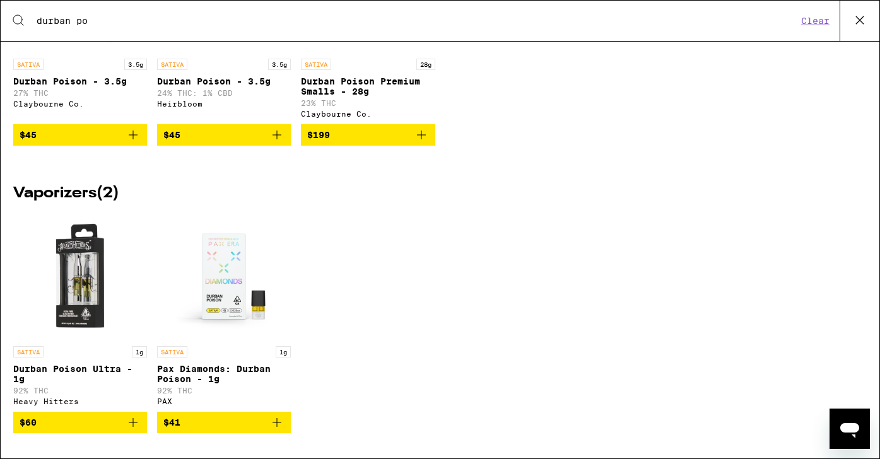
click at [239, 273] on img "Open page for Pax Diamonds: Durban Poison - 1g from PAX" at bounding box center [224, 277] width 126 height 126
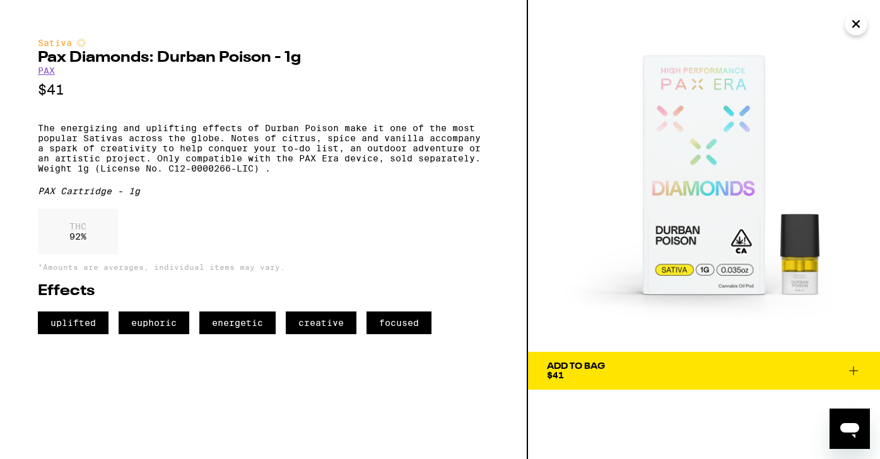
click at [858, 24] on icon "Close" at bounding box center [856, 24] width 15 height 19
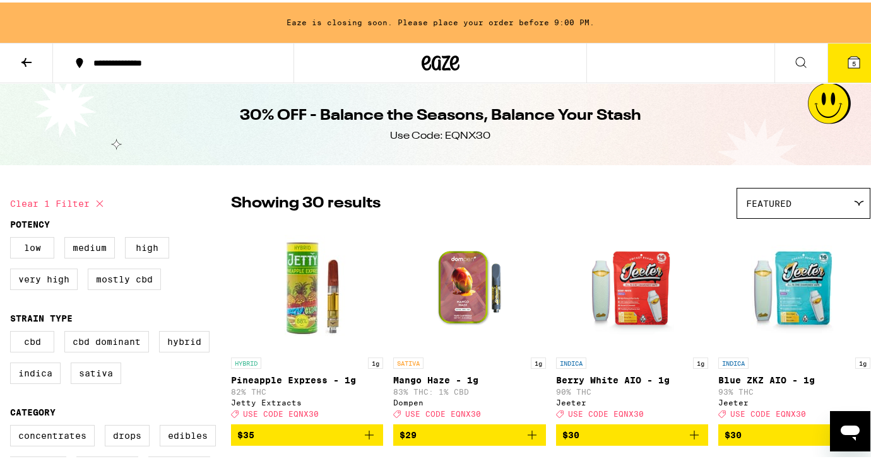
click at [790, 50] on button at bounding box center [800, 61] width 53 height 40
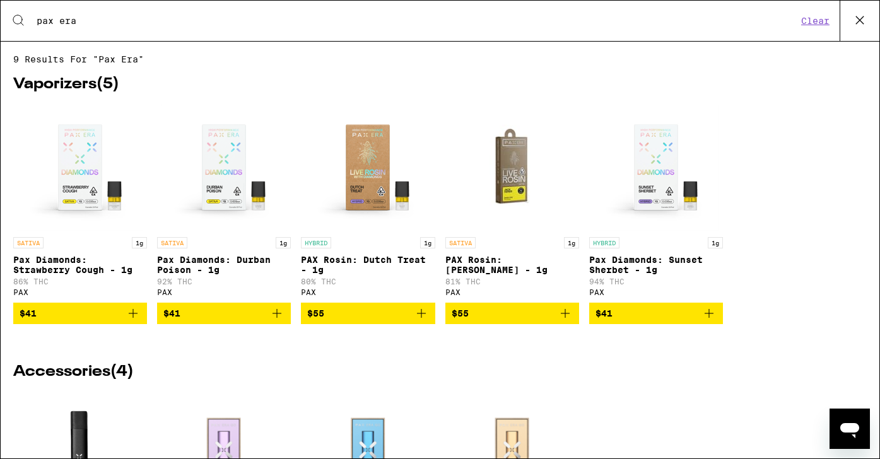
type input "pax era"
click at [827, 21] on button "Clear" at bounding box center [816, 20] width 36 height 11
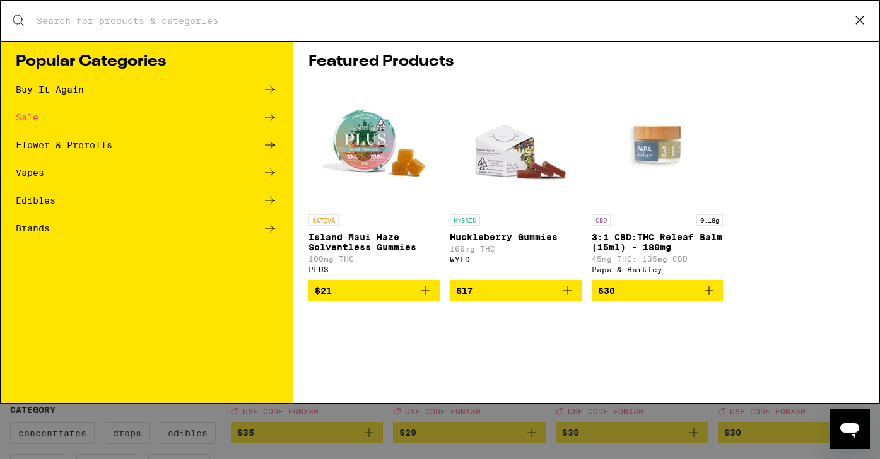
click at [853, 25] on icon at bounding box center [860, 20] width 19 height 19
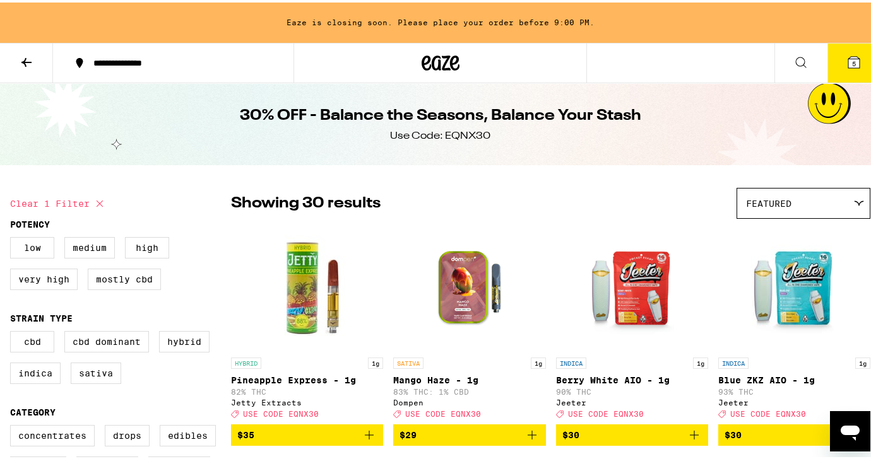
click at [848, 61] on icon at bounding box center [853, 59] width 11 height 11
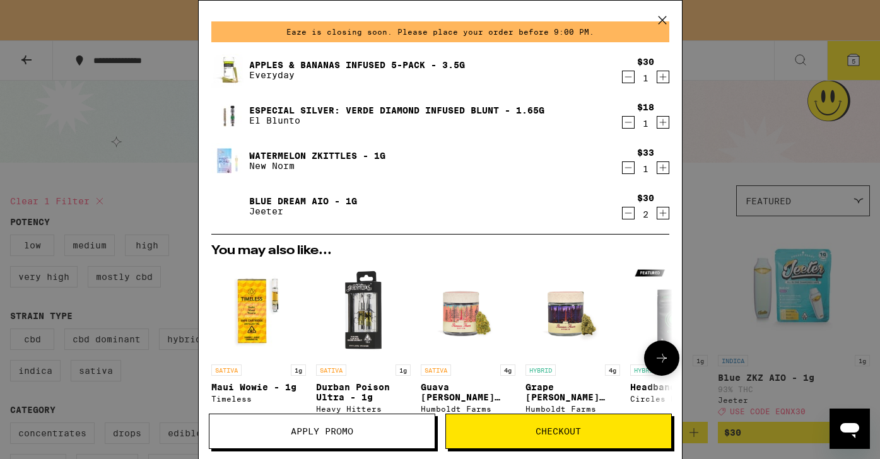
scroll to position [56, 0]
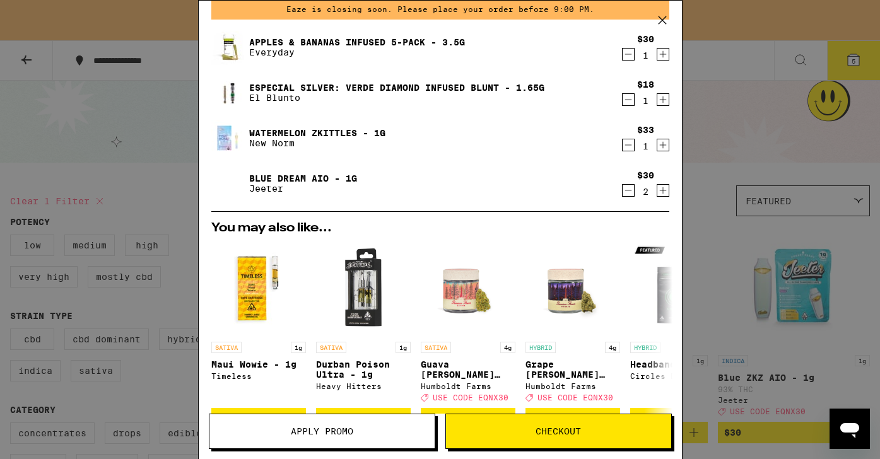
click at [235, 187] on img at bounding box center [228, 183] width 35 height 35
click at [312, 170] on div "Blue Dream AIO - 1g Jeeter" at bounding box center [416, 183] width 410 height 35
click at [313, 175] on link "Blue Dream AIO - 1g" at bounding box center [303, 179] width 108 height 10
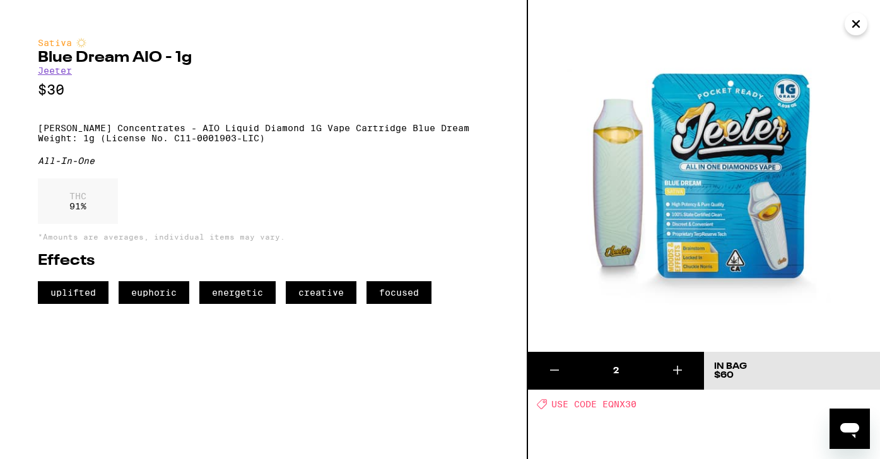
click at [858, 28] on icon "Close" at bounding box center [856, 24] width 15 height 19
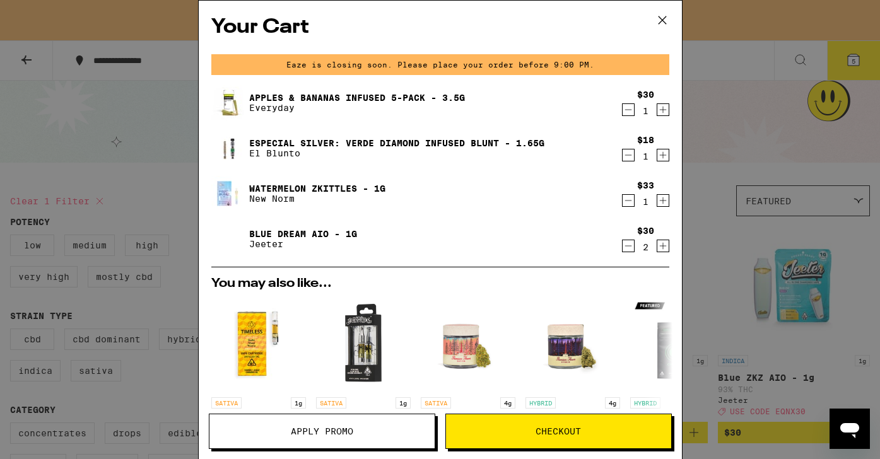
click at [513, 425] on button "Checkout" at bounding box center [559, 431] width 227 height 35
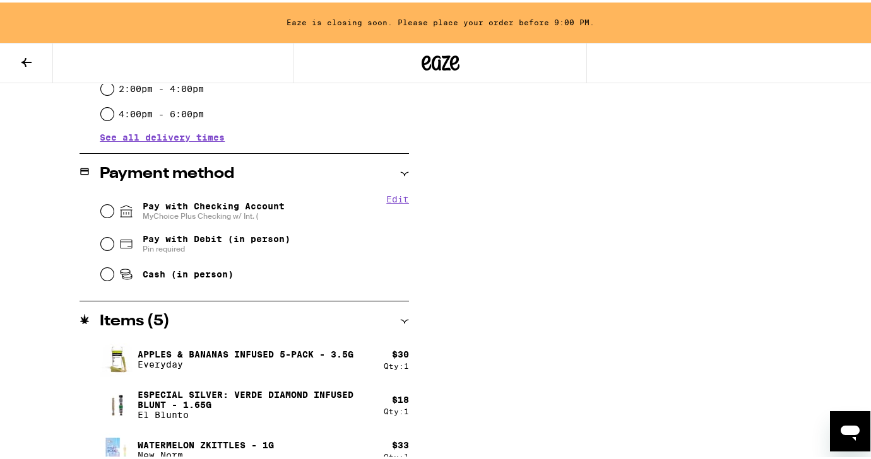
scroll to position [475, 0]
click at [102, 211] on input "Pay with Checking Account MyChoice Plus Checking w/ Int. (" at bounding box center [107, 208] width 13 height 13
radio input "true"
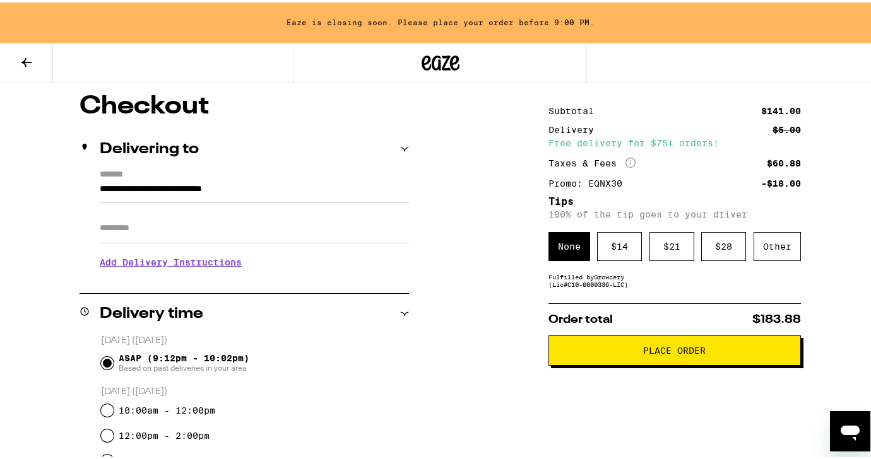
scroll to position [102, 0]
click at [628, 351] on span "Place Order" at bounding box center [674, 348] width 231 height 9
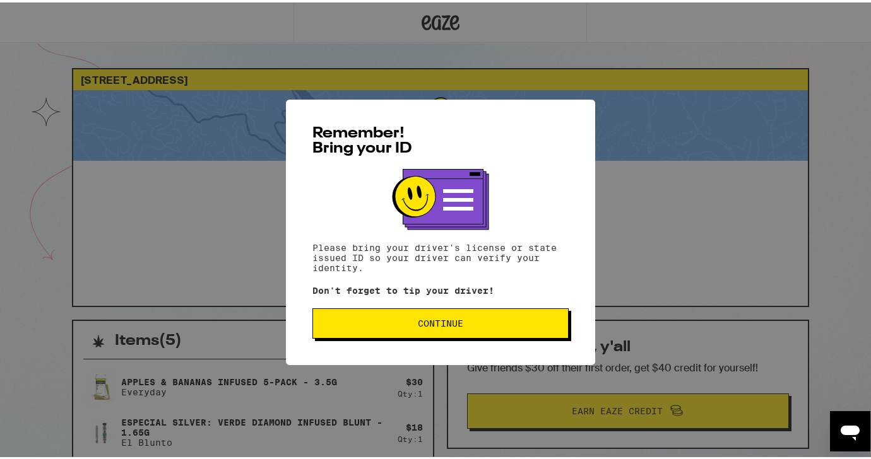
click at [449, 326] on span "Continue" at bounding box center [440, 321] width 45 height 9
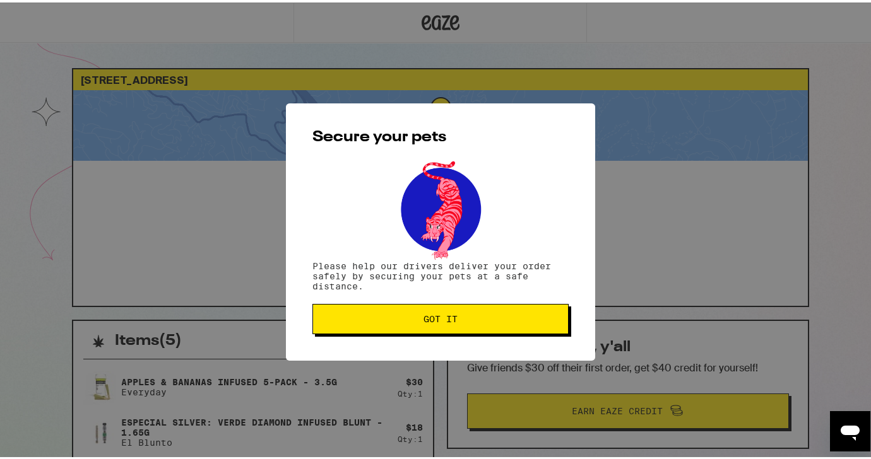
click at [449, 327] on button "Got it" at bounding box center [440, 317] width 256 height 30
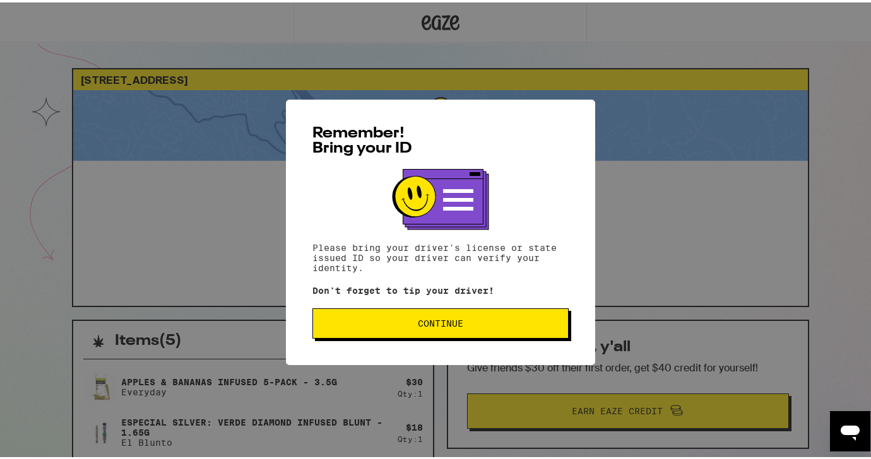
click at [482, 316] on button "Continue" at bounding box center [440, 321] width 256 height 30
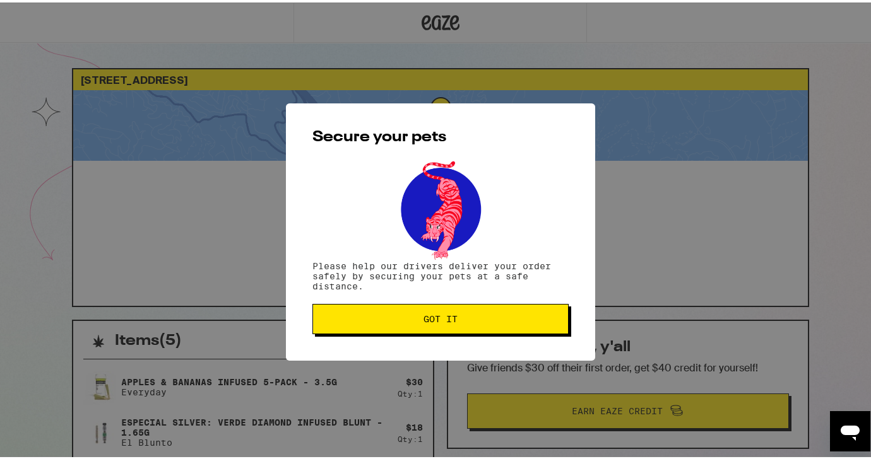
click at [482, 316] on span "Got it" at bounding box center [440, 316] width 235 height 9
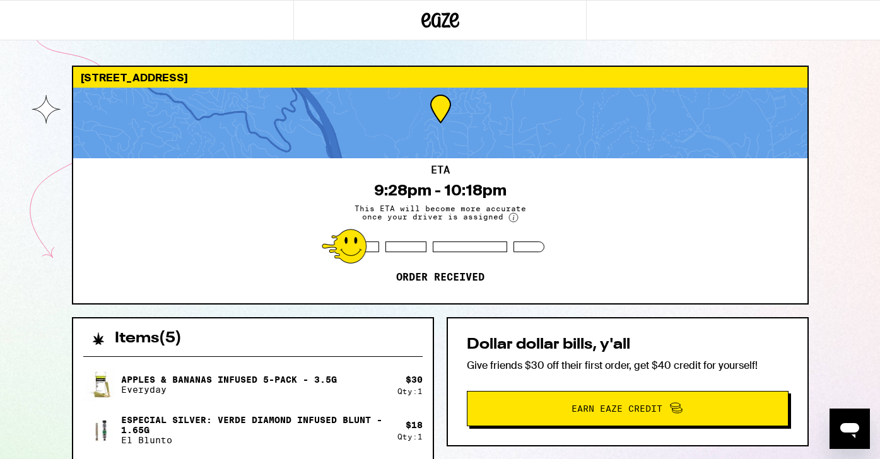
click at [665, 126] on div at bounding box center [440, 123] width 735 height 71
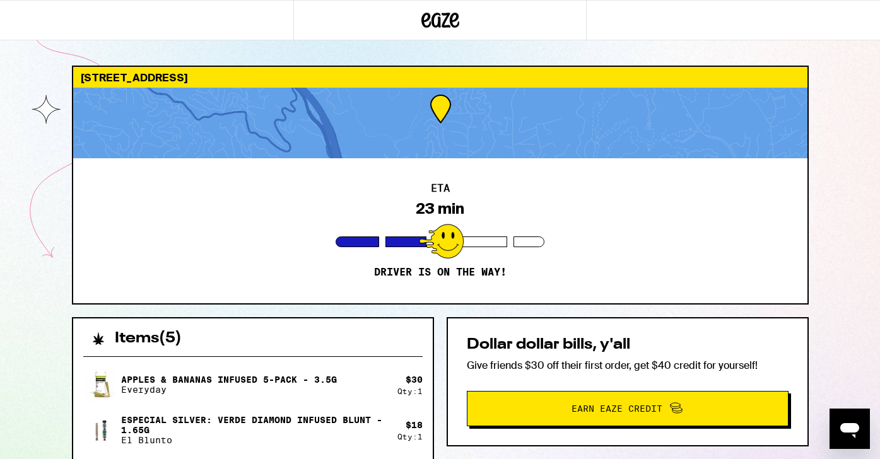
click at [49, 254] on div "2742 Creston Dr Los Angeles 90068 ETA 23 min Driver is on the way! Items ( 5 ) …" at bounding box center [440, 365] width 880 height 730
click at [52, 258] on div "2742 Creston Dr Los Angeles 90068 ETA 23 min Driver is on the way! Items ( 5 ) …" at bounding box center [440, 365] width 880 height 730
click at [102, 122] on div at bounding box center [440, 123] width 735 height 71
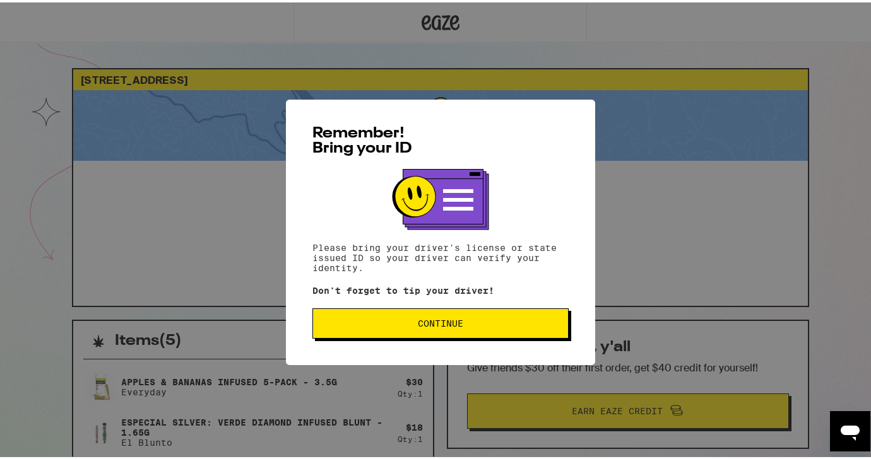
click at [410, 311] on button "Continue" at bounding box center [440, 321] width 256 height 30
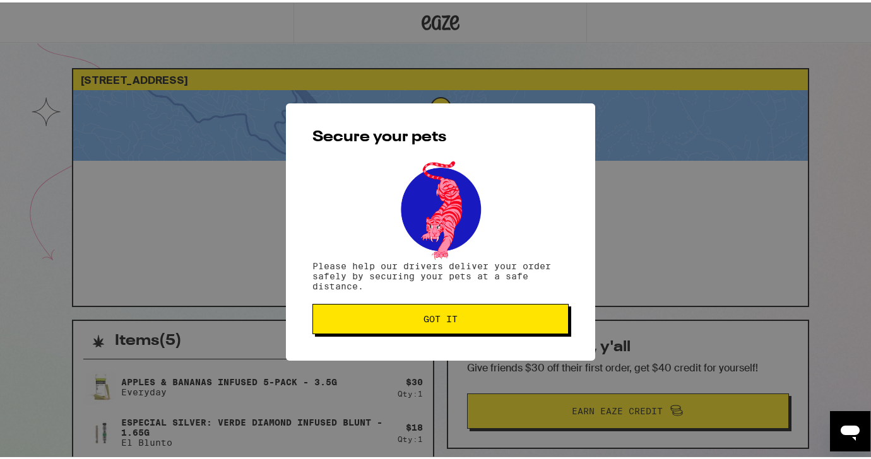
click at [406, 317] on span "Got it" at bounding box center [440, 316] width 235 height 9
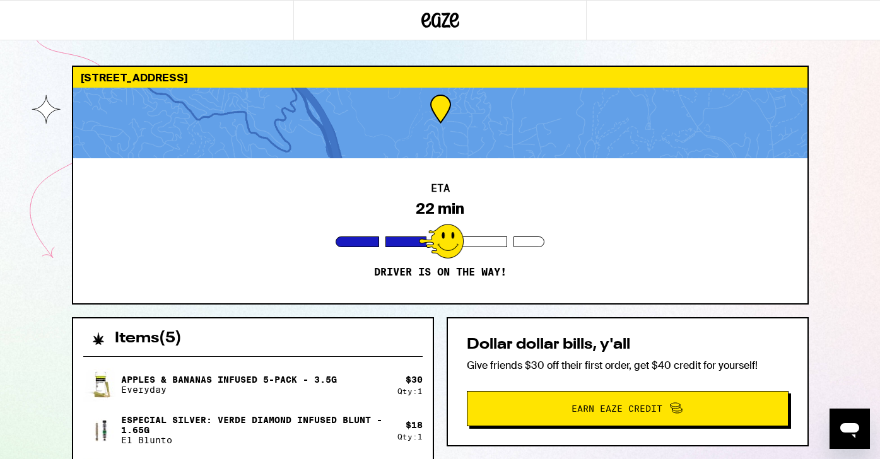
click at [445, 300] on div "ETA 22 min Driver is on the way!" at bounding box center [440, 230] width 735 height 145
drag, startPoint x: 418, startPoint y: 216, endPoint x: 470, endPoint y: 214, distance: 52.4
click at [470, 214] on div "ETA 22 min Driver is on the way!" at bounding box center [440, 230] width 735 height 145
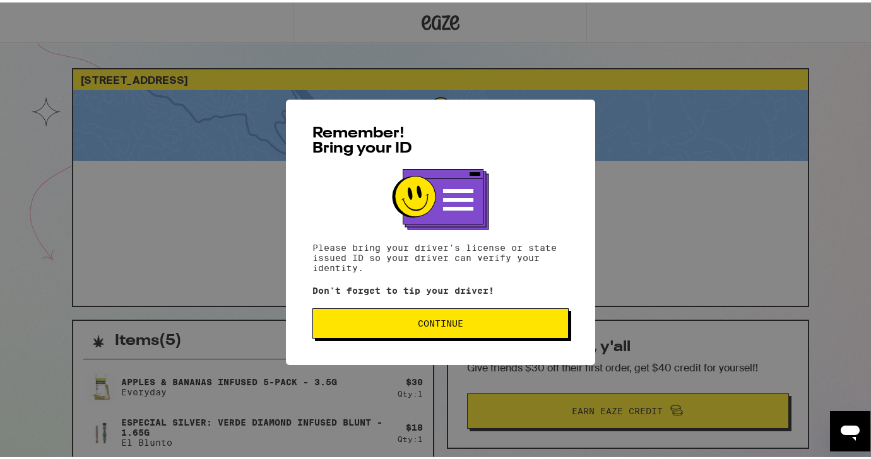
click at [402, 326] on span "Continue" at bounding box center [440, 321] width 235 height 9
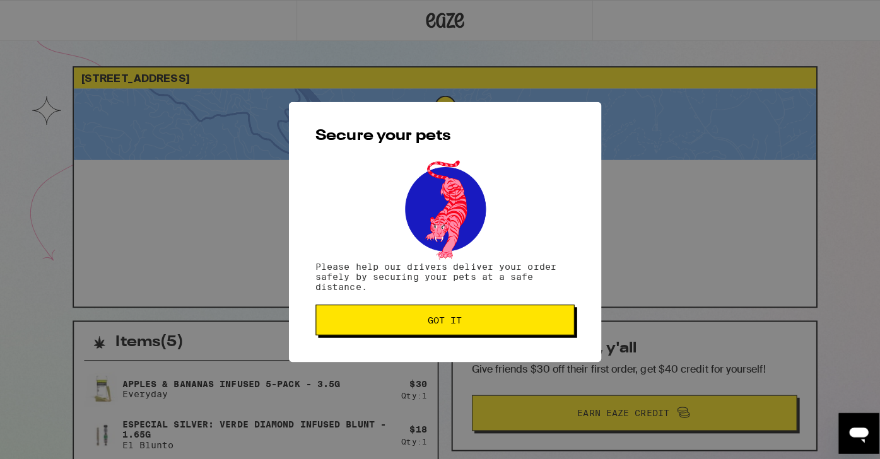
scroll to position [40, 0]
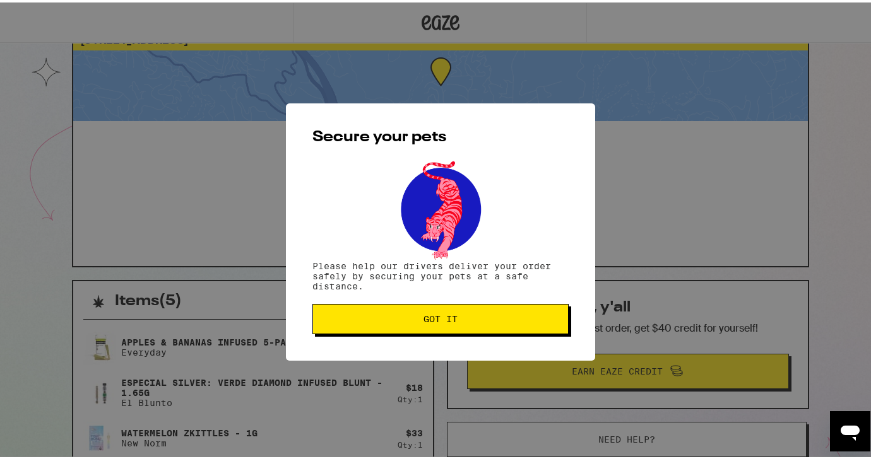
click at [402, 324] on button "Got it" at bounding box center [440, 317] width 256 height 30
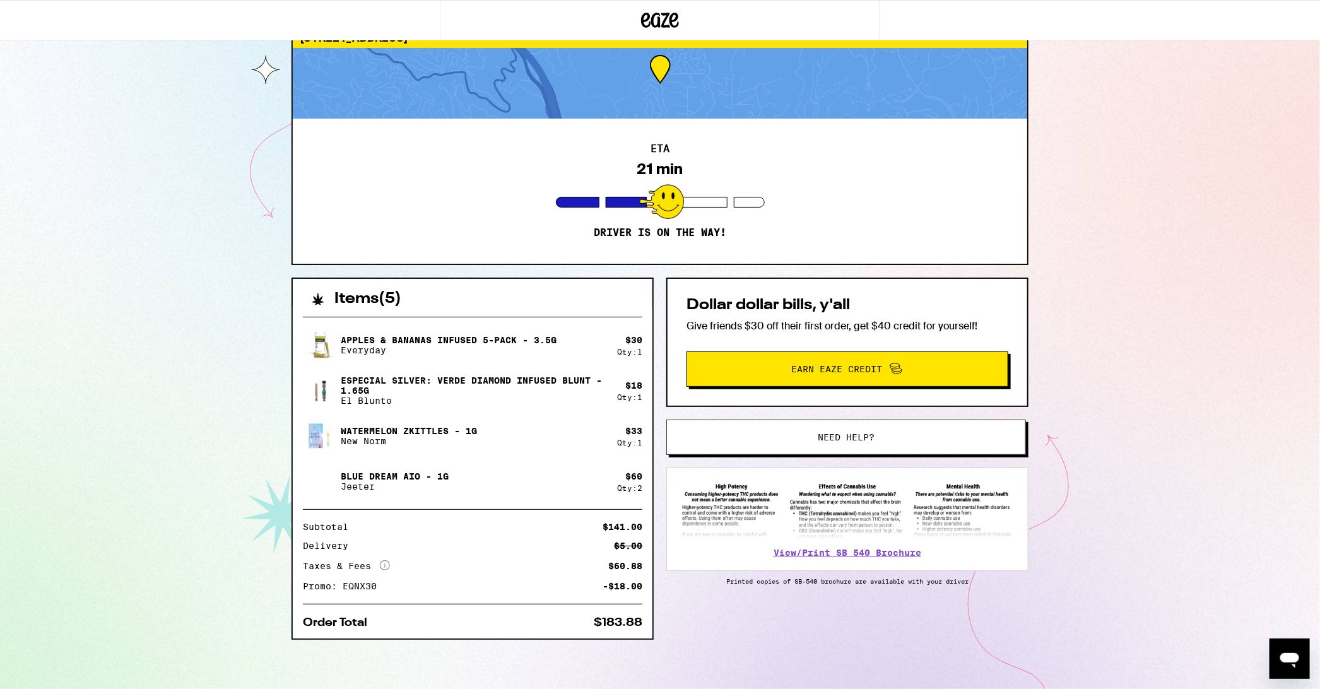
click at [880, 239] on div "[STREET_ADDRESS] ETA 21 min Driver is on the way! Items ( 5 ) Apples & Bananas …" at bounding box center [660, 325] width 1320 height 730
click at [880, 379] on div "[STREET_ADDRESS] ETA 20 min Driver is on the way! Items ( 5 ) Apples & Bananas …" at bounding box center [660, 325] width 1320 height 730
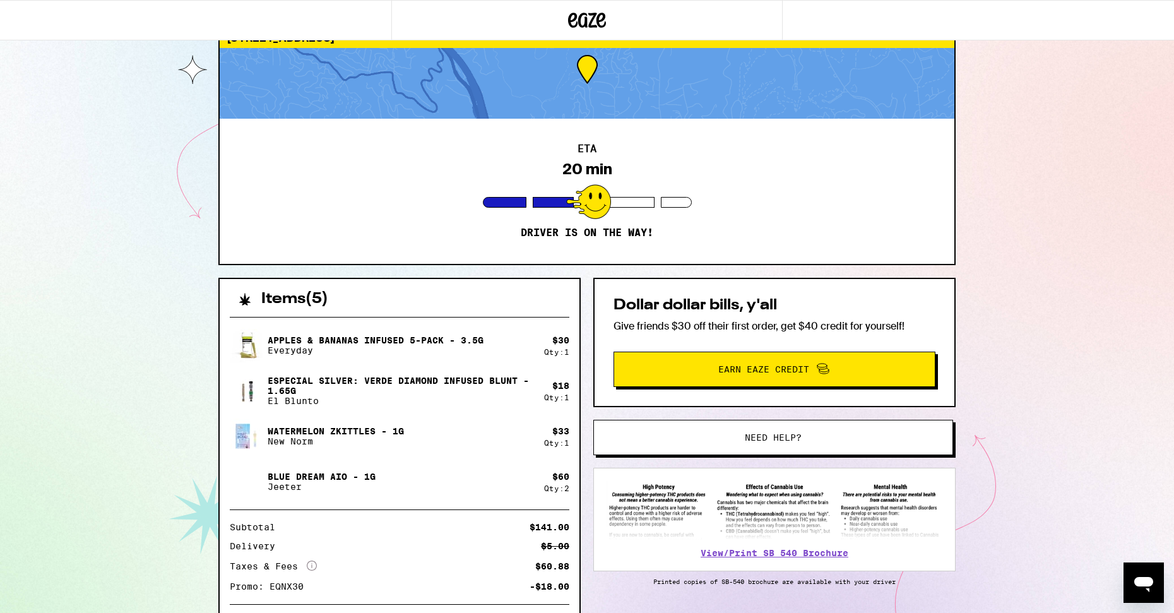
click at [381, 347] on p "Everyday" at bounding box center [376, 350] width 216 height 10
click at [584, 9] on icon at bounding box center [587, 20] width 38 height 23
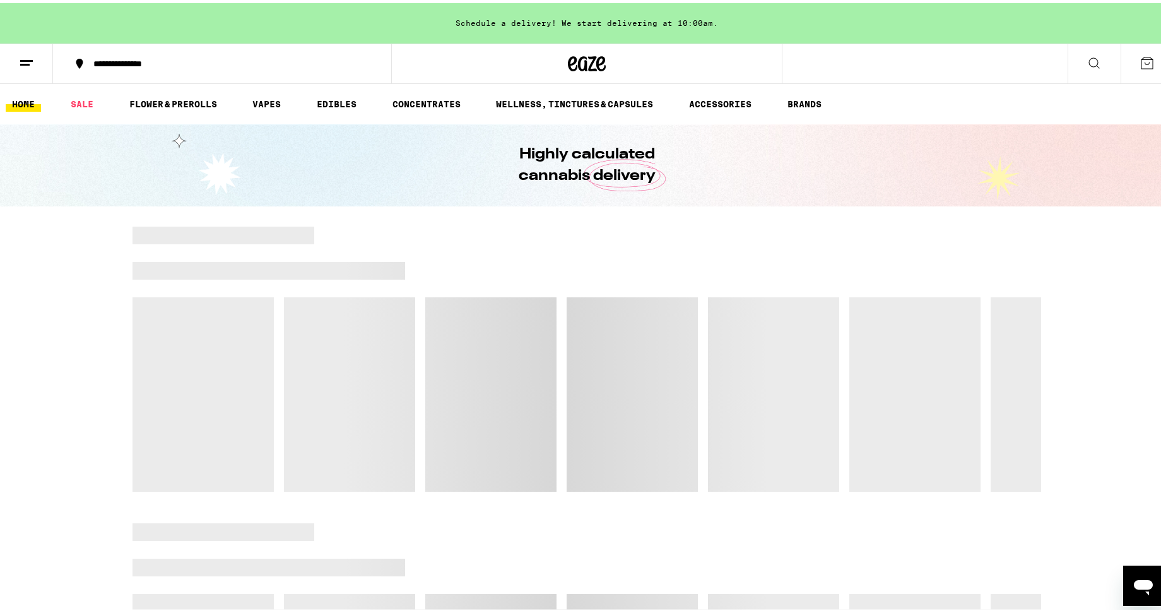
click at [32, 54] on icon at bounding box center [26, 59] width 15 height 15
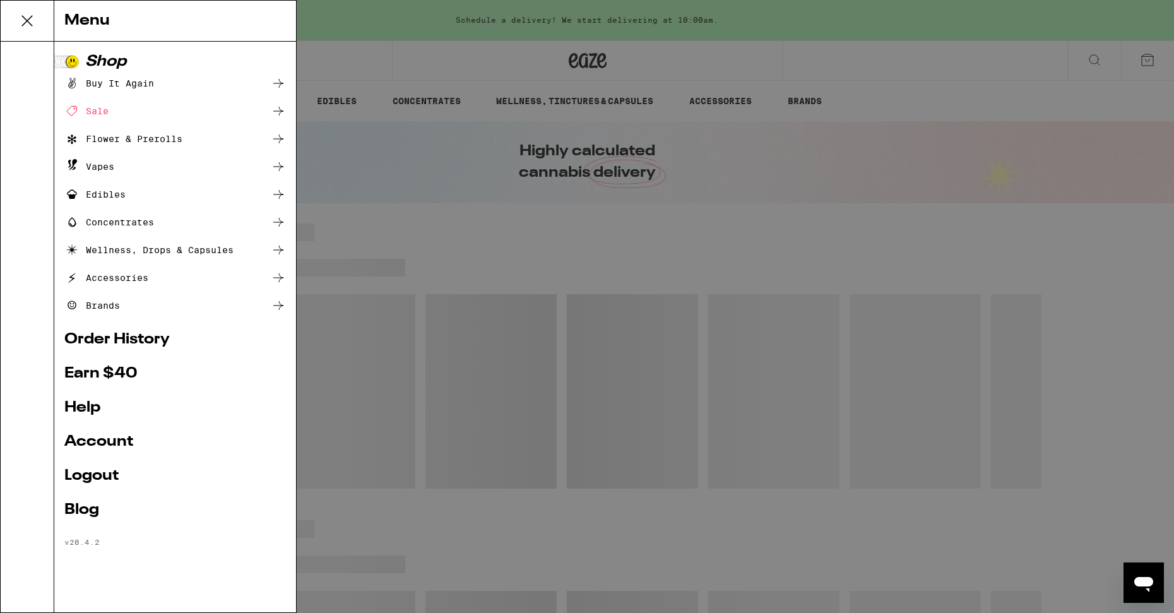
click at [131, 334] on link "Order History" at bounding box center [175, 339] width 222 height 15
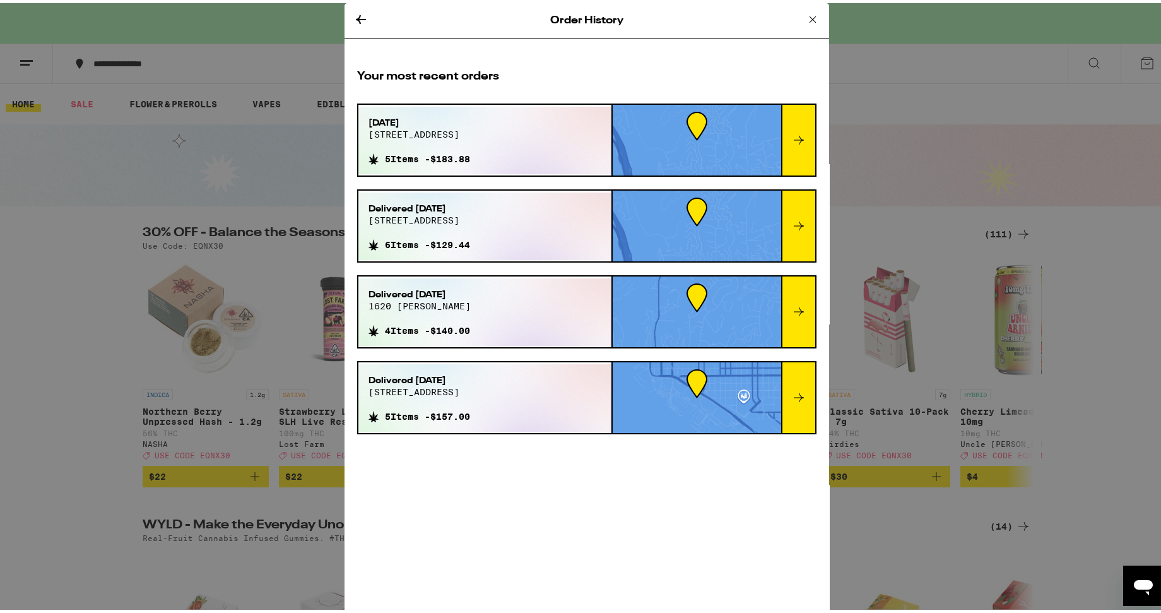
click at [805, 138] on div at bounding box center [798, 137] width 34 height 71
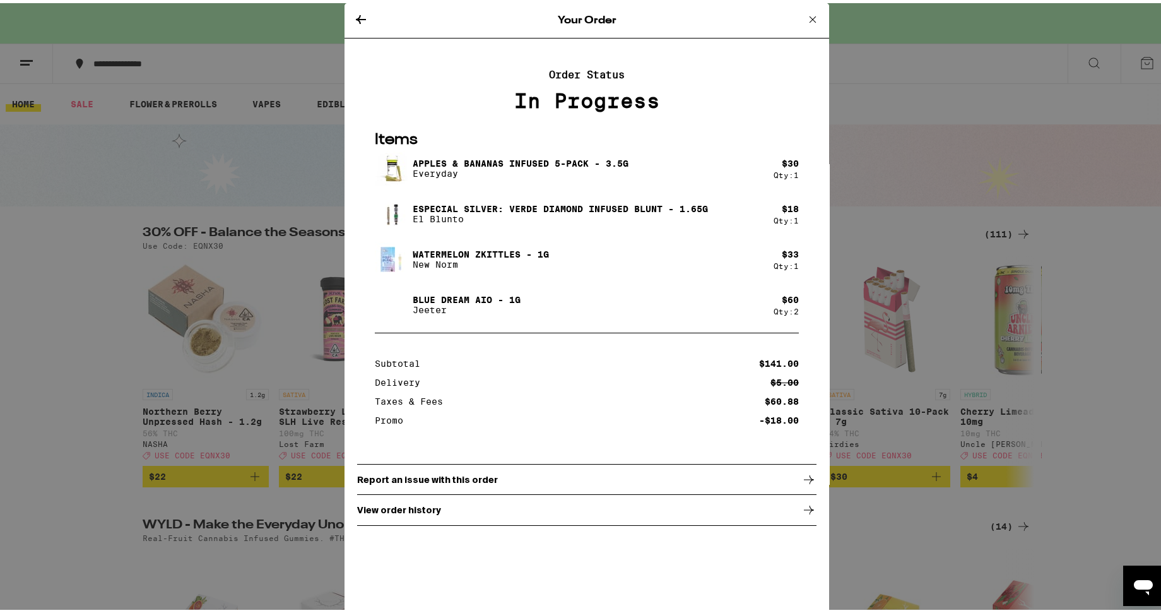
click at [551, 164] on p "Apples & Bananas Infused 5-Pack - 3.5g" at bounding box center [521, 160] width 216 height 10
click at [386, 169] on img at bounding box center [392, 165] width 35 height 35
click at [418, 202] on div "Especial Silver: Verde Diamond Infused Blunt - 1.65g El Blunto" at bounding box center [574, 210] width 399 height 35
click at [384, 259] on img at bounding box center [392, 256] width 35 height 35
click at [390, 305] on img at bounding box center [392, 301] width 35 height 35
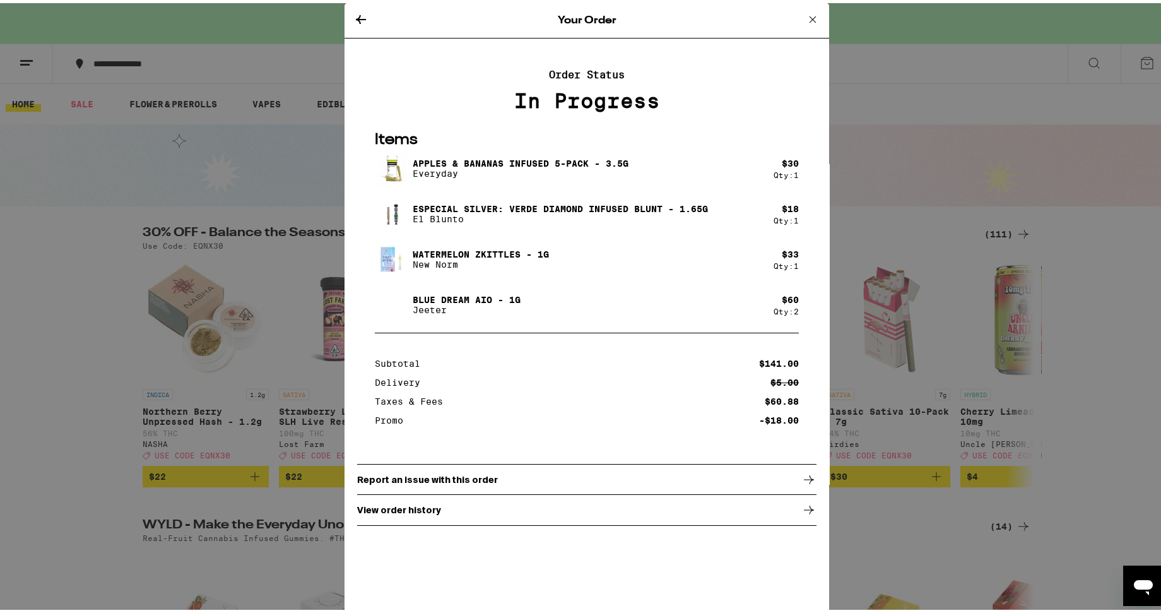
click at [419, 459] on p "View order history" at bounding box center [399, 507] width 84 height 10
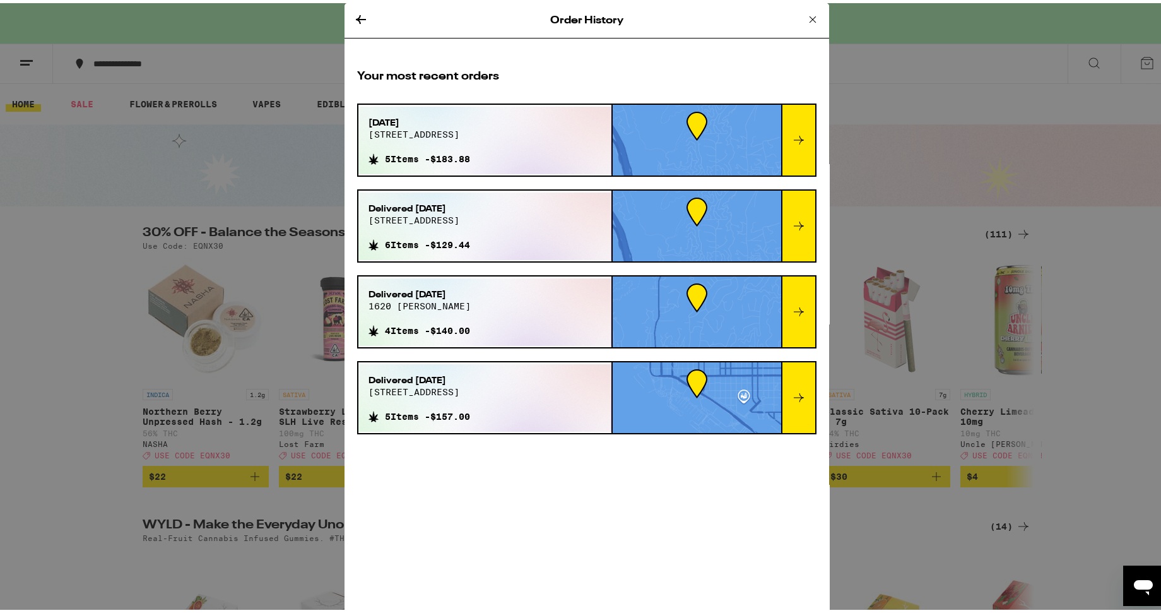
click at [788, 122] on div at bounding box center [798, 137] width 34 height 71
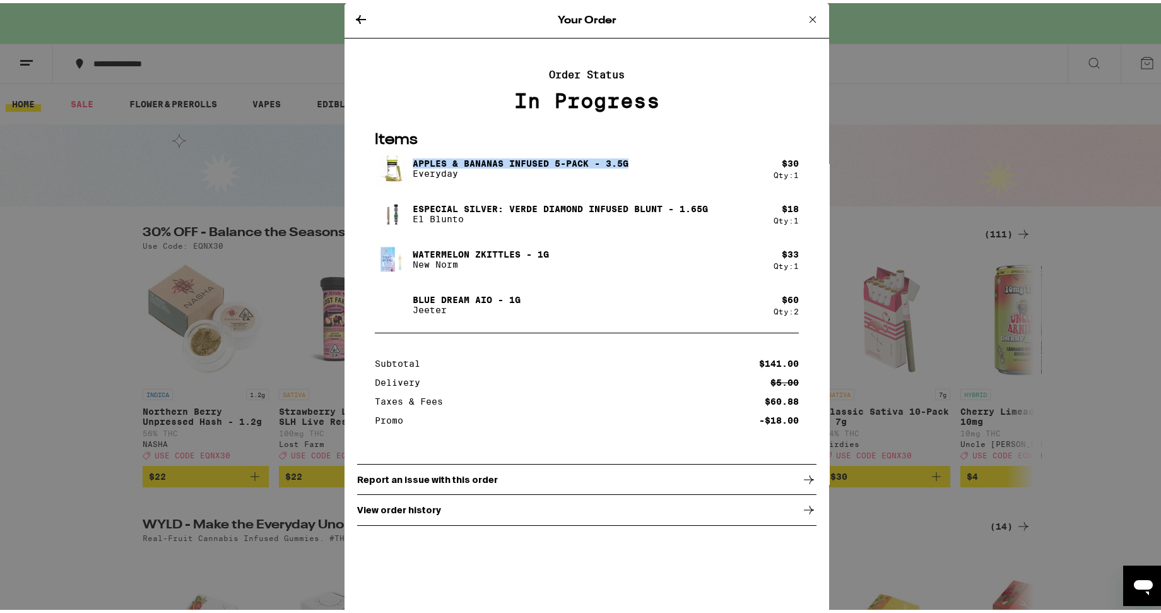
drag, startPoint x: 624, startPoint y: 160, endPoint x: 409, endPoint y: 157, distance: 214.6
click at [409, 157] on div "Apples & Bananas Infused 5-Pack - 3.5g Everyday" at bounding box center [574, 165] width 399 height 35
copy p "Apples & Bananas Infused 5-Pack - 3.5g"
click at [805, 18] on icon at bounding box center [812, 16] width 15 height 15
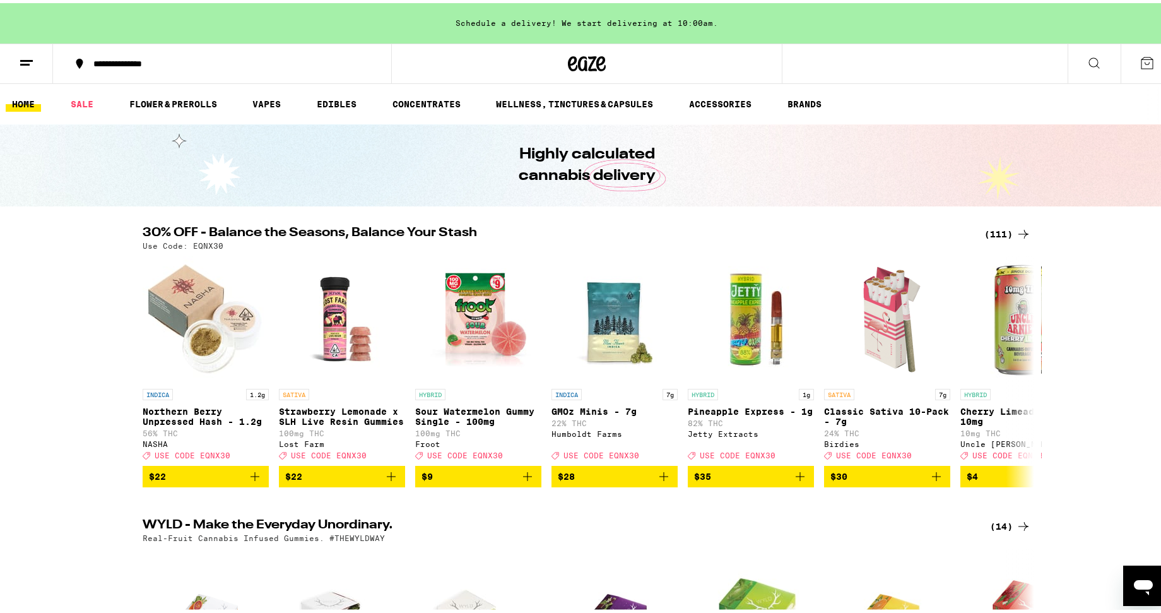
click at [880, 52] on button at bounding box center [1147, 60] width 53 height 39
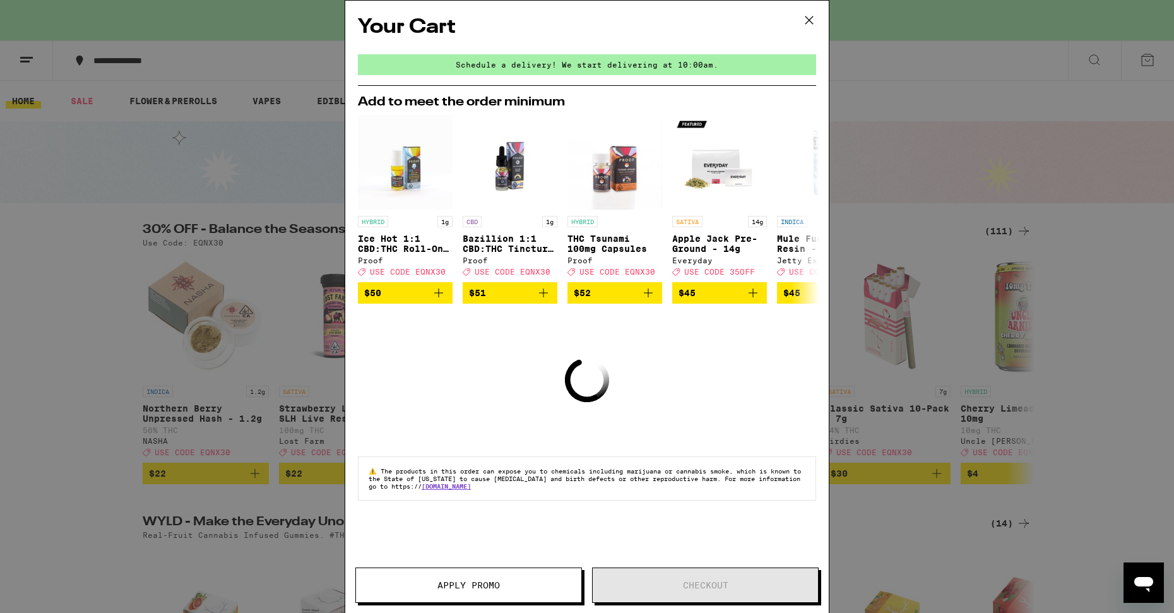
click at [880, 94] on div "Your Cart Schedule a delivery! We start delivering at 10:00am. Add to meet the …" at bounding box center [587, 306] width 1174 height 613
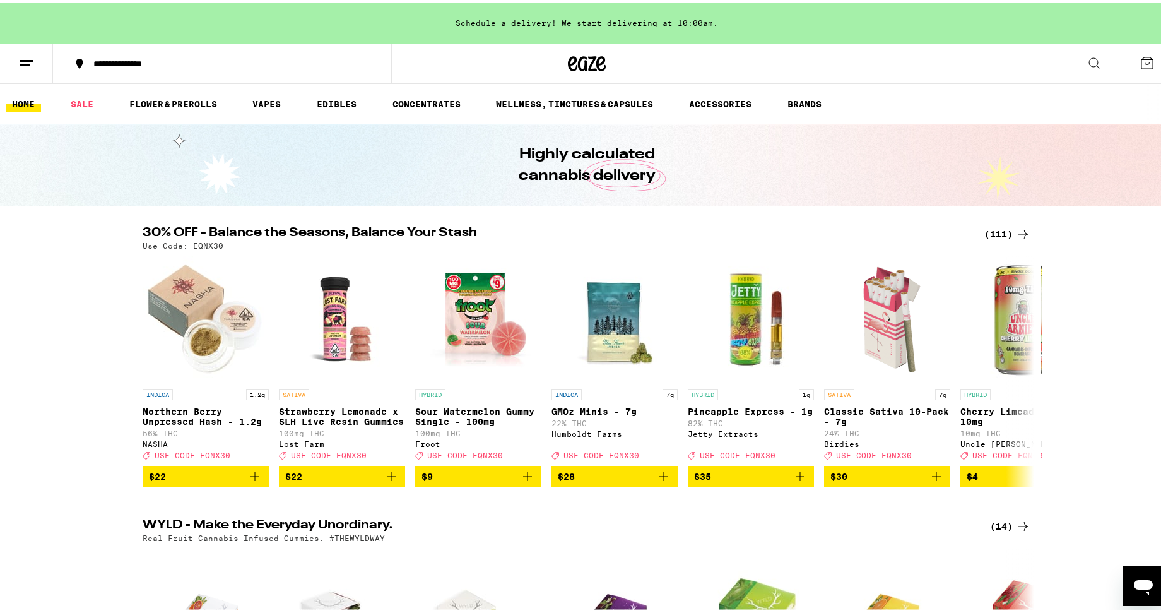
click at [880, 64] on button at bounding box center [1094, 61] width 53 height 40
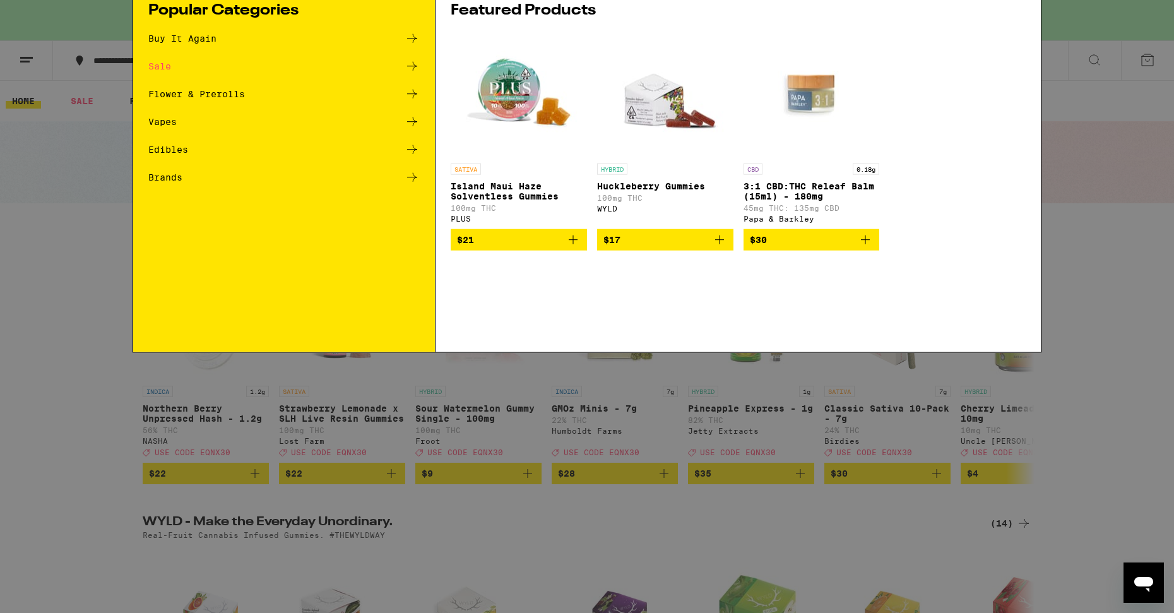
click at [494, 29] on div "Search for Products" at bounding box center [587, 21] width 908 height 40
click at [478, 23] on input "Search for Products" at bounding box center [585, 20] width 832 height 11
paste input "Apples & Bananas Infused 5-Pack - 3.5g"
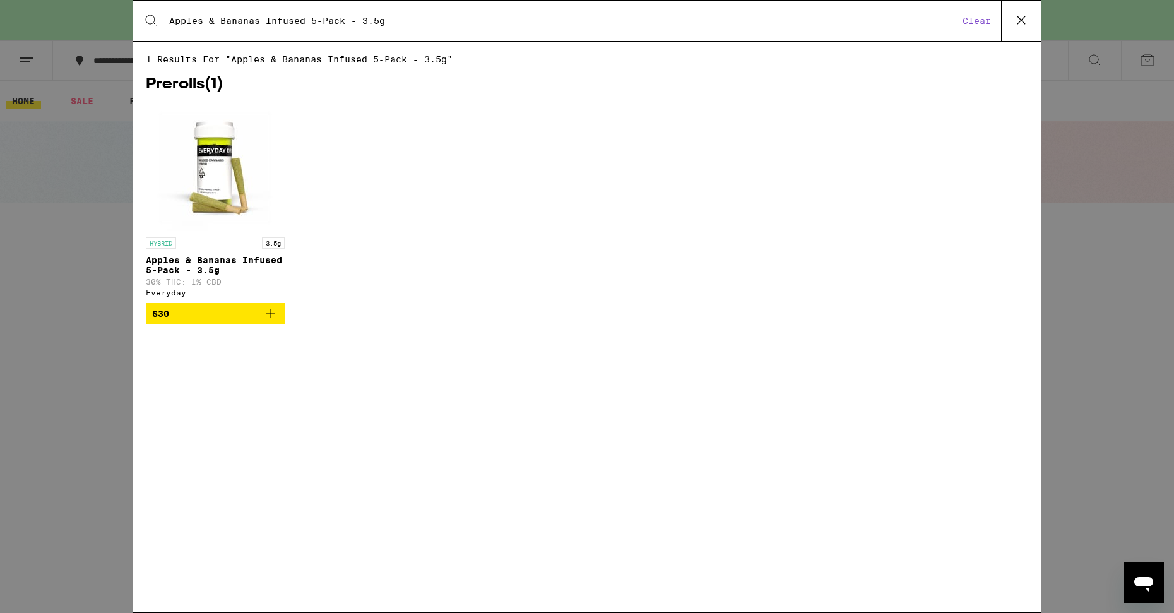
type input "Apples & Bananas Infused 5-Pack - 3.5g"
click at [234, 154] on img "Open page for Apples & Bananas Infused 5-Pack - 3.5g from Everyday" at bounding box center [215, 168] width 126 height 126
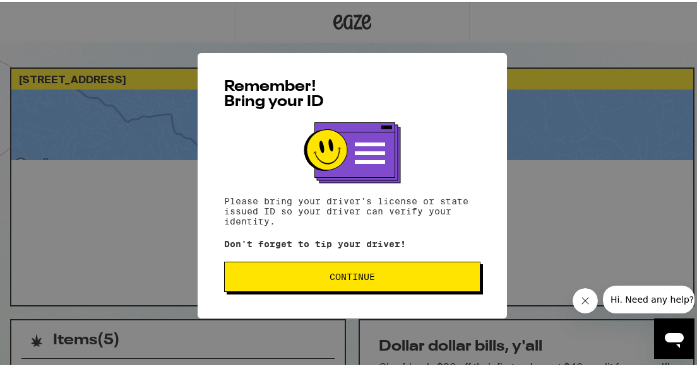
click at [278, 269] on button "Continue" at bounding box center [352, 275] width 256 height 30
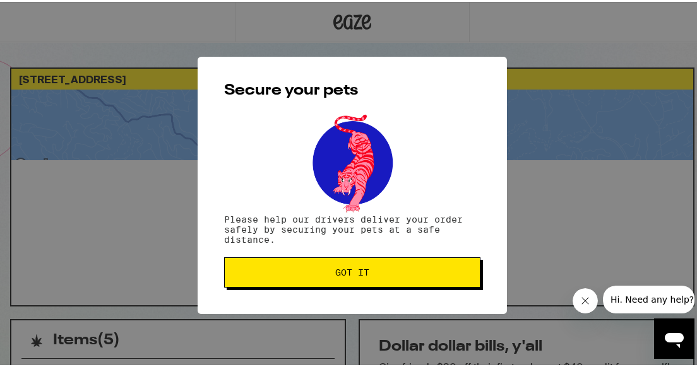
click at [283, 269] on span "Got it" at bounding box center [352, 270] width 235 height 9
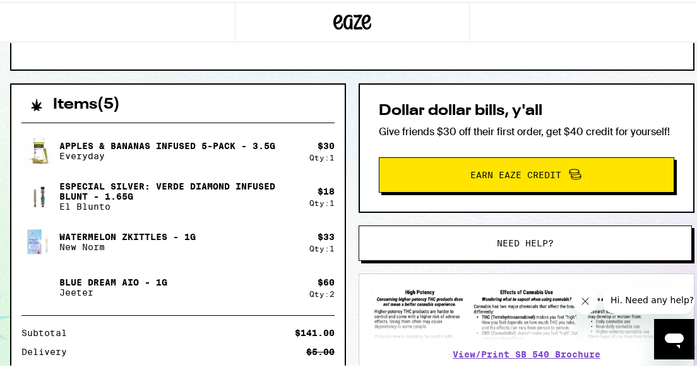
scroll to position [206, 0]
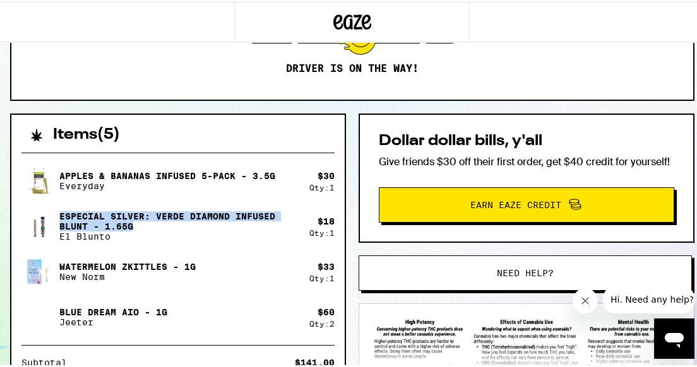
drag, startPoint x: 136, startPoint y: 223, endPoint x: 59, endPoint y: 214, distance: 76.9
click at [59, 214] on p "Especial Silver: Verde Diamond Infused Blunt - 1.65g" at bounding box center [179, 220] width 240 height 20
copy p "Especial Silver: Verde Diamond Infused Blunt - 1.65g"
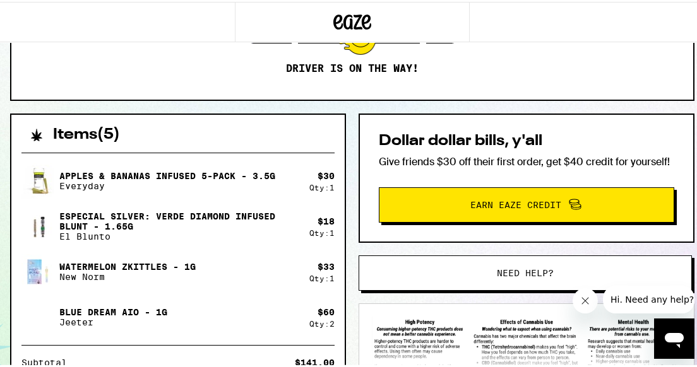
click at [112, 214] on p "Especial Silver: Verde Diamond Infused Blunt - 1.65g" at bounding box center [179, 220] width 240 height 20
click at [356, 15] on icon at bounding box center [352, 20] width 19 height 15
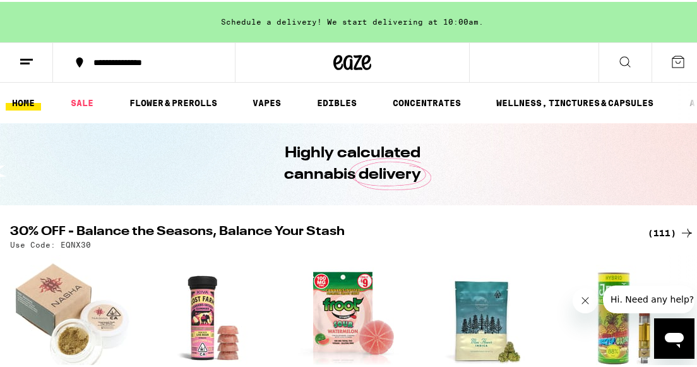
click at [618, 59] on icon at bounding box center [624, 59] width 15 height 15
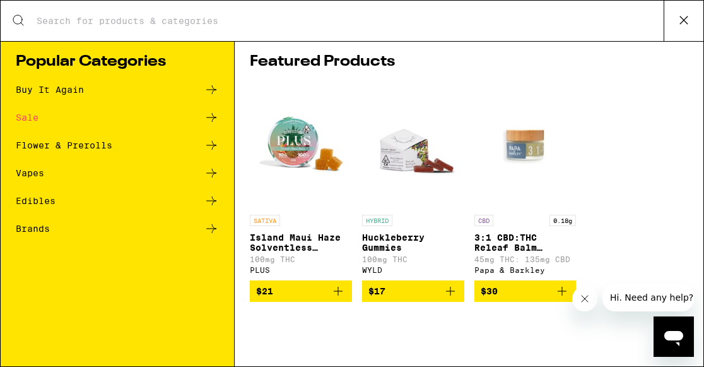
click at [382, 24] on input "Search for Products" at bounding box center [350, 20] width 628 height 11
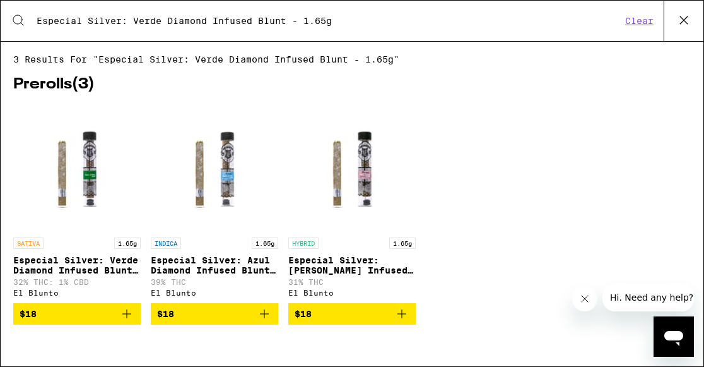
type input "Especial Silver: Verde Diamond Infused Blunt - 1.65g"
click at [72, 164] on img "Open page for Especial Silver: Verde Diamond Infused Blunt - 1.65g from El Blun…" at bounding box center [76, 168] width 127 height 126
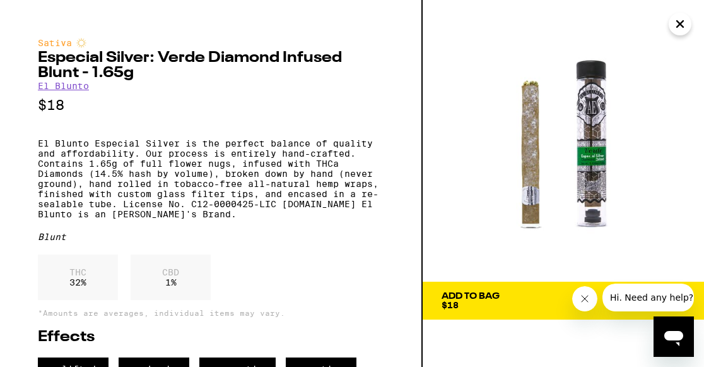
click at [681, 18] on icon "Close" at bounding box center [680, 24] width 15 height 19
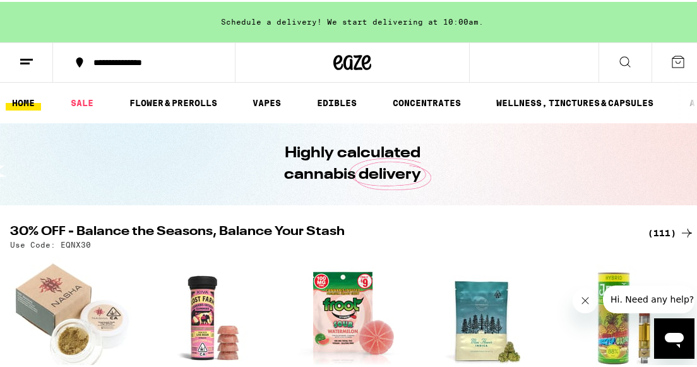
click at [20, 66] on icon at bounding box center [26, 59] width 15 height 15
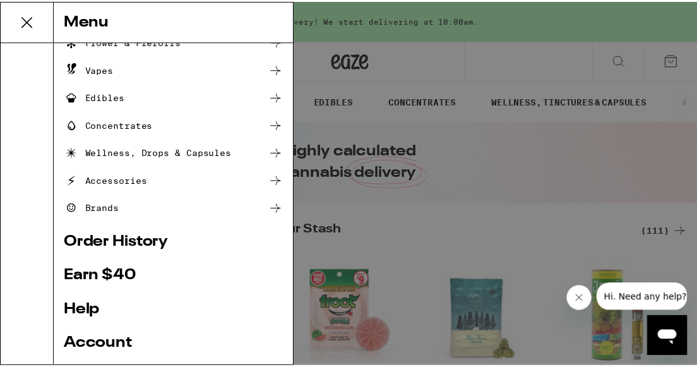
scroll to position [126, 0]
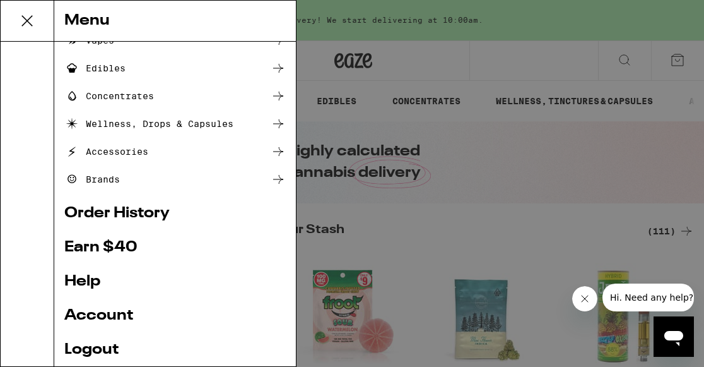
click at [107, 216] on link "Order History" at bounding box center [175, 213] width 222 height 15
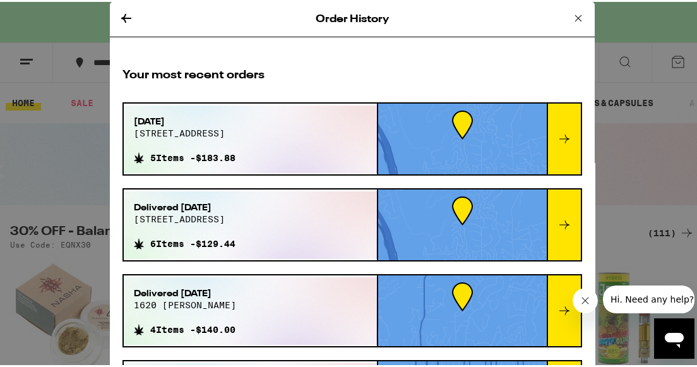
click at [277, 143] on div "[DATE] [STREET_ADDRESS] 5 Items - $183.88" at bounding box center [250, 138] width 253 height 68
click at [547, 142] on div at bounding box center [564, 137] width 34 height 71
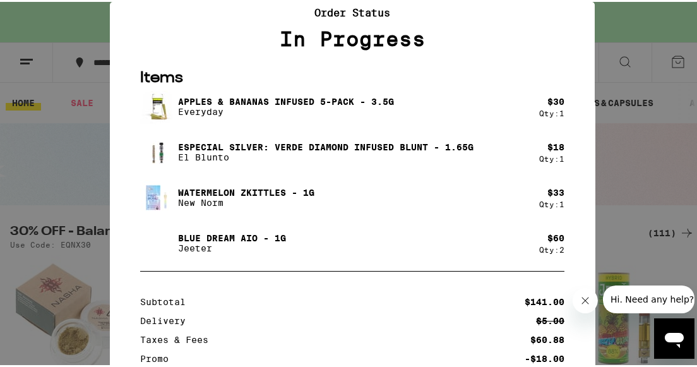
scroll to position [72, 0]
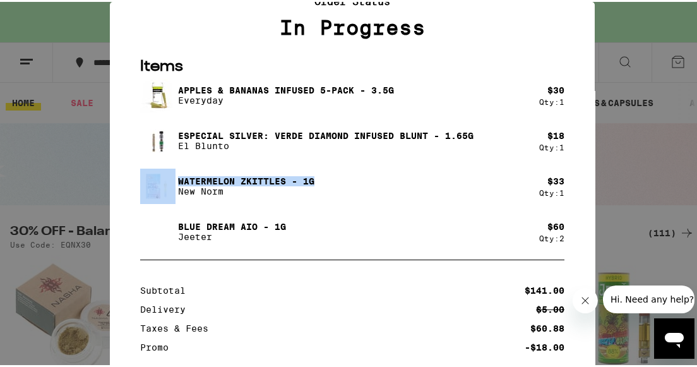
drag, startPoint x: 316, startPoint y: 185, endPoint x: 148, endPoint y: 183, distance: 167.9
click at [149, 183] on div "Watermelon Zkittles - 1g New Norm" at bounding box center [339, 184] width 399 height 35
click at [148, 183] on img at bounding box center [157, 184] width 35 height 35
click at [227, 210] on div "Apples & Bananas Infused 5-Pack - 3.5g Everyday $ 30 Qty: 1 Especial Silver: Ve…" at bounding box center [352, 162] width 424 height 172
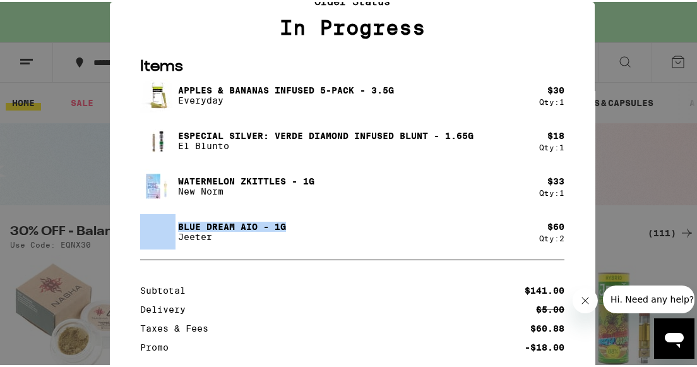
drag, startPoint x: 287, startPoint y: 228, endPoint x: 150, endPoint y: 230, distance: 136.3
click at [150, 230] on div "Blue Dream AIO - 1g [PERSON_NAME]" at bounding box center [339, 229] width 399 height 35
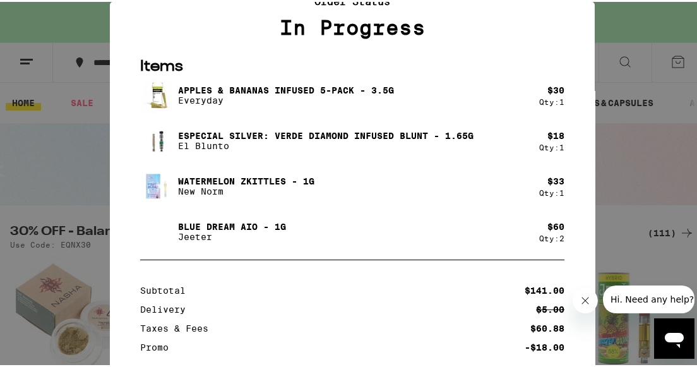
click at [233, 235] on p "Jeeter" at bounding box center [232, 235] width 108 height 10
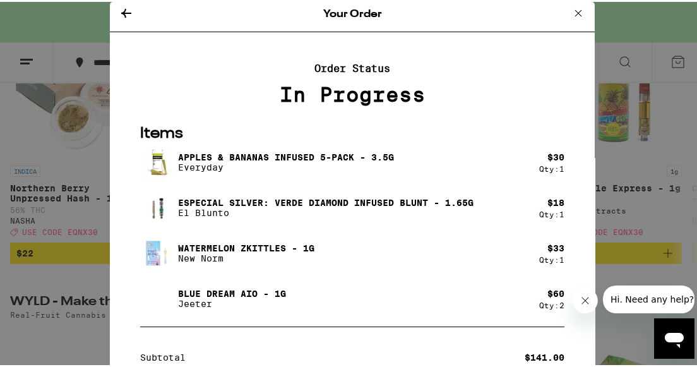
scroll to position [0, 0]
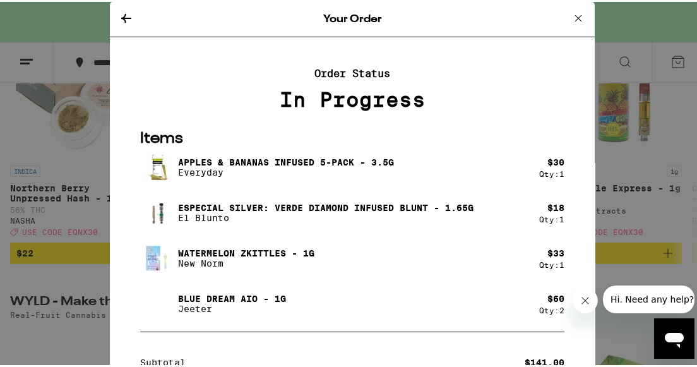
click at [571, 16] on icon at bounding box center [578, 16] width 15 height 15
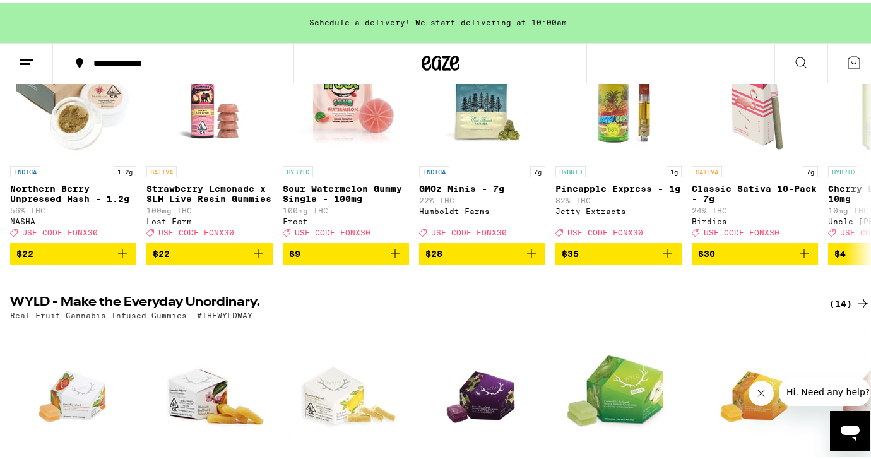
click at [696, 56] on div "**********" at bounding box center [440, 60] width 880 height 40
click at [694, 13] on div "Schedule a delivery! We start delivering at 10:00am." at bounding box center [440, 20] width 880 height 40
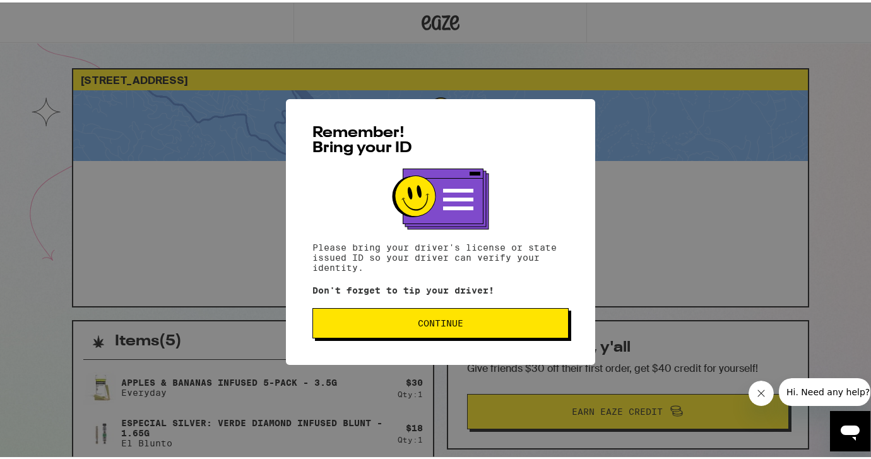
click at [418, 318] on span "Continue" at bounding box center [440, 320] width 45 height 9
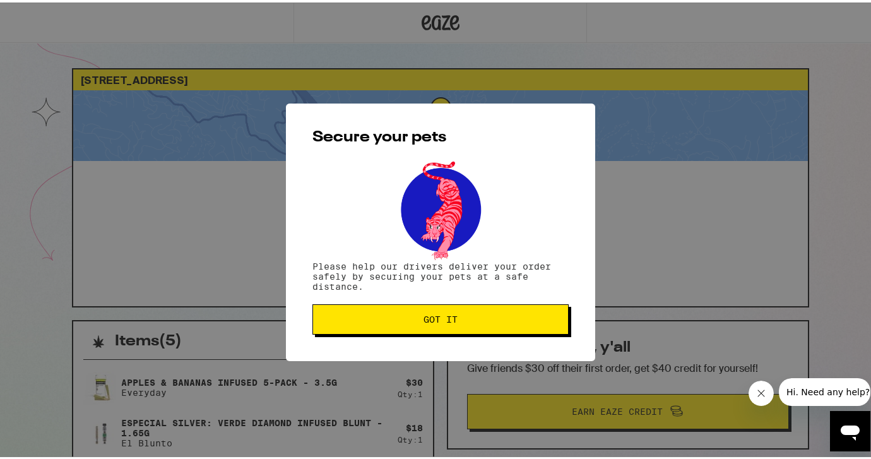
click at [441, 315] on span "Got it" at bounding box center [440, 316] width 34 height 9
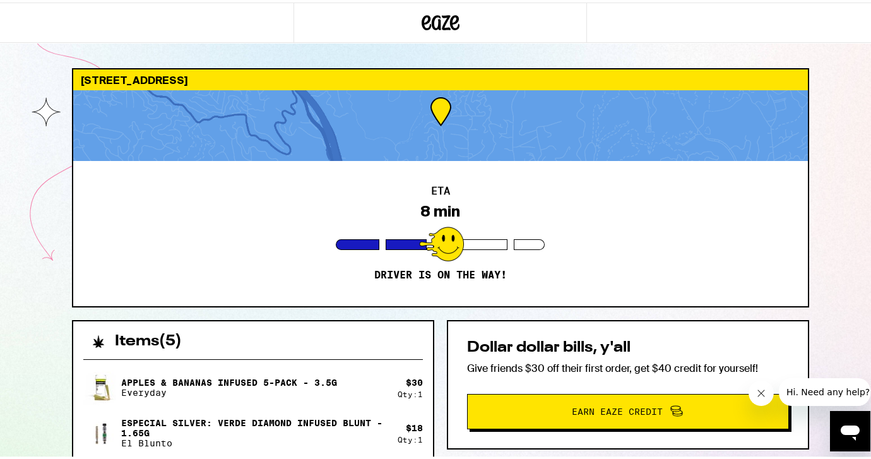
click at [765, 393] on icon "Close message from company" at bounding box center [761, 393] width 10 height 10
click at [35, 125] on div "[STREET_ADDRESS] ETA 7 min Driver is on the way! Items ( 5 ) Apples & Bananas I…" at bounding box center [440, 365] width 880 height 730
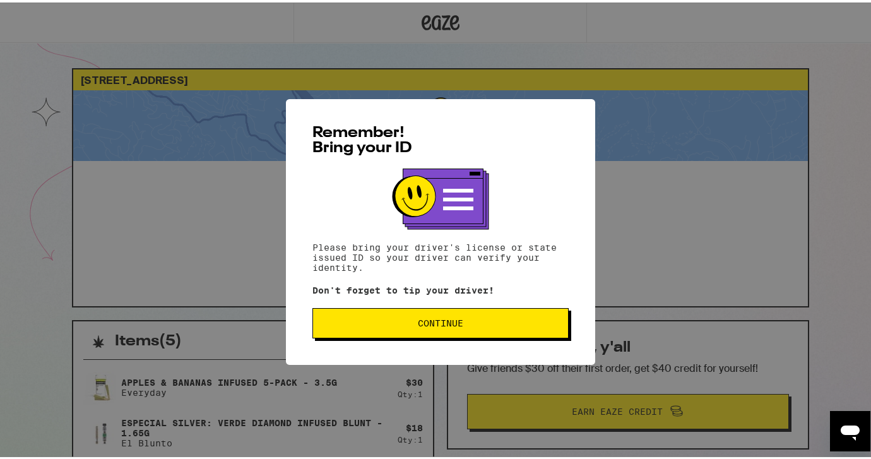
click at [436, 319] on span "Continue" at bounding box center [440, 320] width 45 height 9
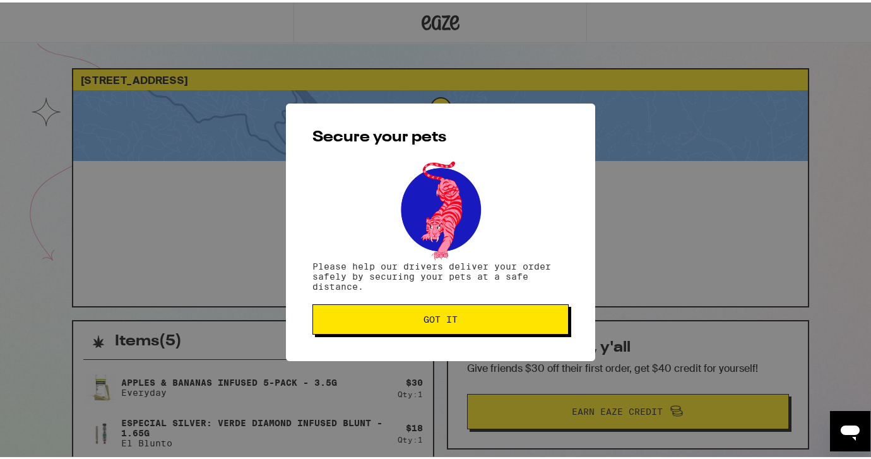
click at [436, 319] on span "Got it" at bounding box center [440, 316] width 34 height 9
